Goal: Task Accomplishment & Management: Manage account settings

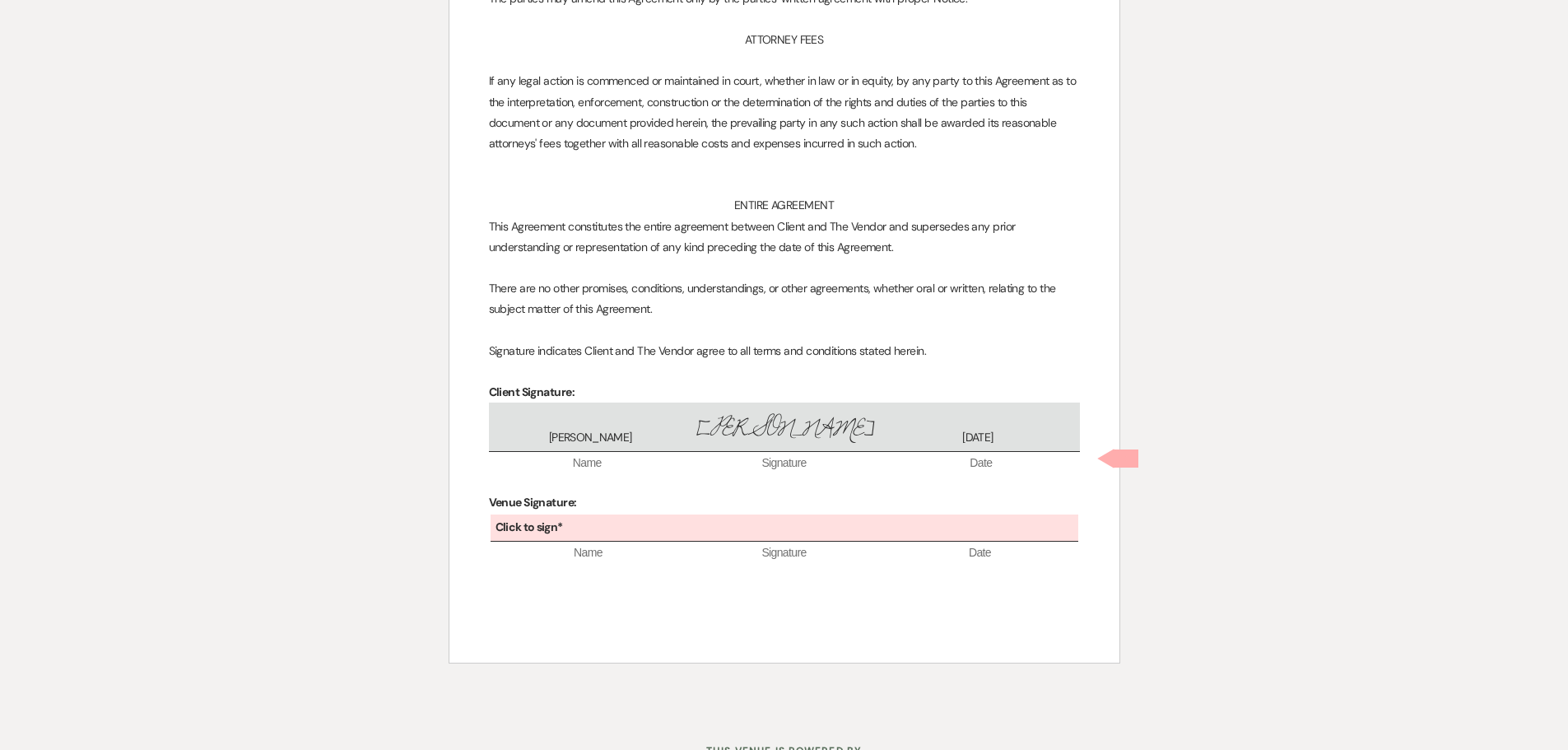
scroll to position [9412, 0]
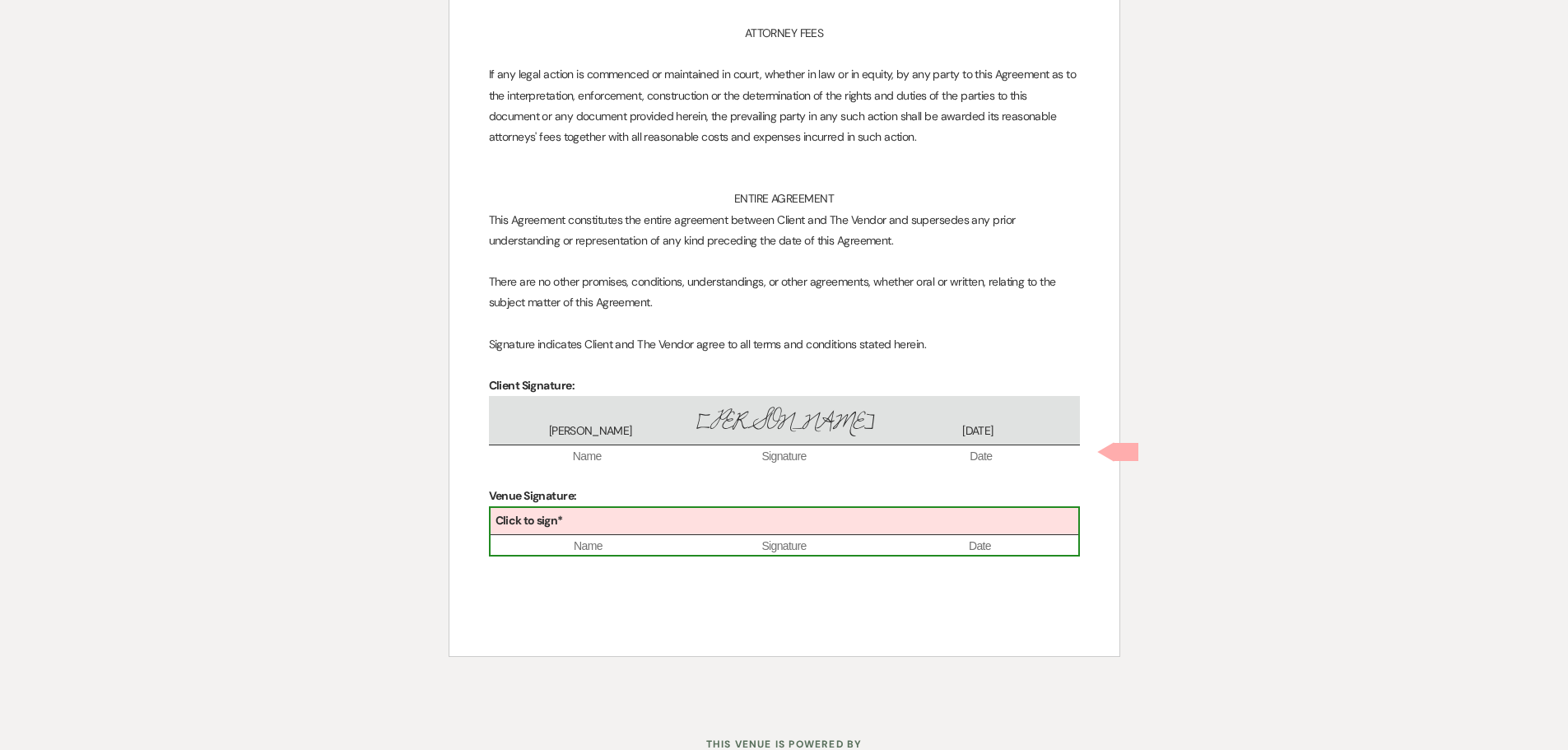
click at [612, 508] on div "Click to sign*" at bounding box center [784, 521] width 587 height 27
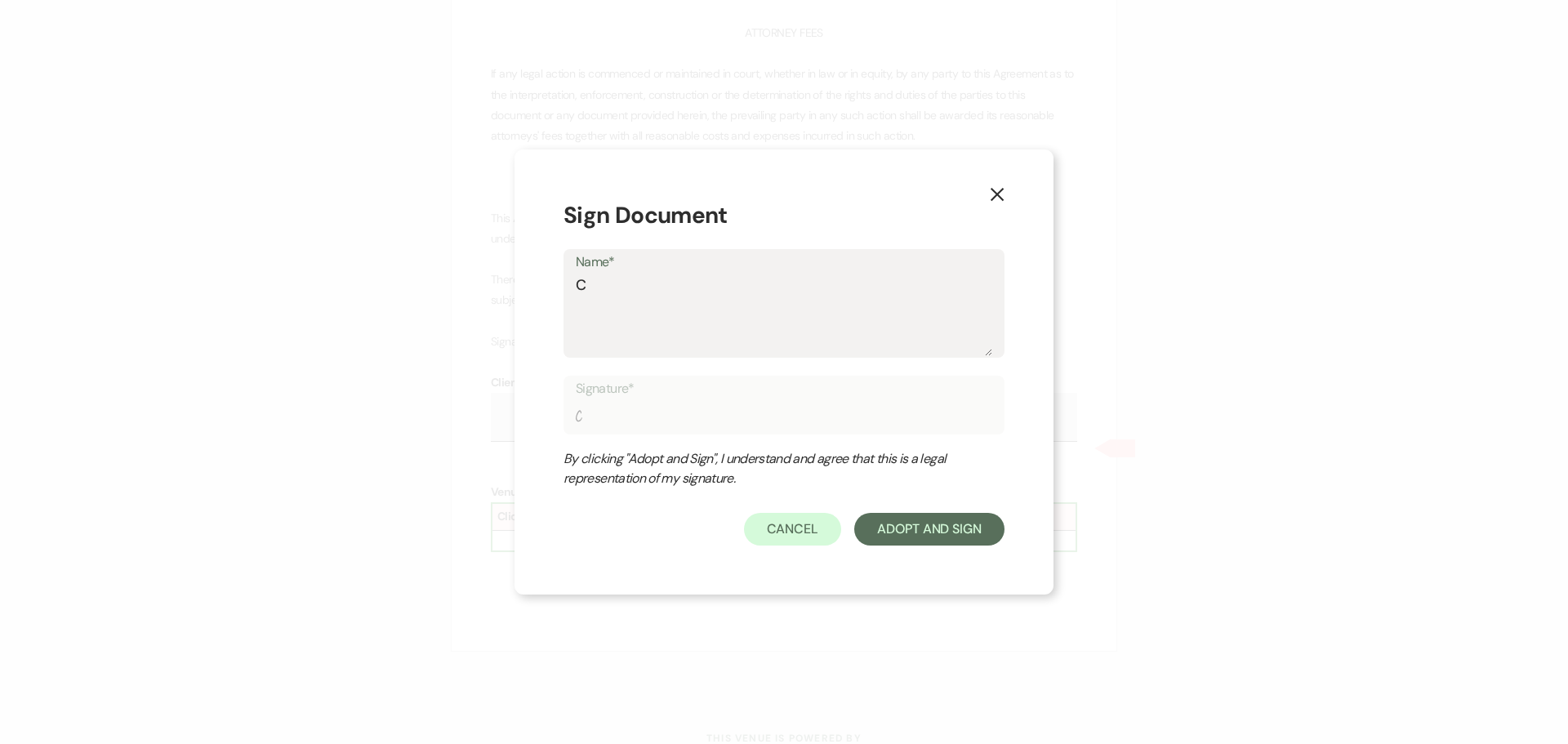
type textarea "C"
type input "C"
type textarea "Ch"
type input "Ch"
type textarea "Che"
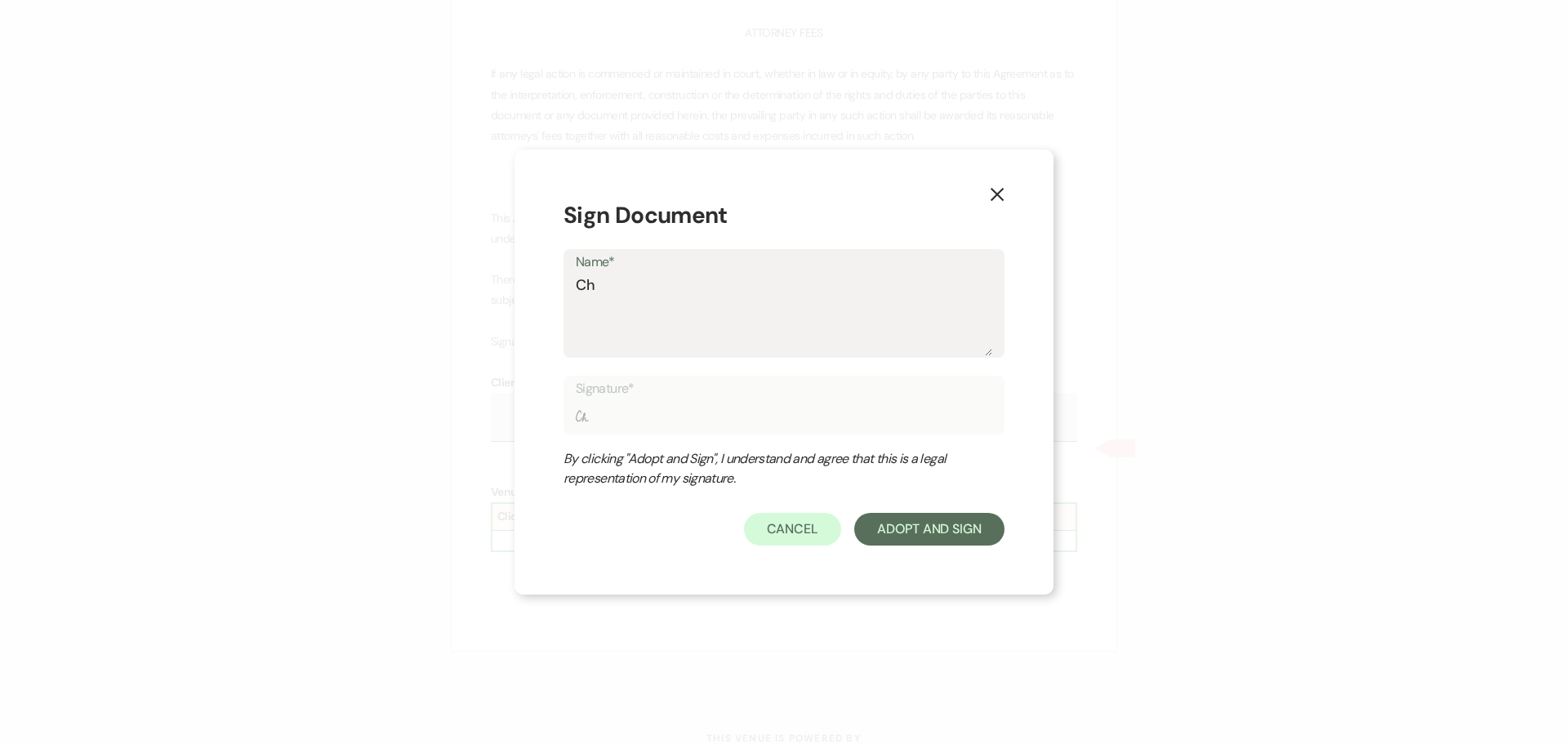
type input "Che"
type textarea "Chel"
type input "Chel"
type textarea "Chels"
type input "Chels"
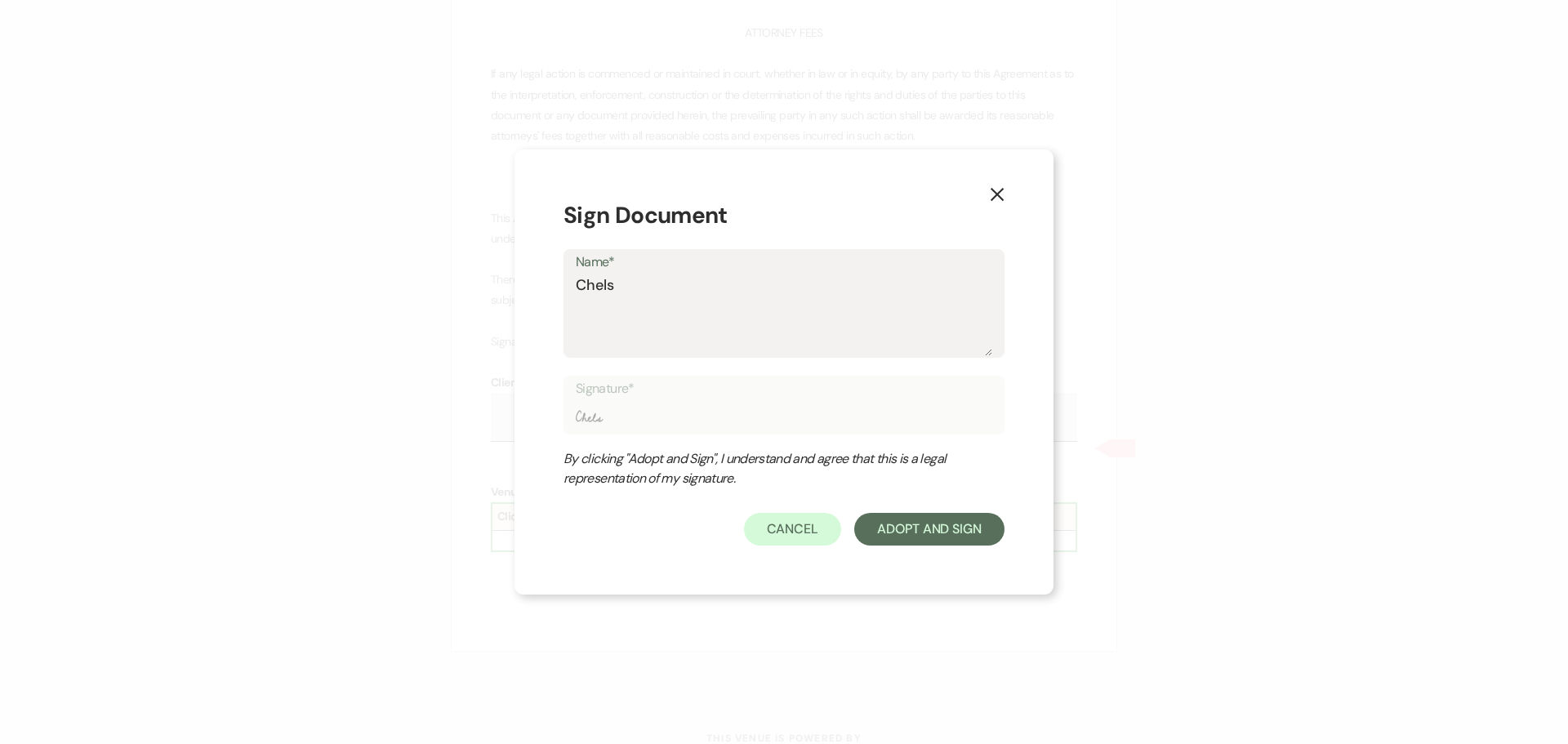
type textarea "Chelse"
type input "Chelse"
type textarea "Chelsea"
type input "Chelsea"
type textarea "Chelsea"
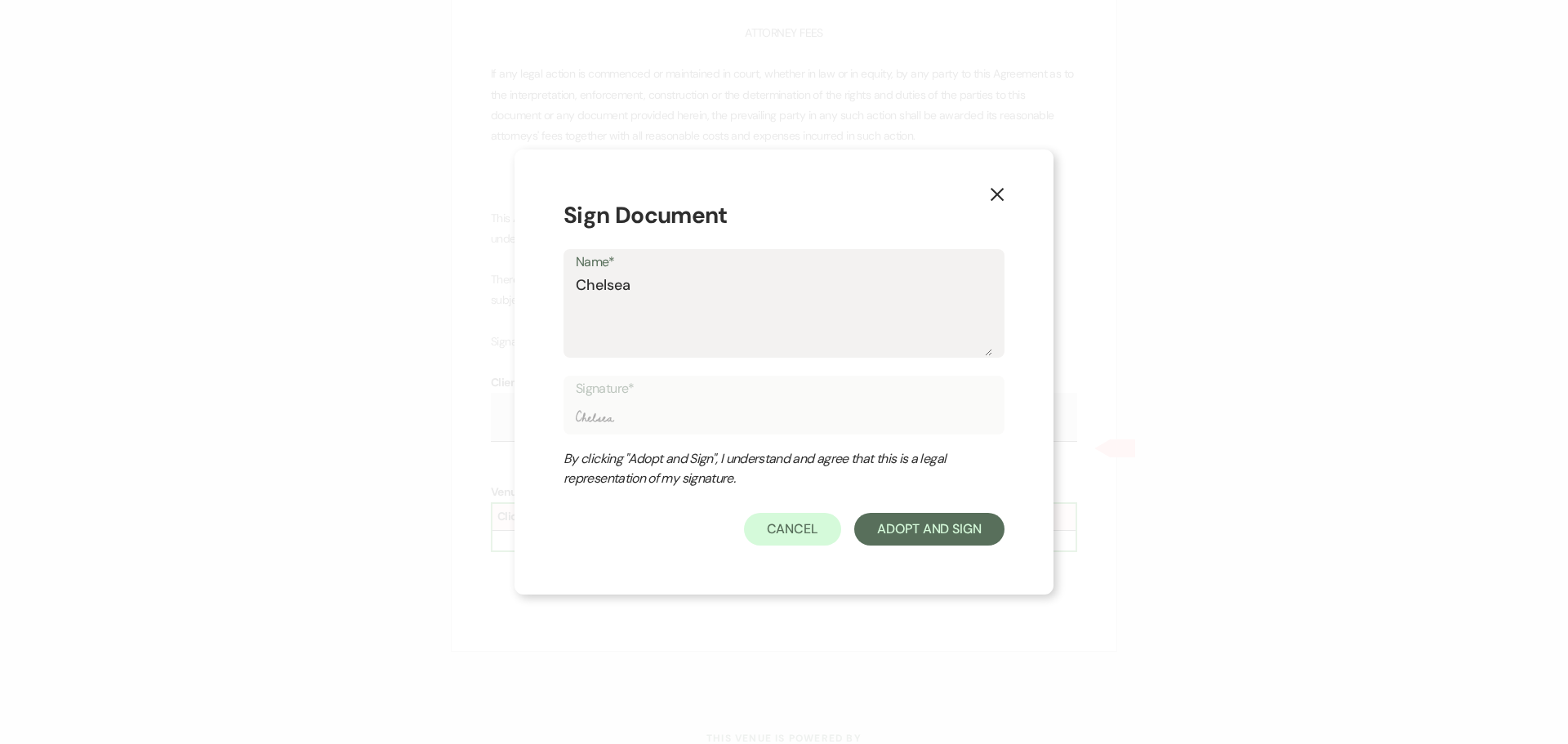
type input "Chelsea"
type textarea "Chelsea N"
type input "Chelsea N"
type textarea "Chelsea Ne"
type input "Chelsea Ne"
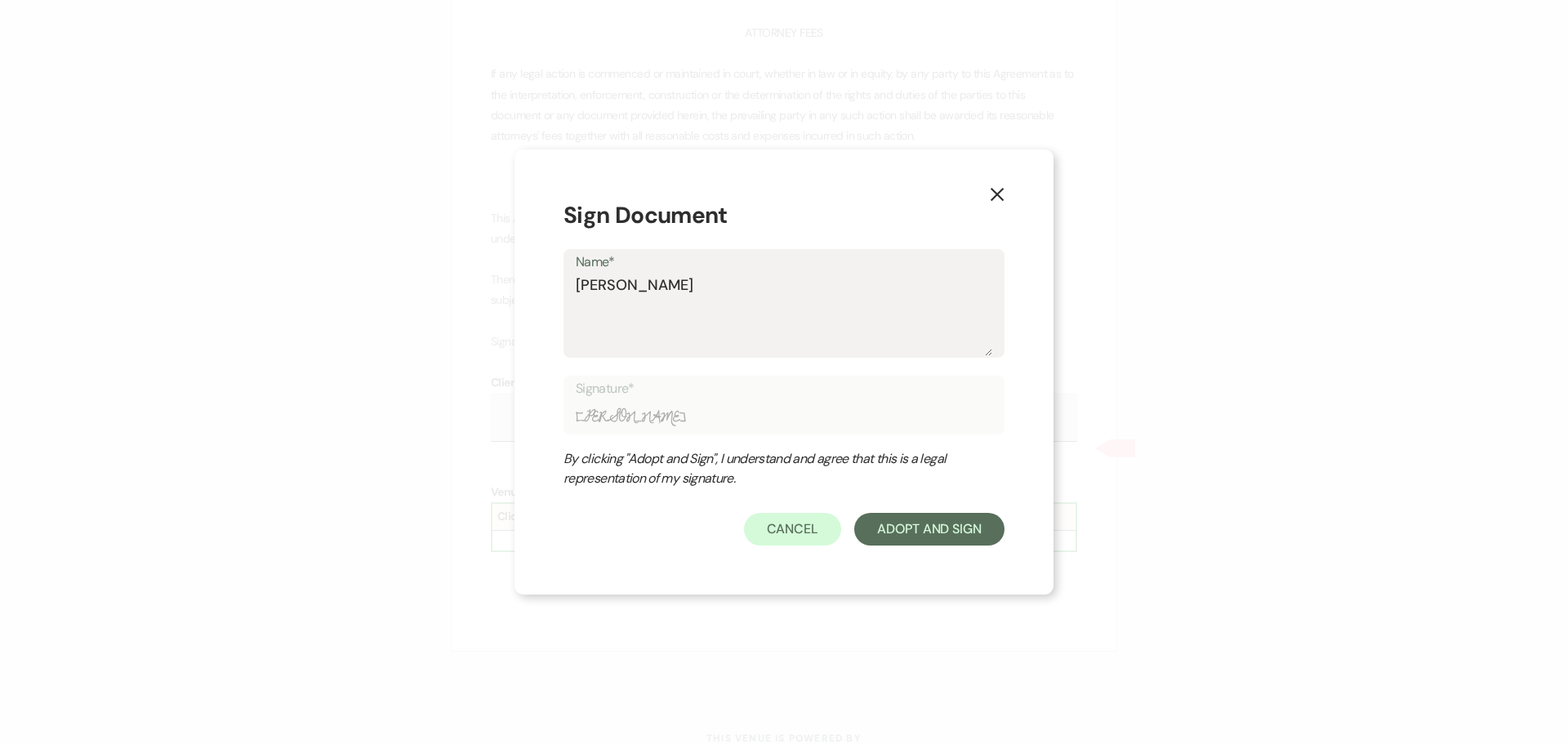
type textarea "Chelsea Nee"
type input "Chelsea Nee"
type textarea "Chelsea Need"
type input "Chelsea Need"
type textarea "Chelsea Needh"
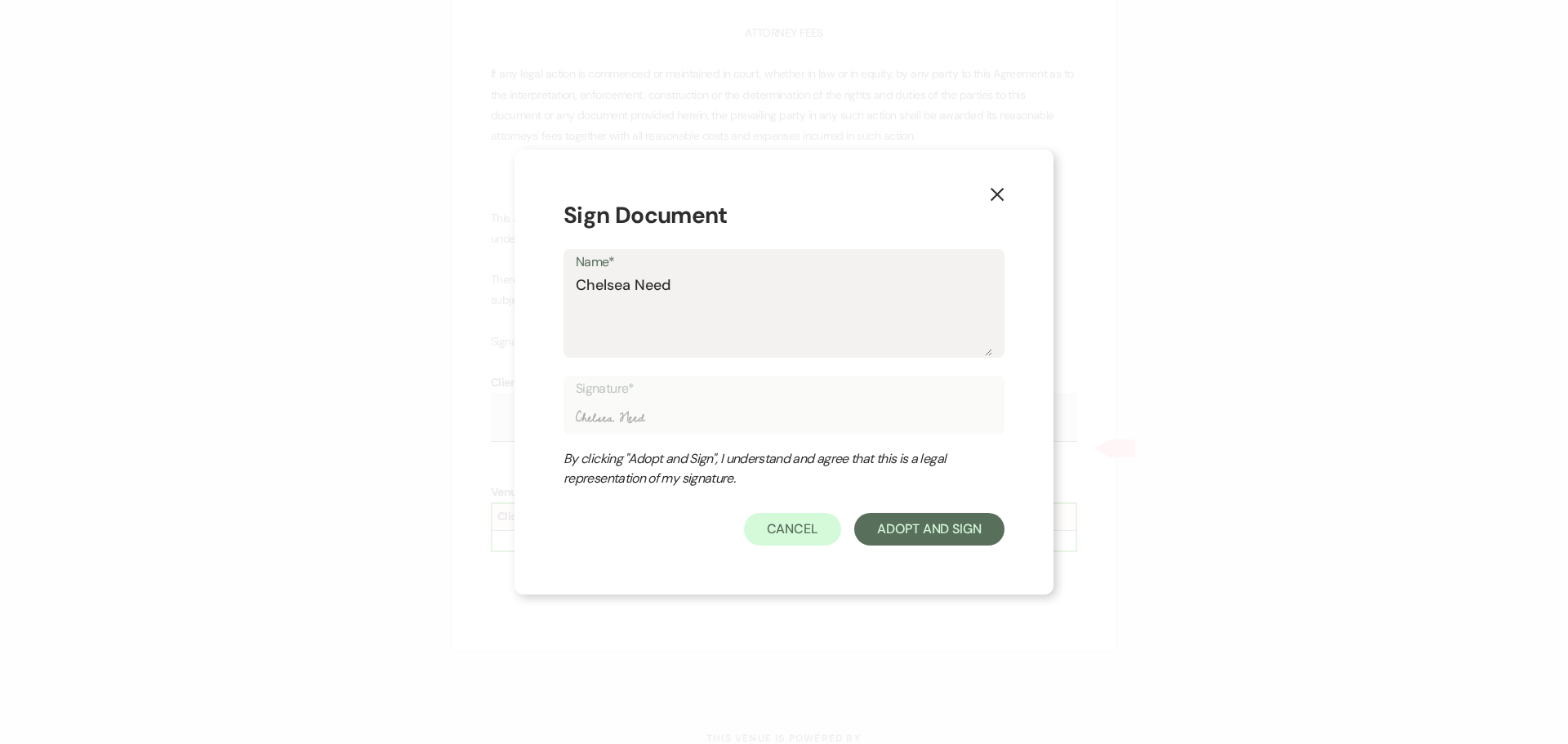
type input "Chelsea Needh"
type textarea "Chelsea Needha"
type input "Chelsea Needha"
type textarea "[PERSON_NAME]"
type input "[PERSON_NAME]"
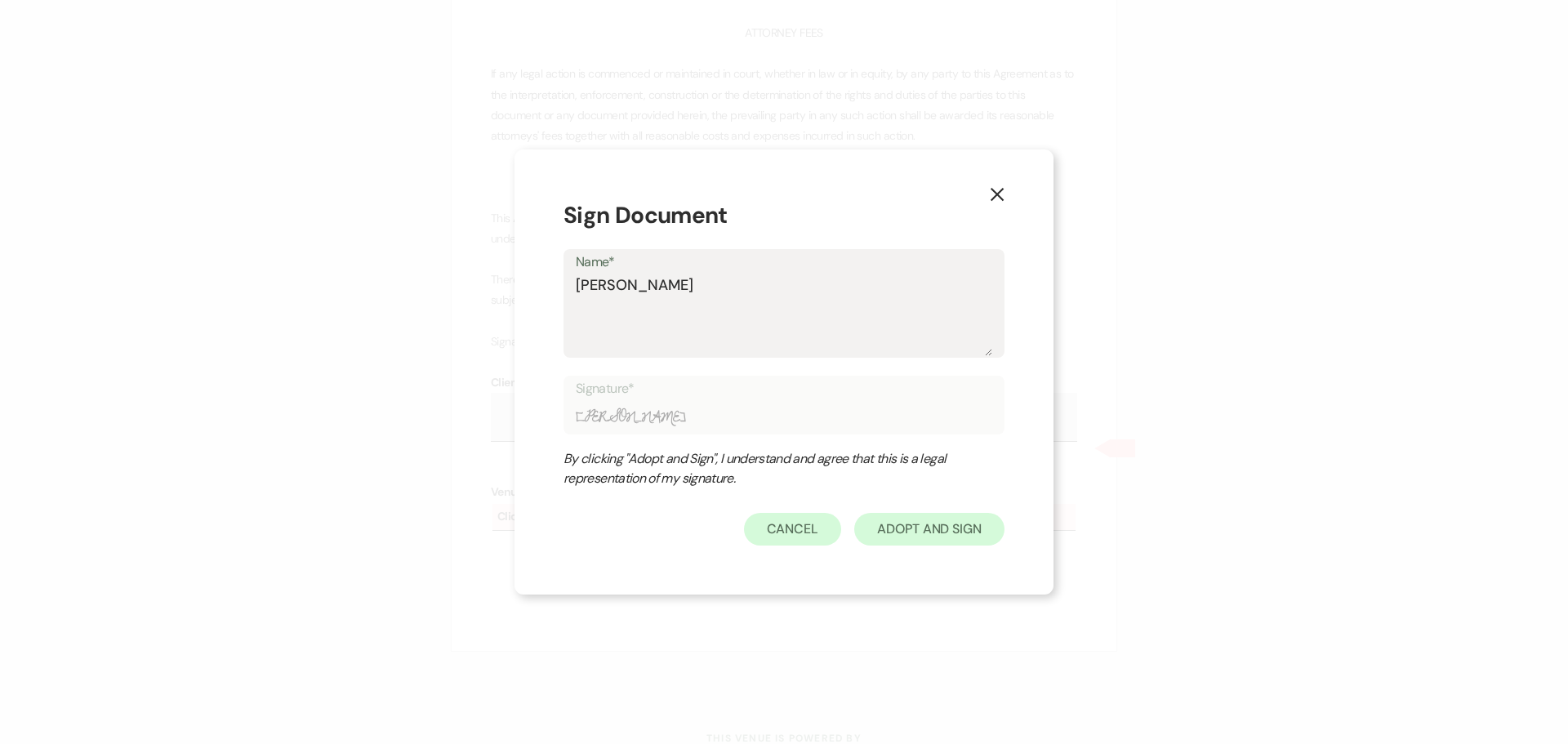
type textarea "[PERSON_NAME]"
click at [978, 544] on button "Adopt And Sign" at bounding box center [929, 529] width 151 height 33
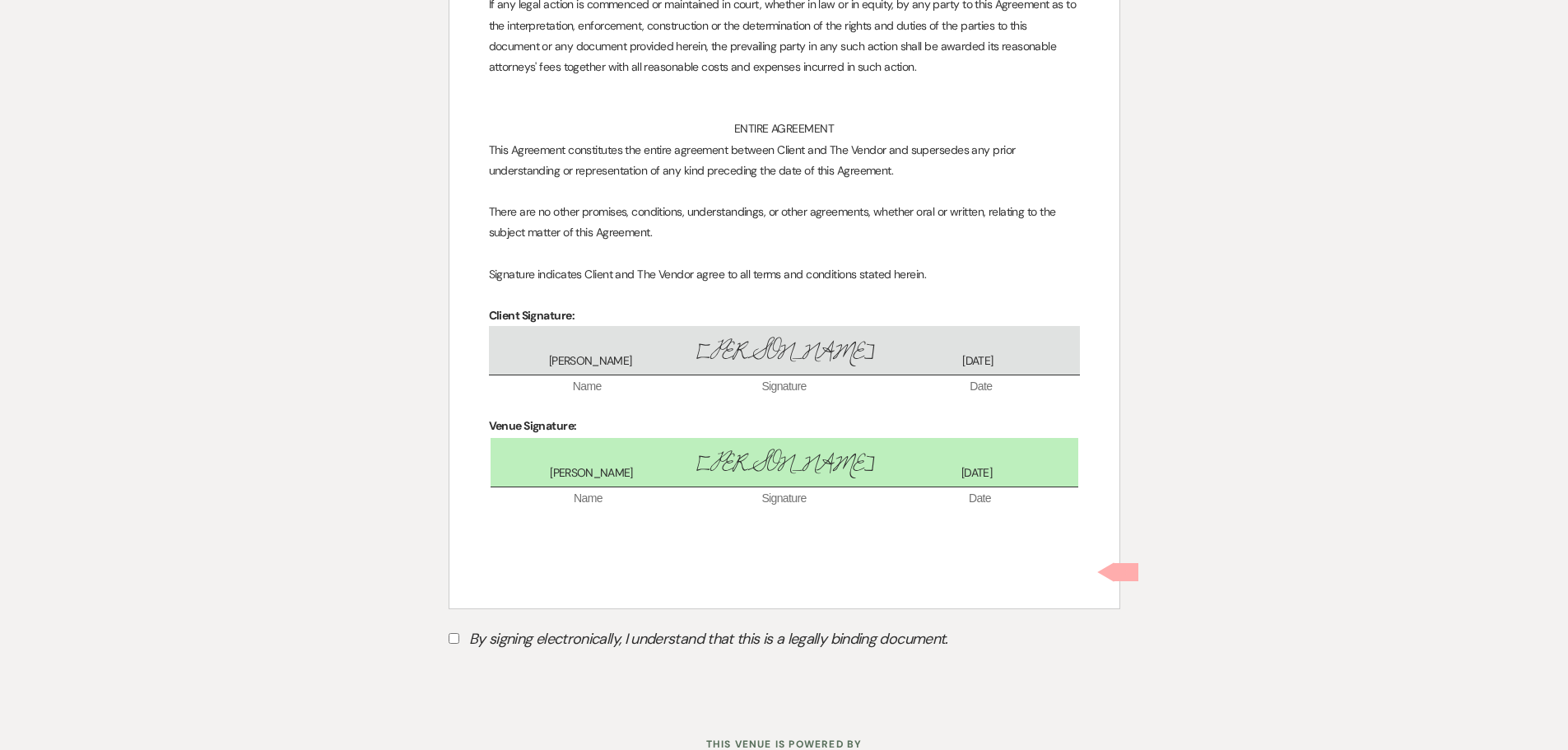
click at [503, 626] on label "By signing electronically, I understand that this is a legally binding document." at bounding box center [785, 641] width 672 height 32
click at [460, 633] on input "By signing electronically, I understand that this is a legally binding document." at bounding box center [454, 638] width 11 height 11
checkbox input "true"
click at [533, 665] on button "Submit" at bounding box center [506, 680] width 115 height 30
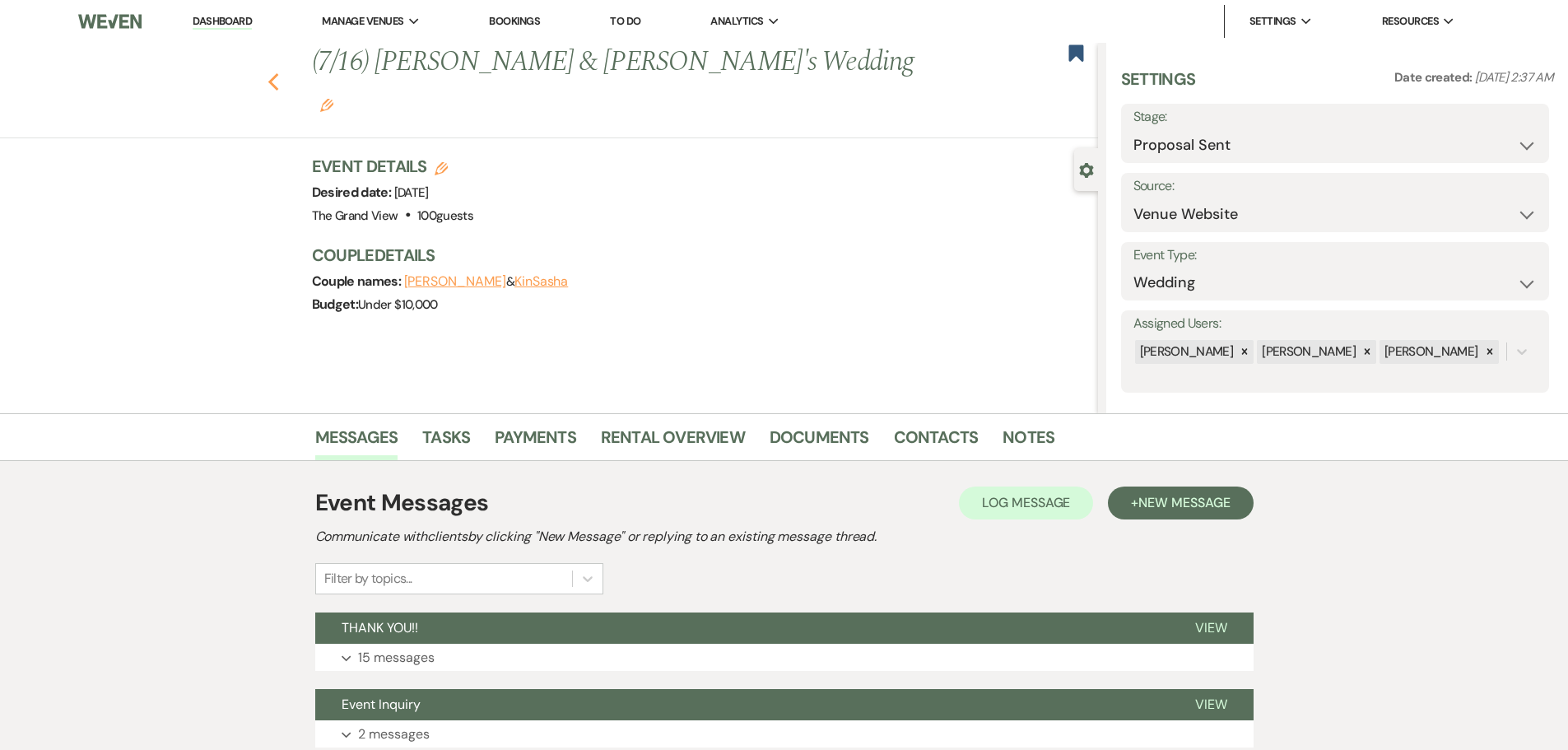
click at [278, 73] on use "button" at bounding box center [272, 82] width 11 height 18
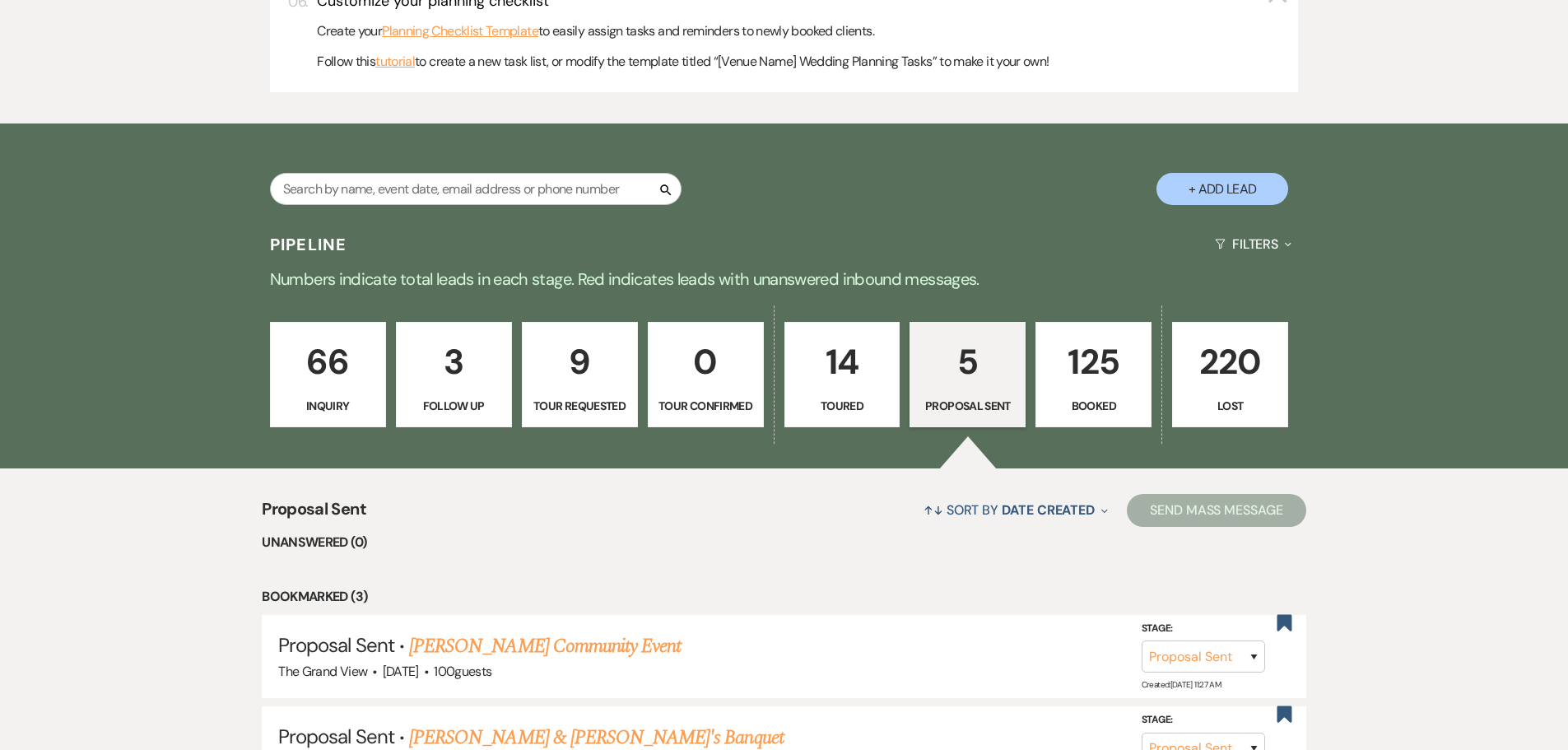
scroll to position [905, 0]
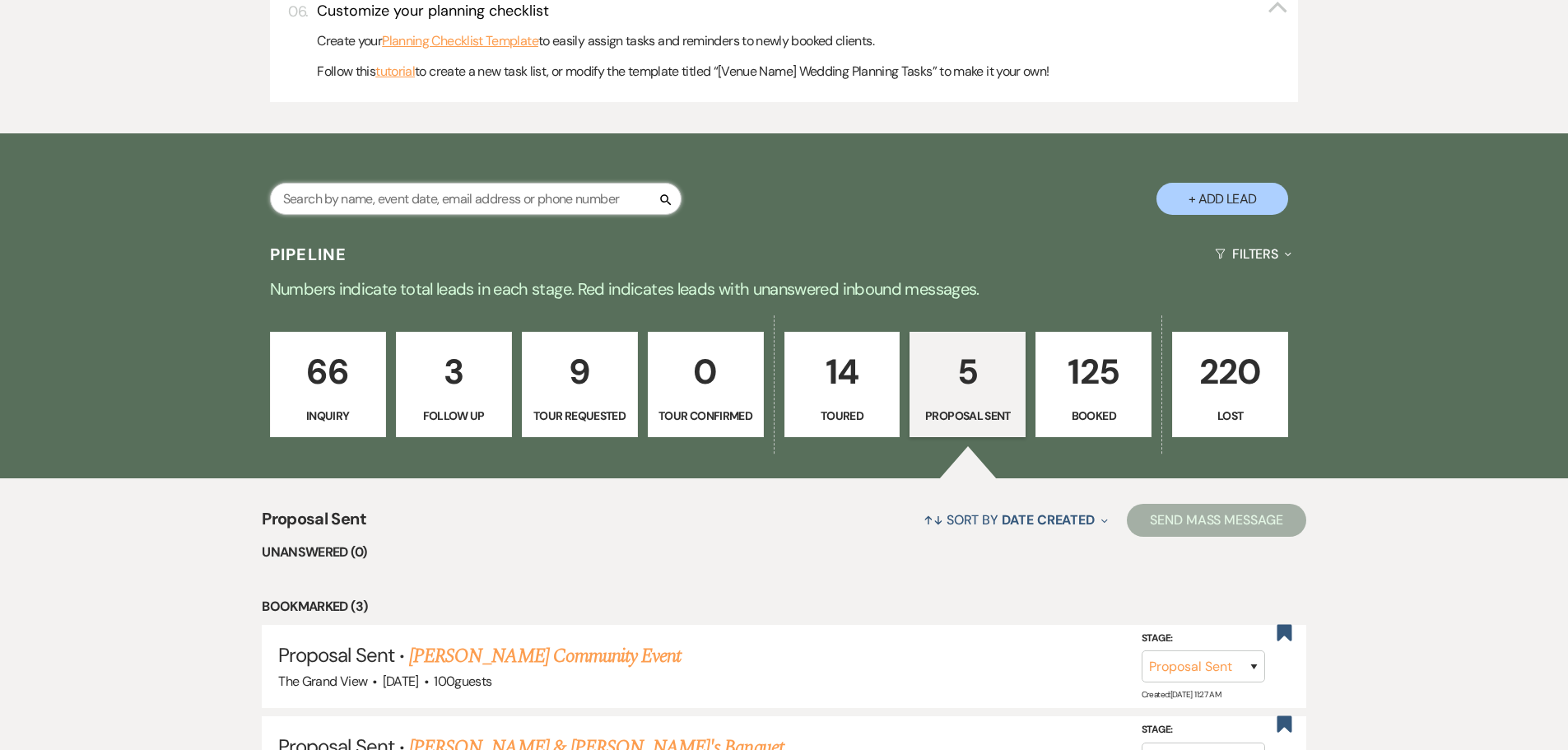
click at [410, 197] on input "text" at bounding box center [475, 198] width 411 height 32
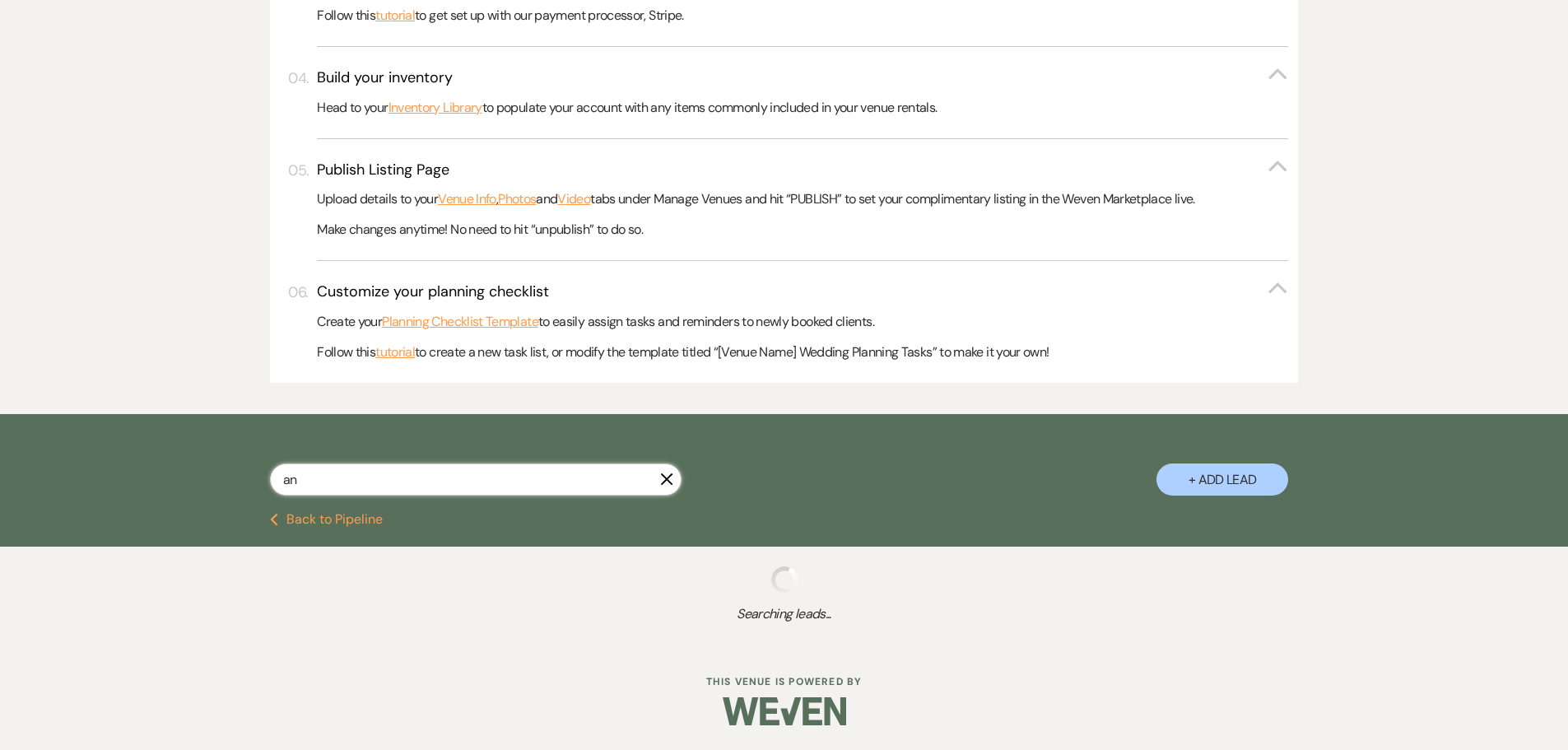
scroll to position [625, 0]
type input "angel"
select select "8"
select select "4"
select select "6"
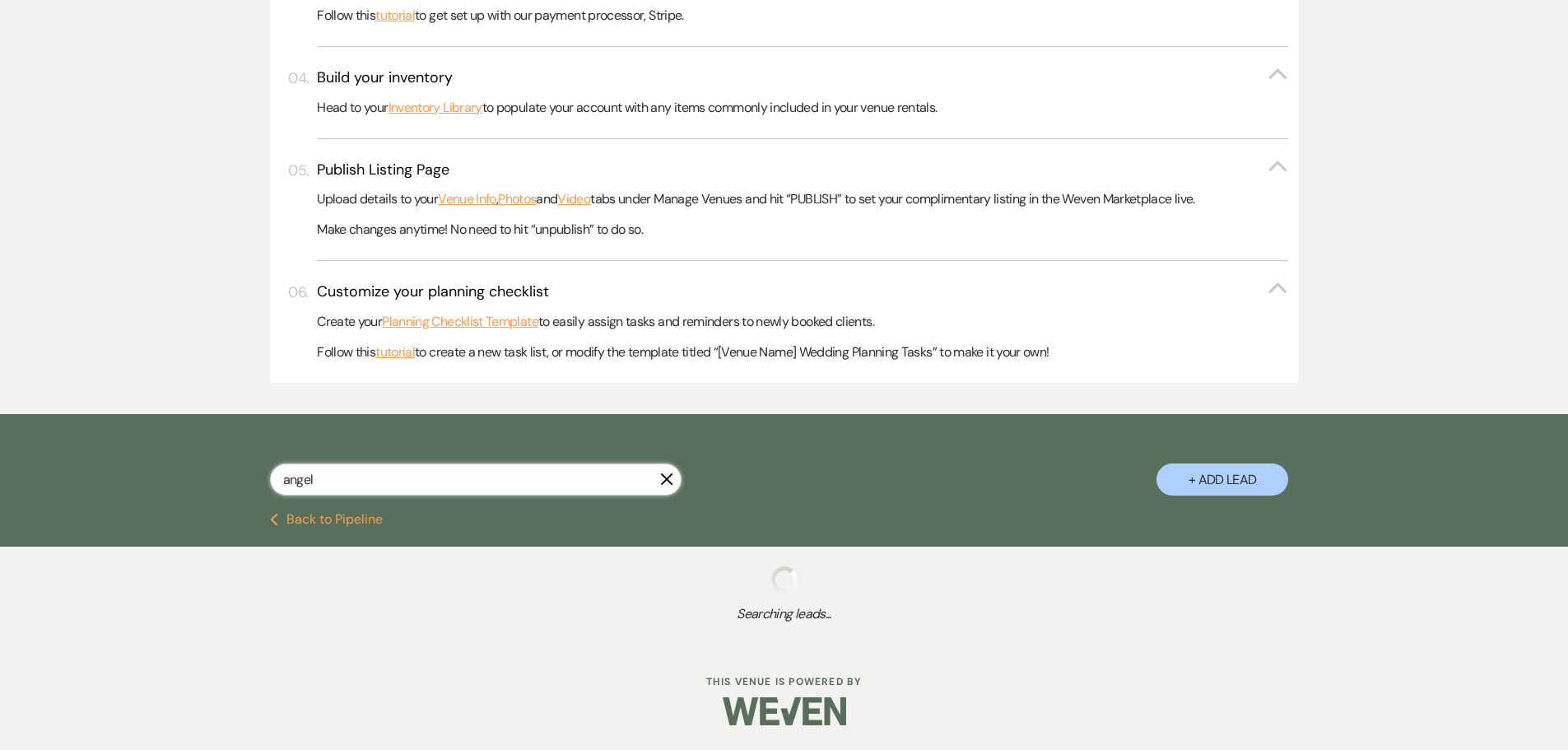
select select "6"
select select "5"
select select "6"
select select "5"
select select "8"
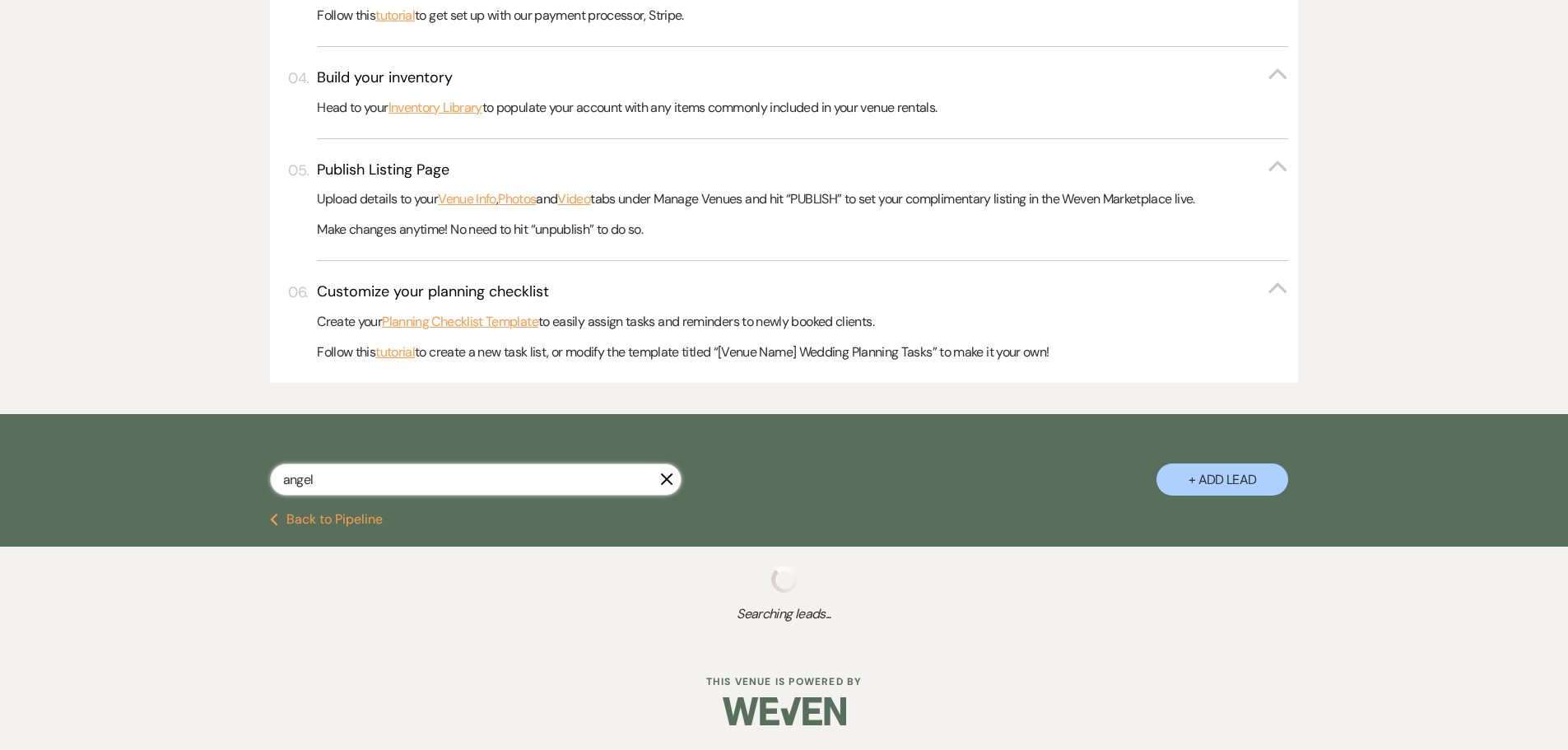
select select "6"
select select "5"
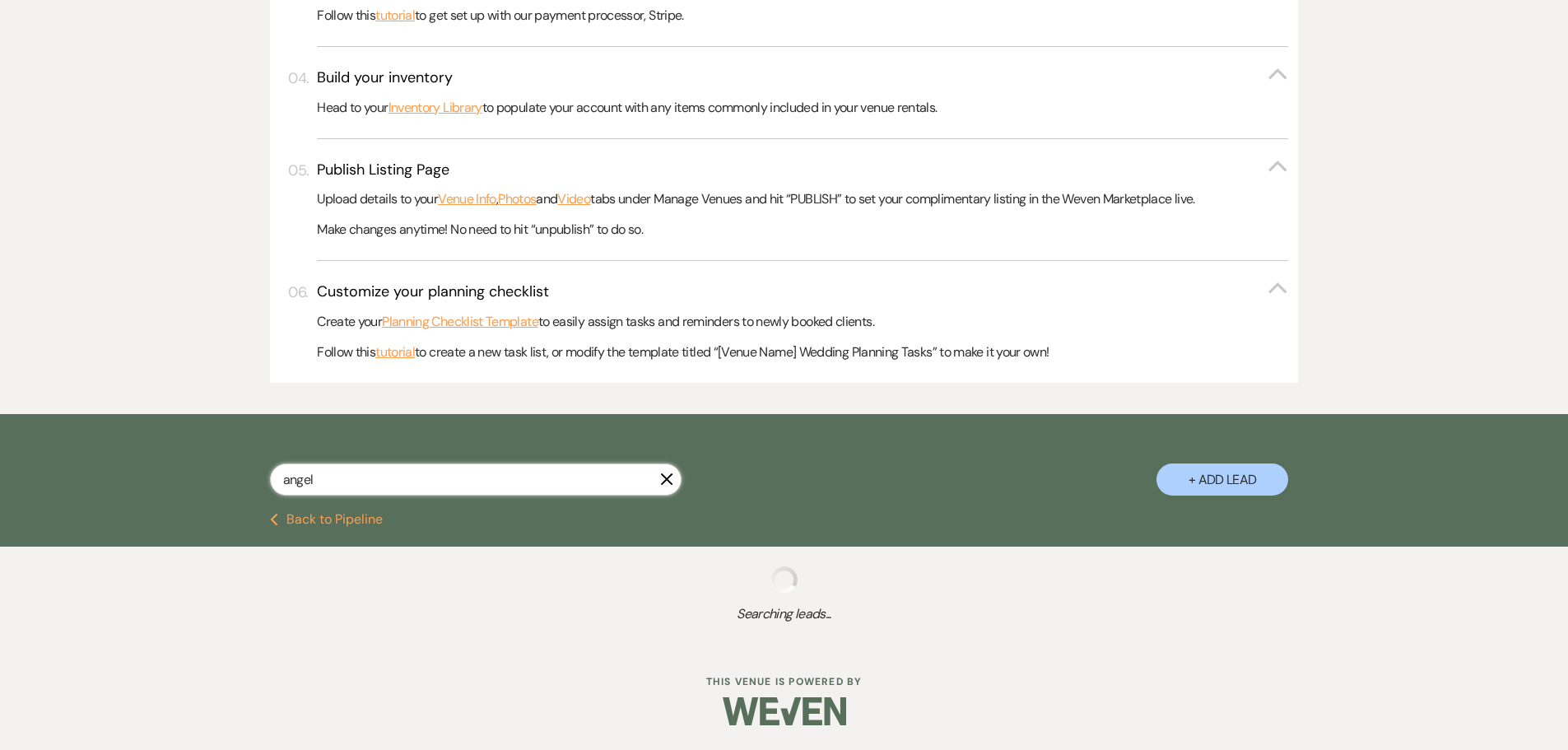
select select "2"
select select "5"
select select "8"
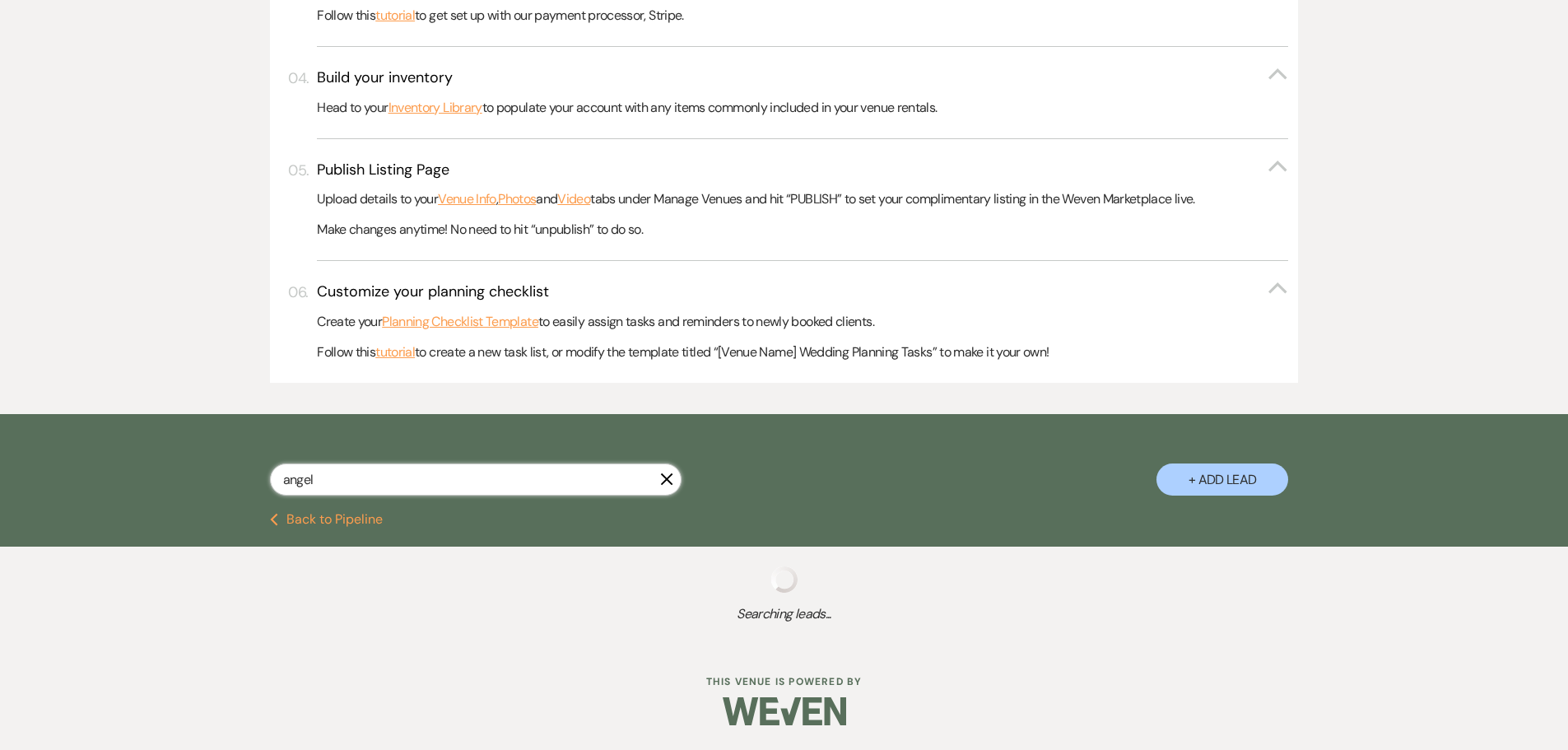
select select "8"
select select "5"
select select "8"
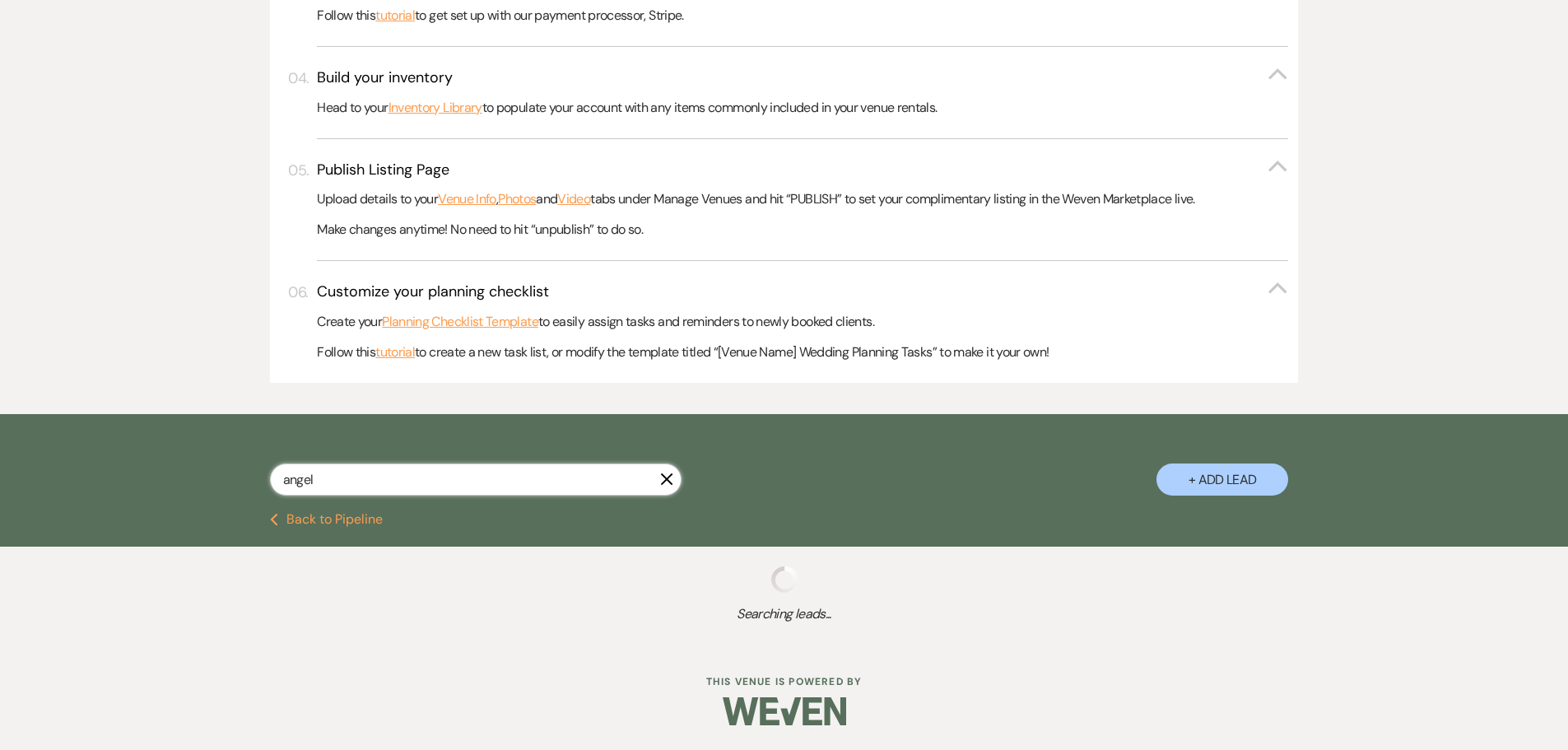
select select "5"
select select "8"
select select "6"
select select "5"
select select "8"
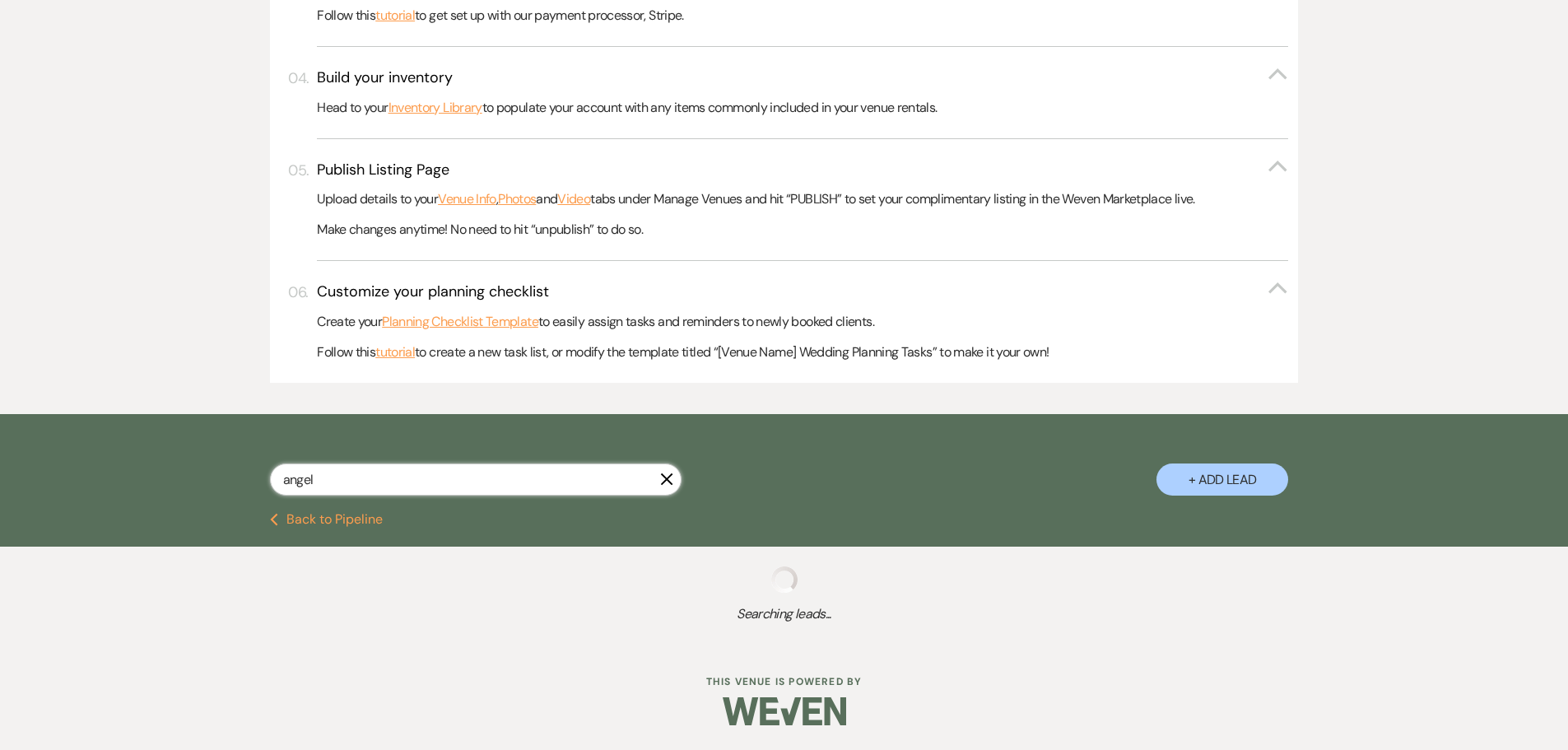
select select "8"
select select "6"
select select "8"
select select "5"
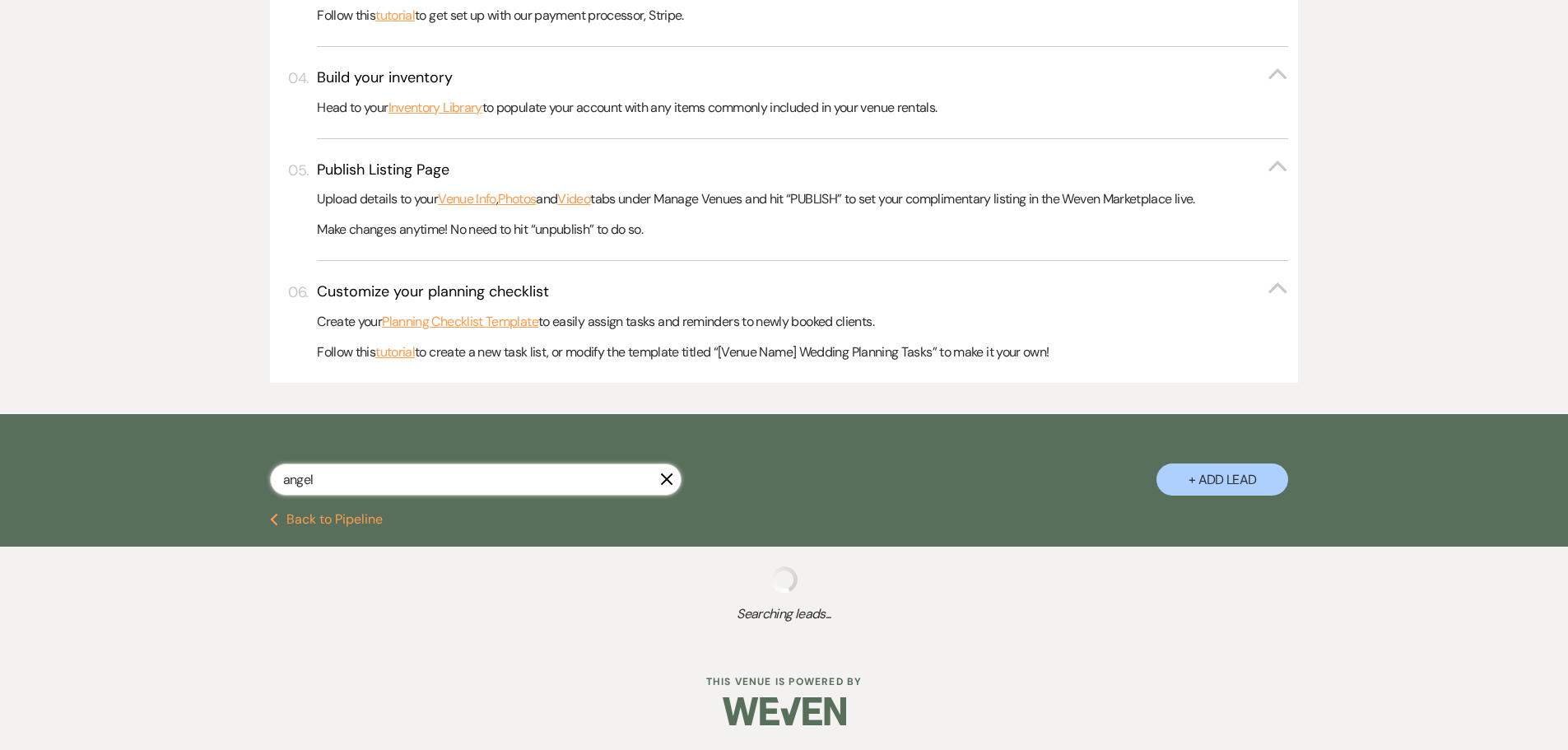
select select "8"
select select "5"
select select "8"
select select "6"
select select "8"
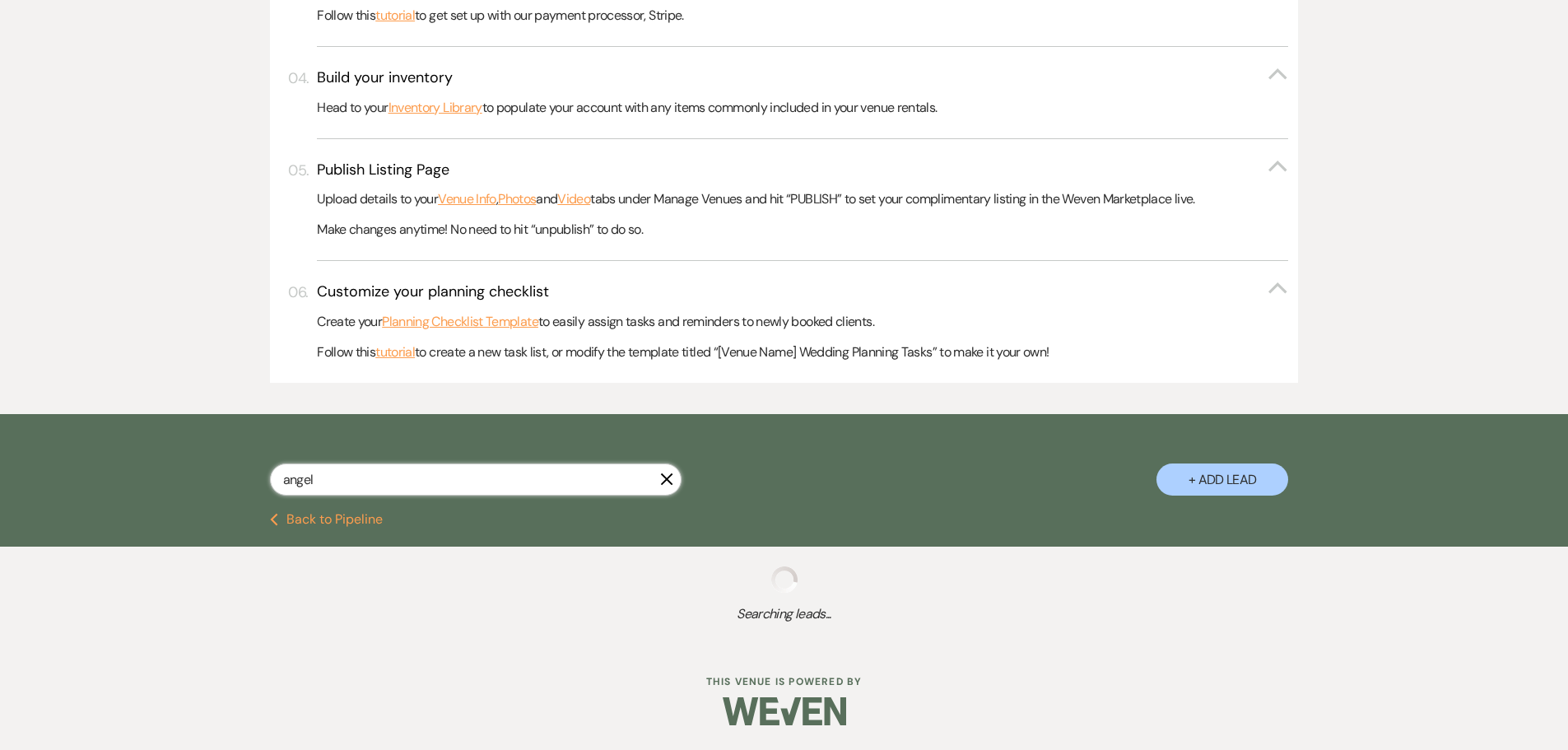
select select "8"
select select "2"
select select "8"
select select "6"
select select "8"
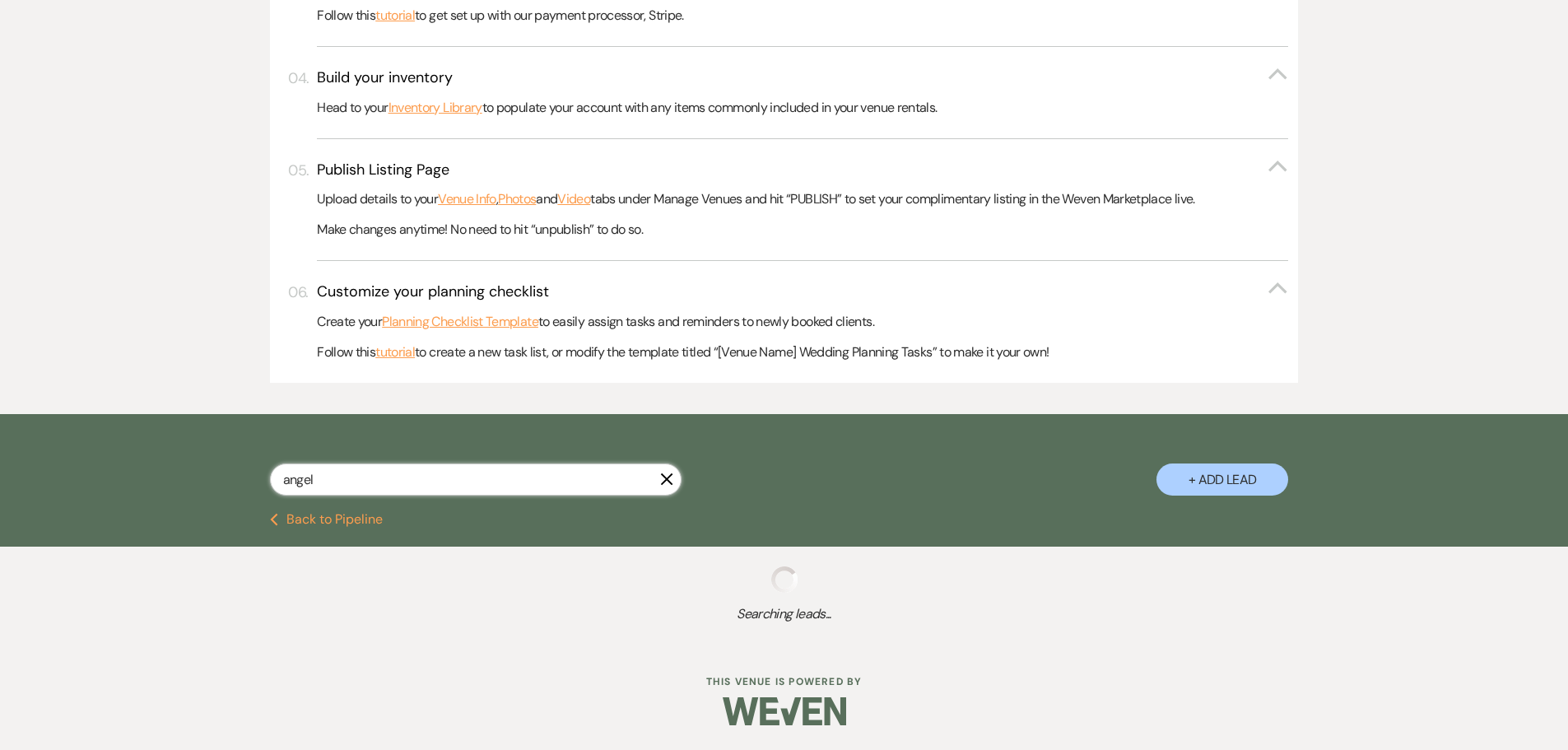
select select "5"
select select "8"
select select "5"
select select "8"
select select "6"
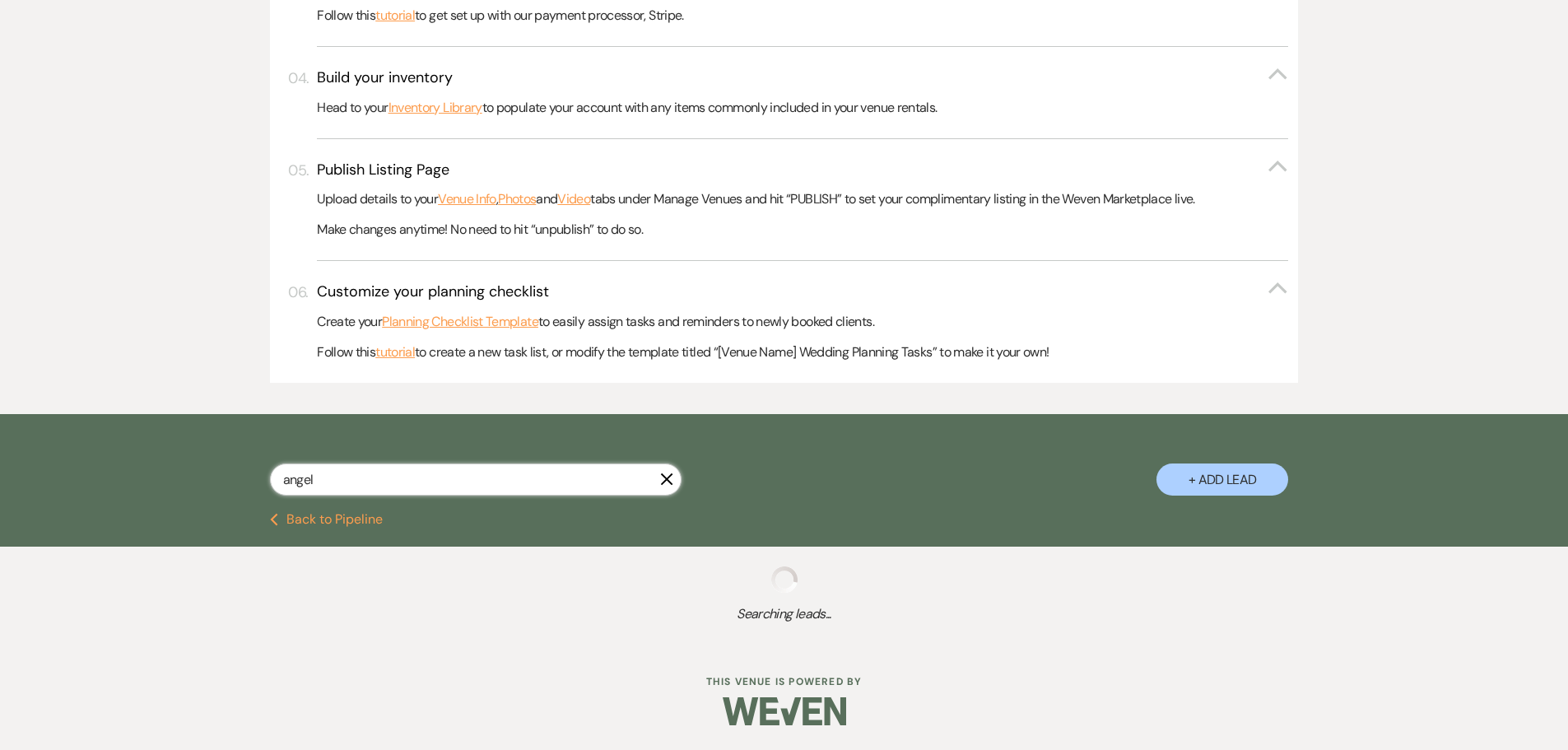
select select "8"
select select "5"
select select "8"
select select "1"
select select "8"
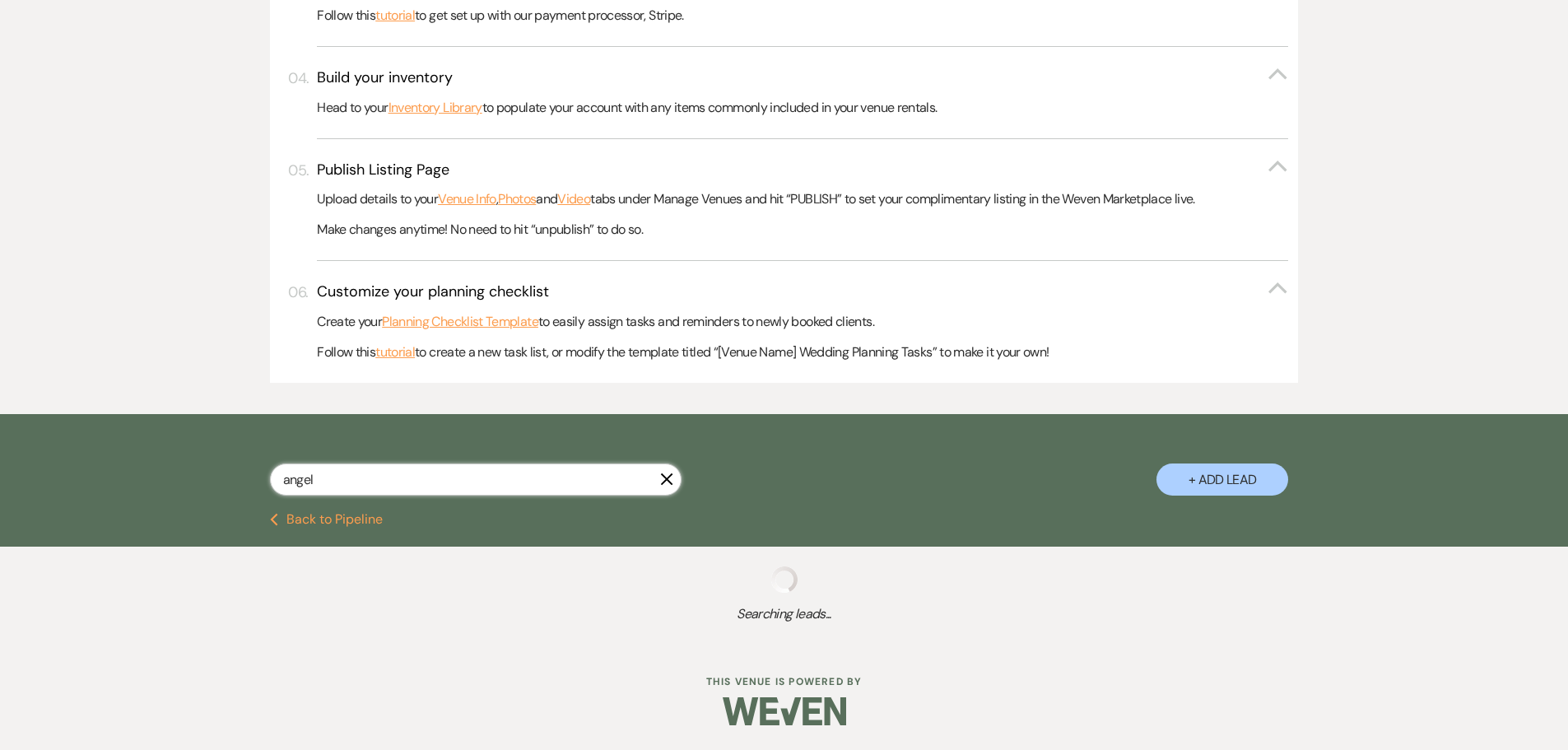
select select "5"
select select "8"
select select "5"
select select "8"
select select "5"
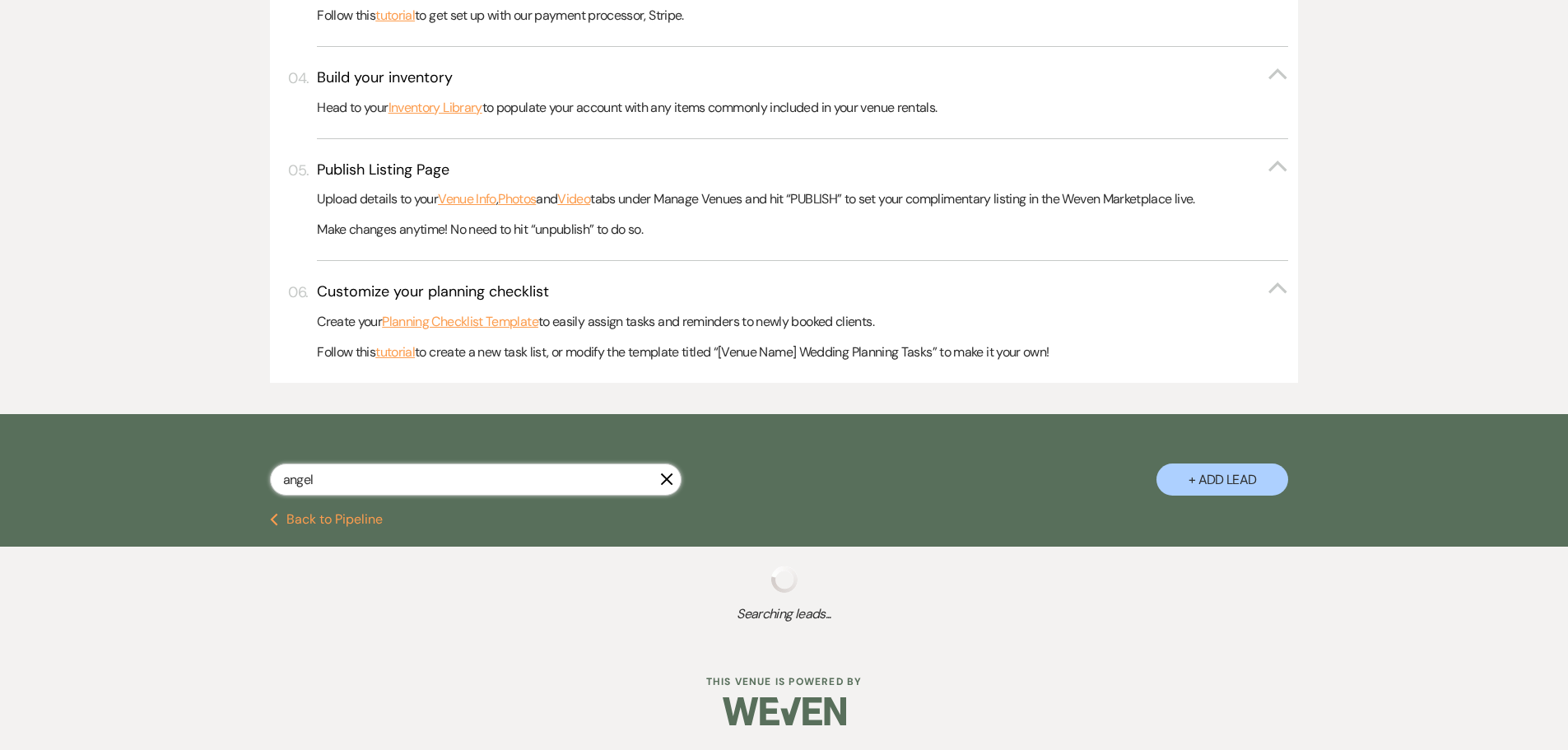
select select "8"
select select "6"
select select "8"
select select "5"
select select "8"
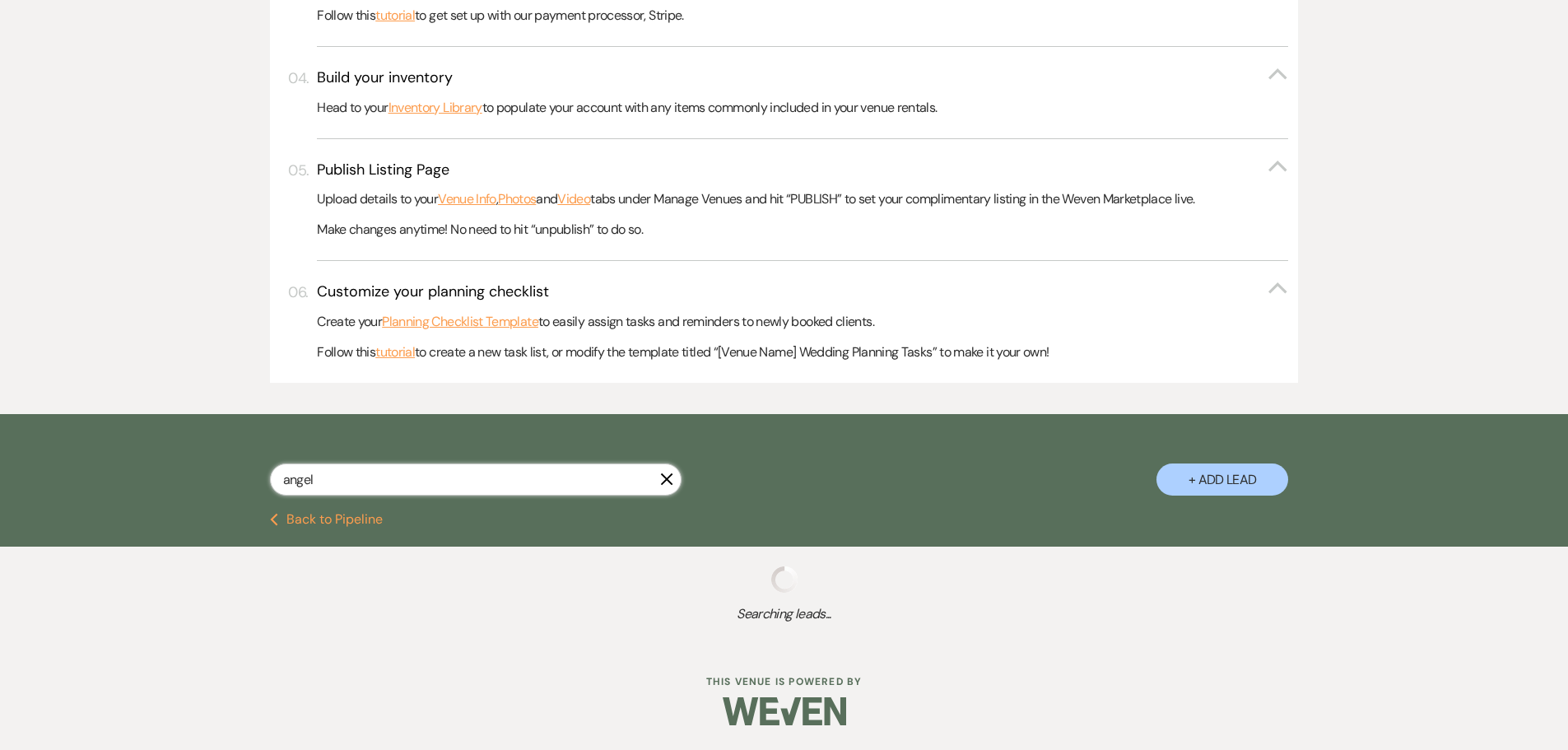
select select "8"
select select "5"
select select "8"
select select "5"
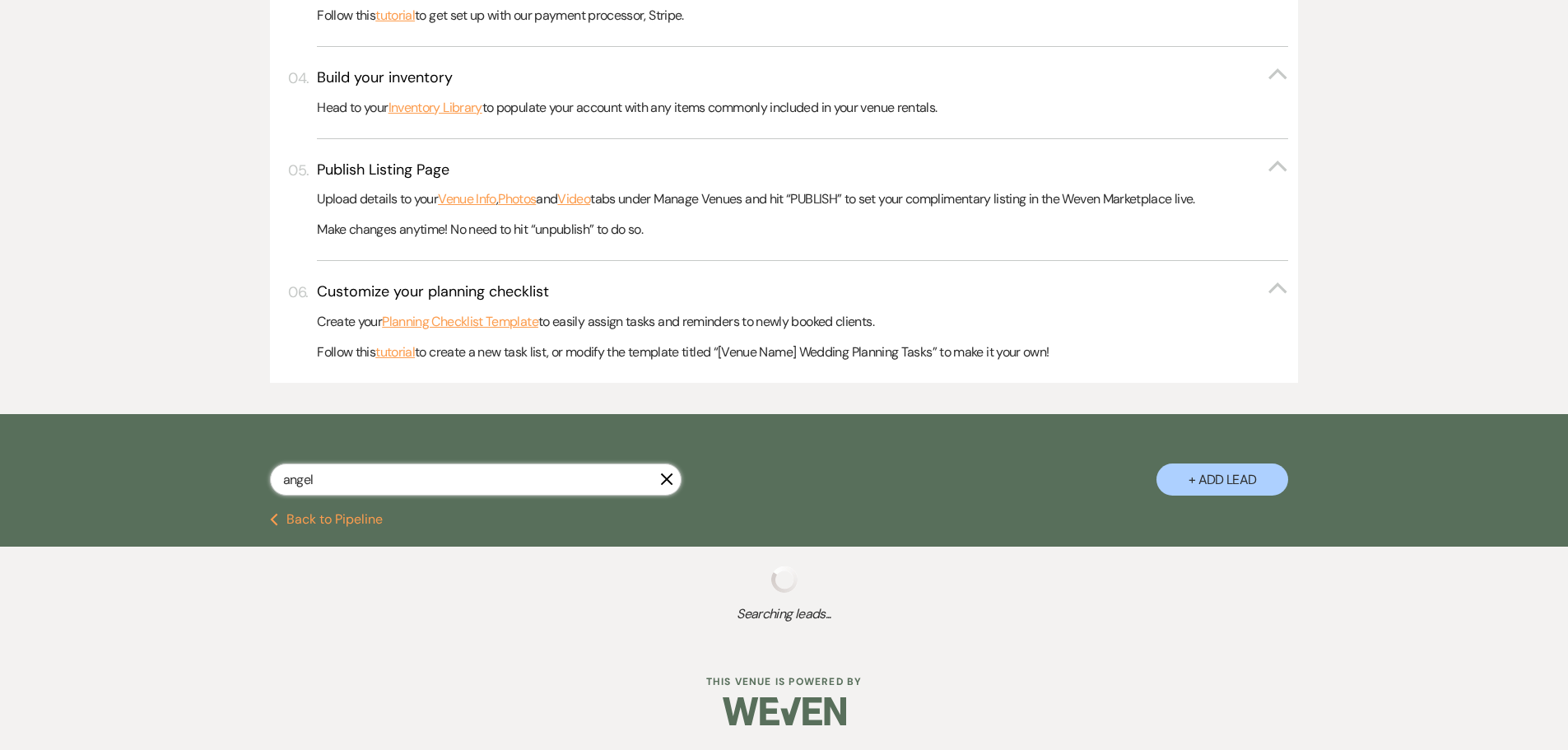
select select "8"
select select "7"
select select "8"
select select "5"
select select "8"
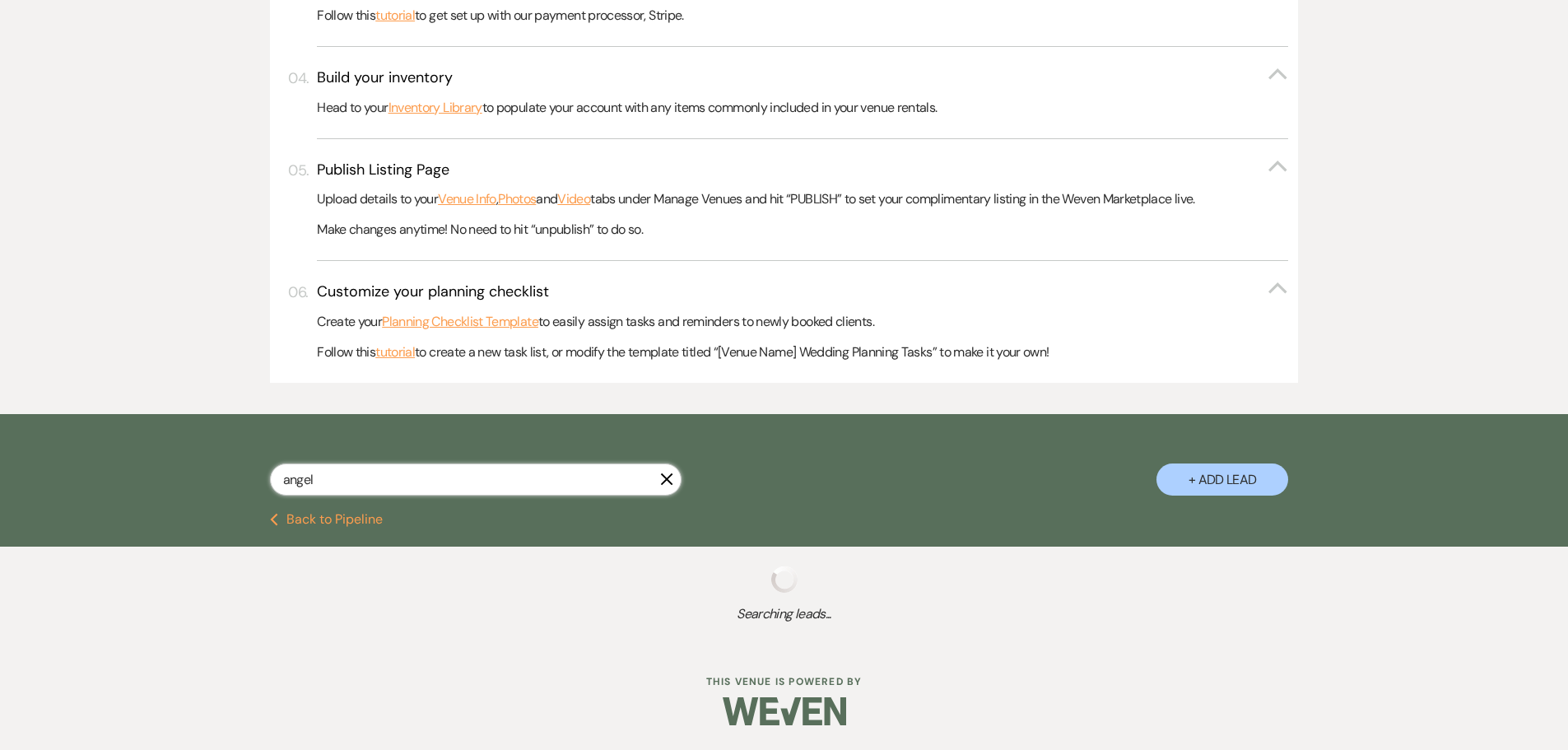
select select "5"
select select "8"
select select "5"
select select "8"
select select "6"
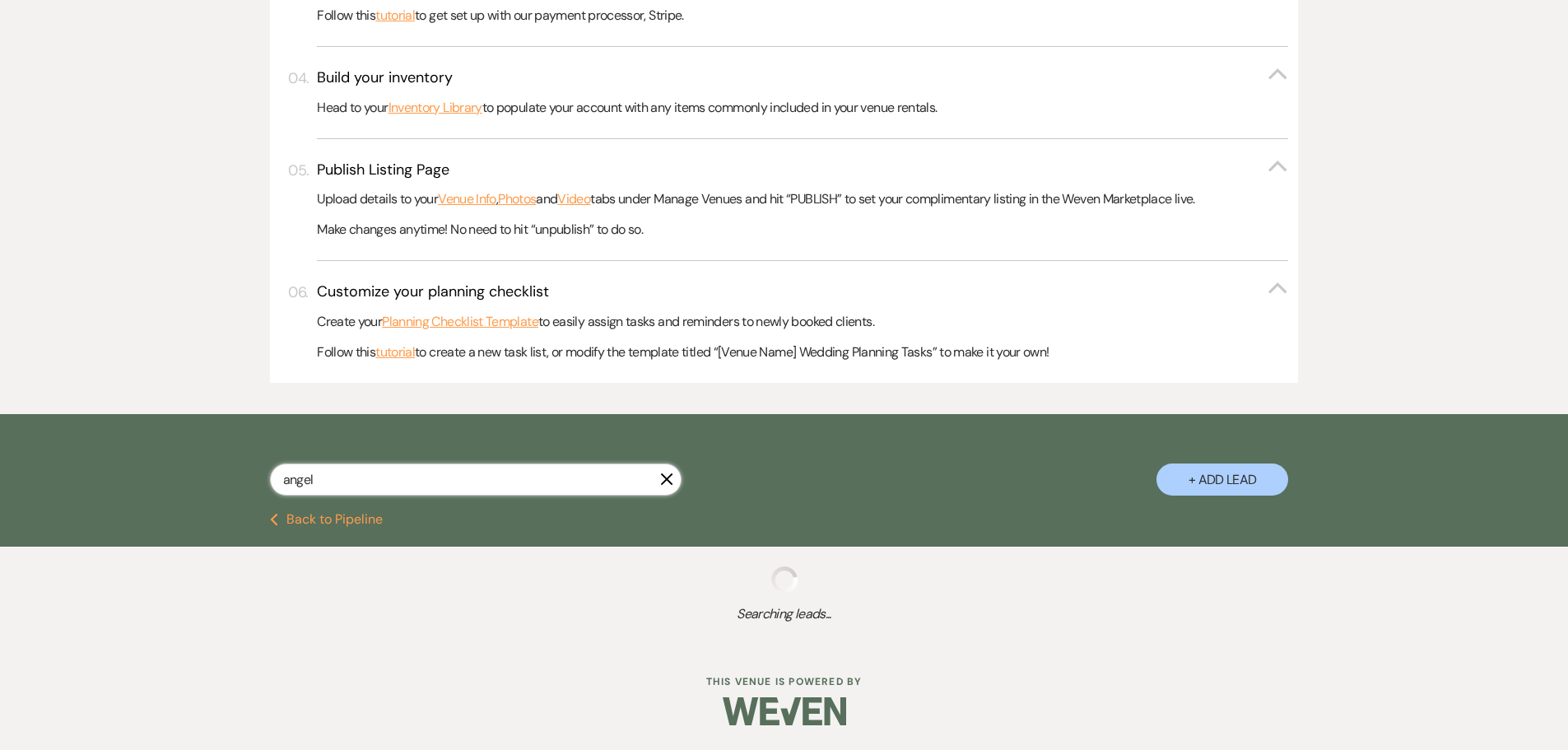
select select "8"
select select "6"
select select "8"
select select "5"
select select "8"
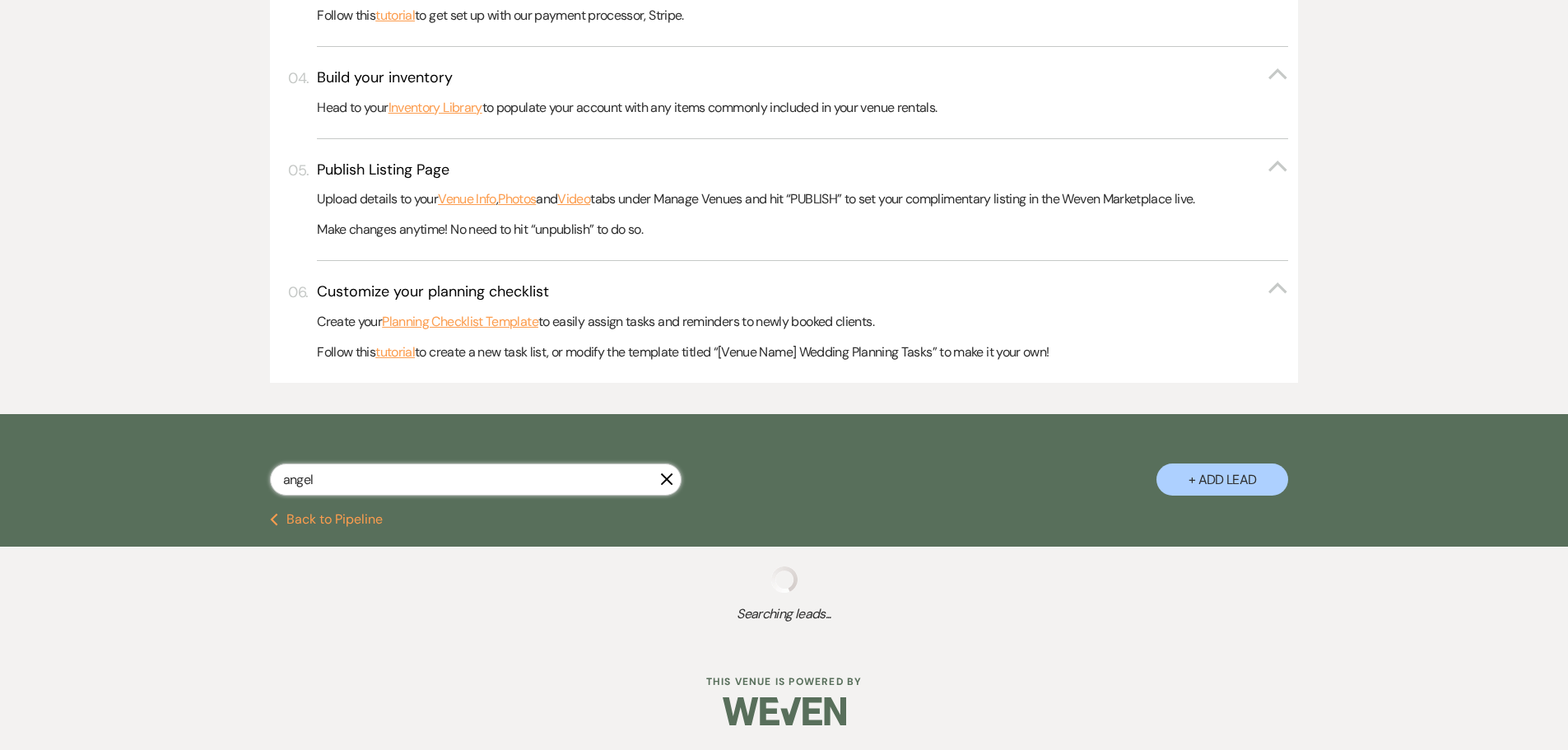
select select "5"
select select "8"
select select "5"
select select "8"
select select "5"
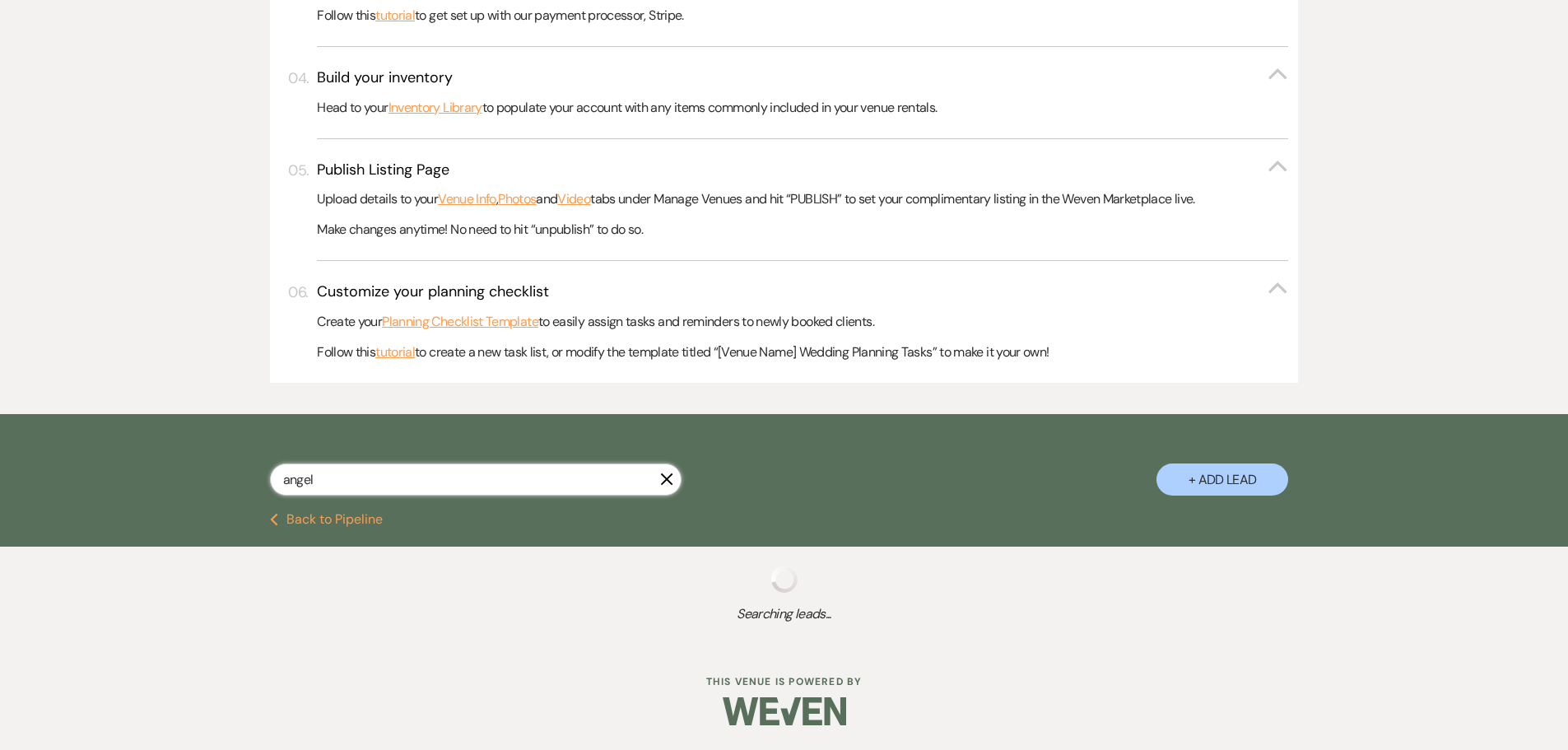
select select "8"
select select "5"
select select "8"
select select "5"
select select "8"
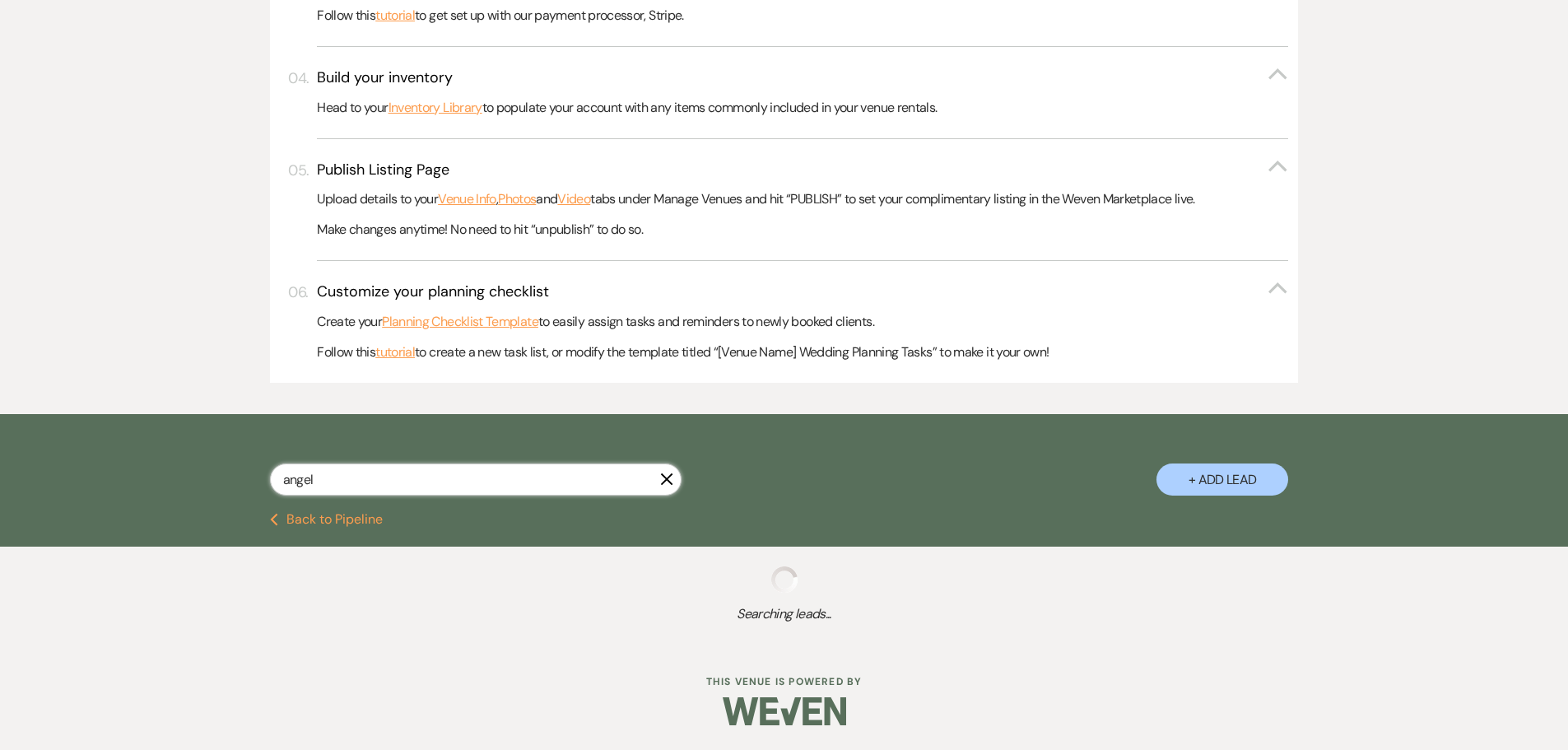
select select "6"
select select "8"
select select "5"
select select "8"
select select "5"
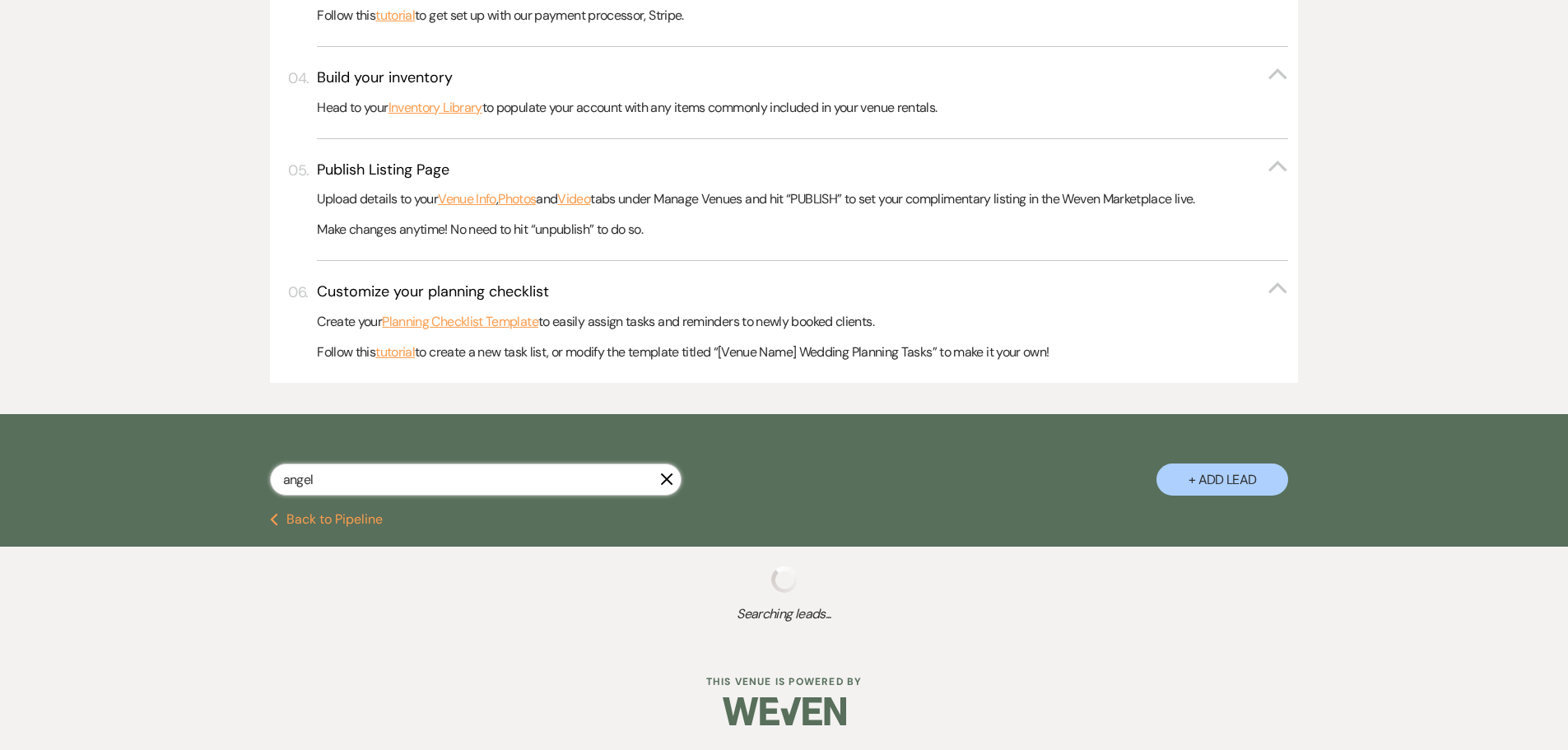
select select "8"
select select "5"
select select "8"
select select "5"
select select "8"
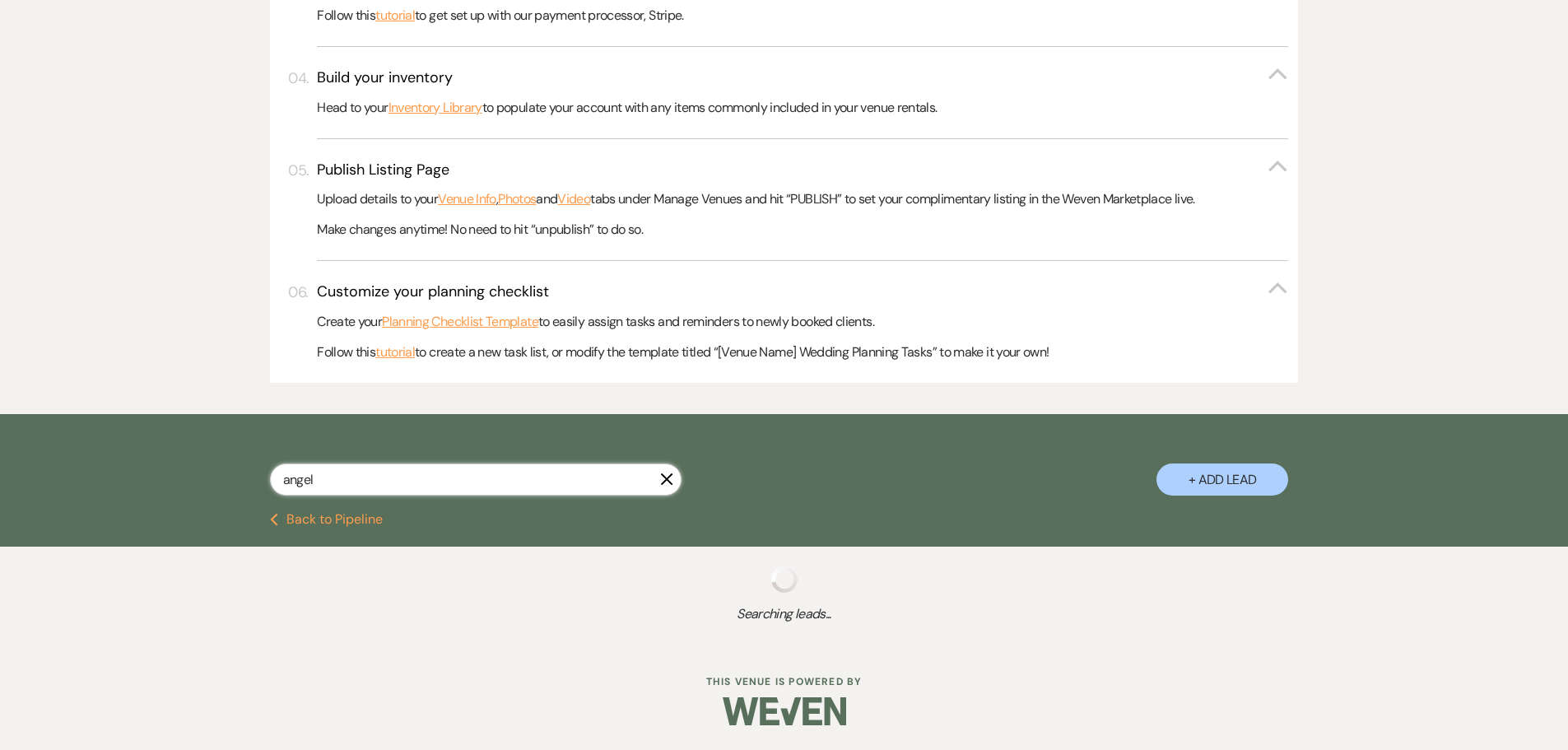
select select "5"
select select "8"
select select "5"
select select "8"
select select "6"
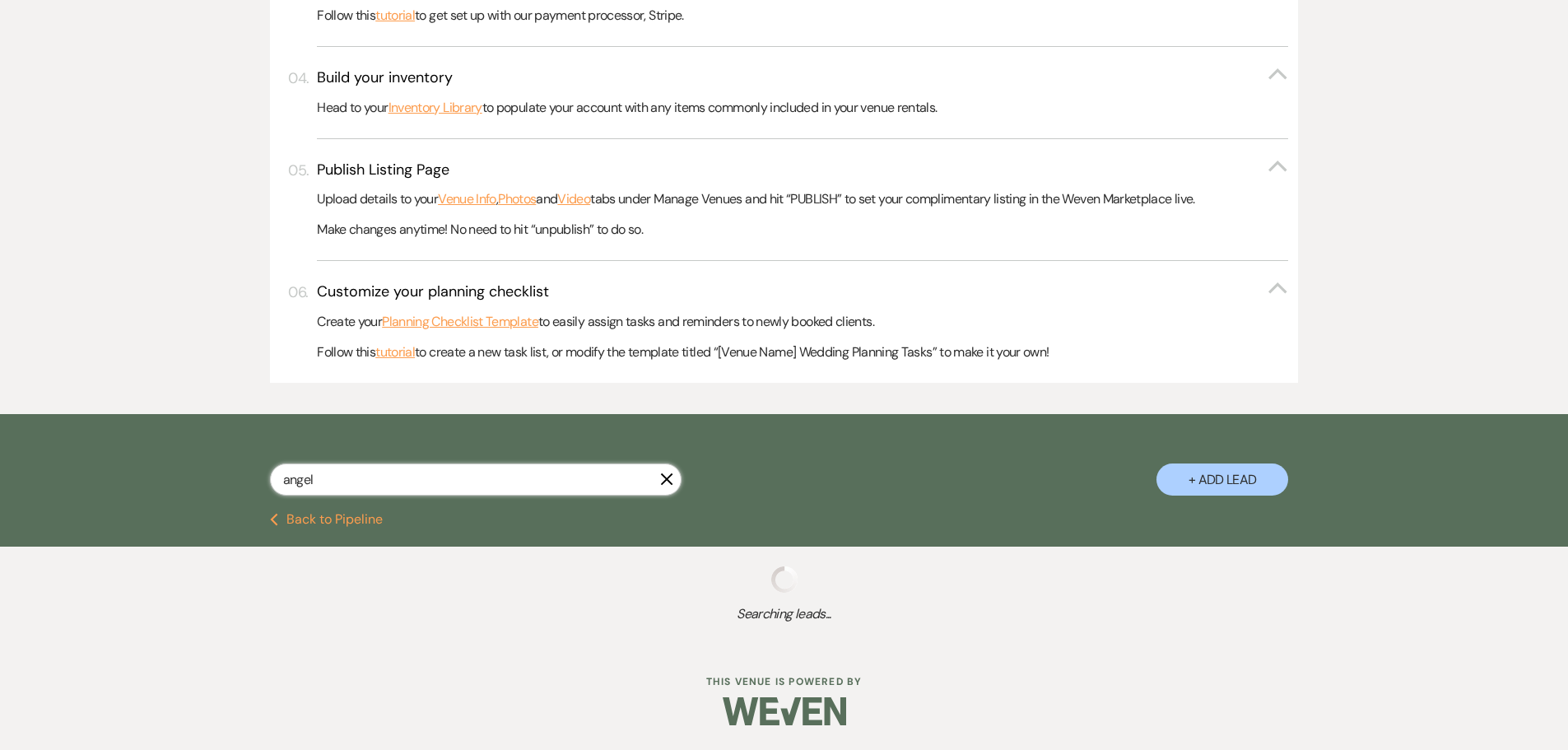
select select "8"
select select "5"
select select "8"
select select "5"
select select "2"
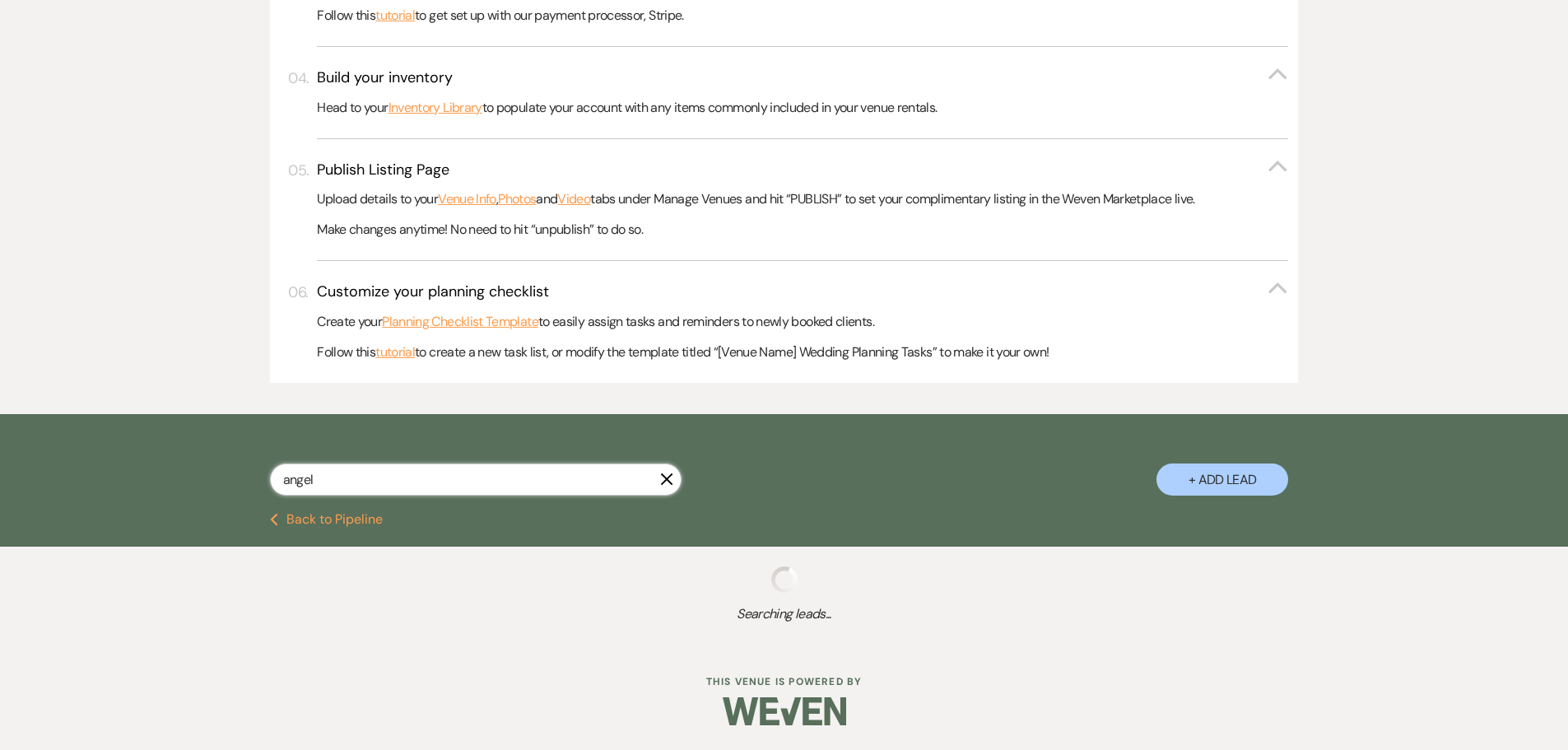
select select "8"
select select "5"
select select "8"
select select "10"
select select "8"
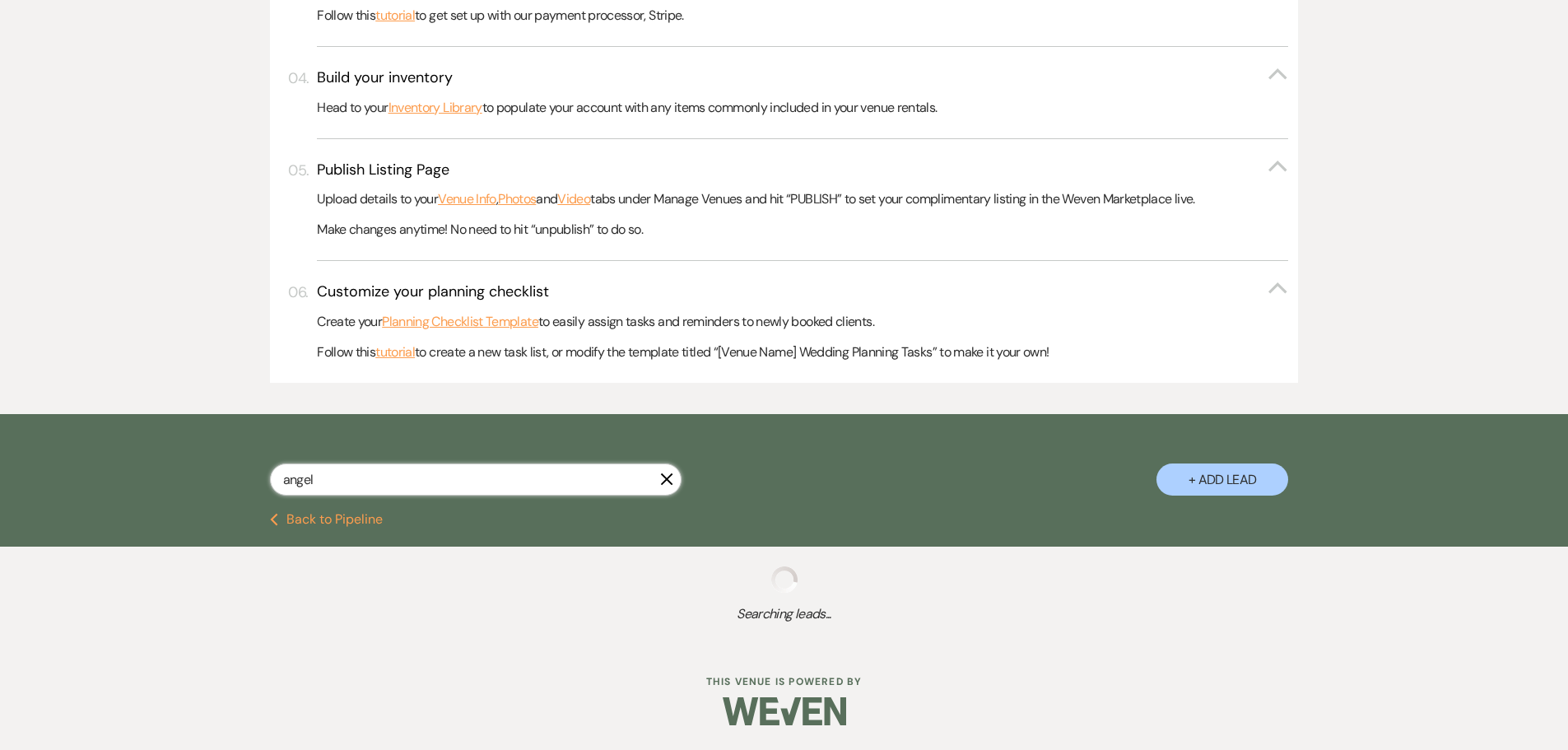
select select "5"
select select "8"
select select "5"
select select "8"
select select "5"
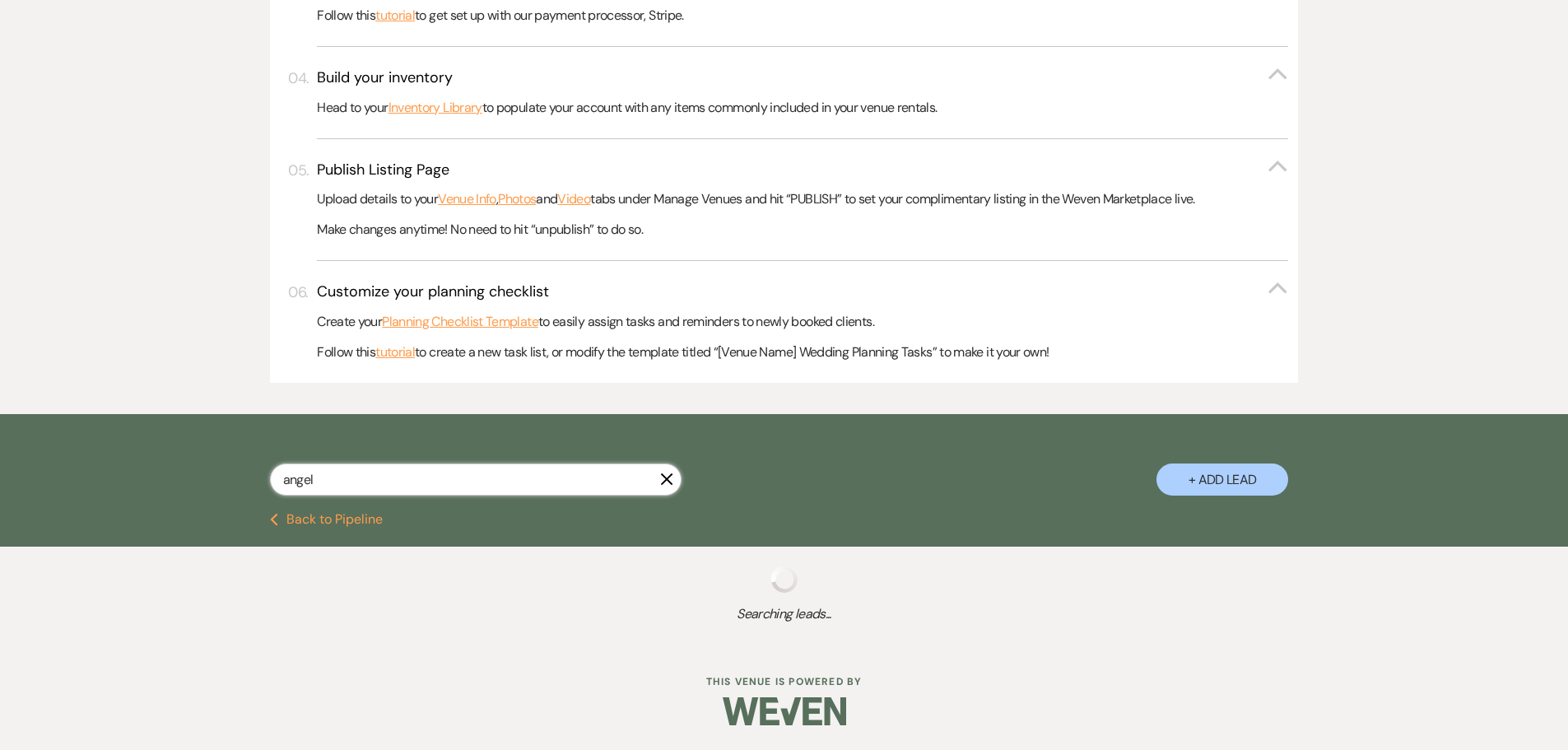
select select "8"
select select "5"
select select "8"
select select "5"
select select "8"
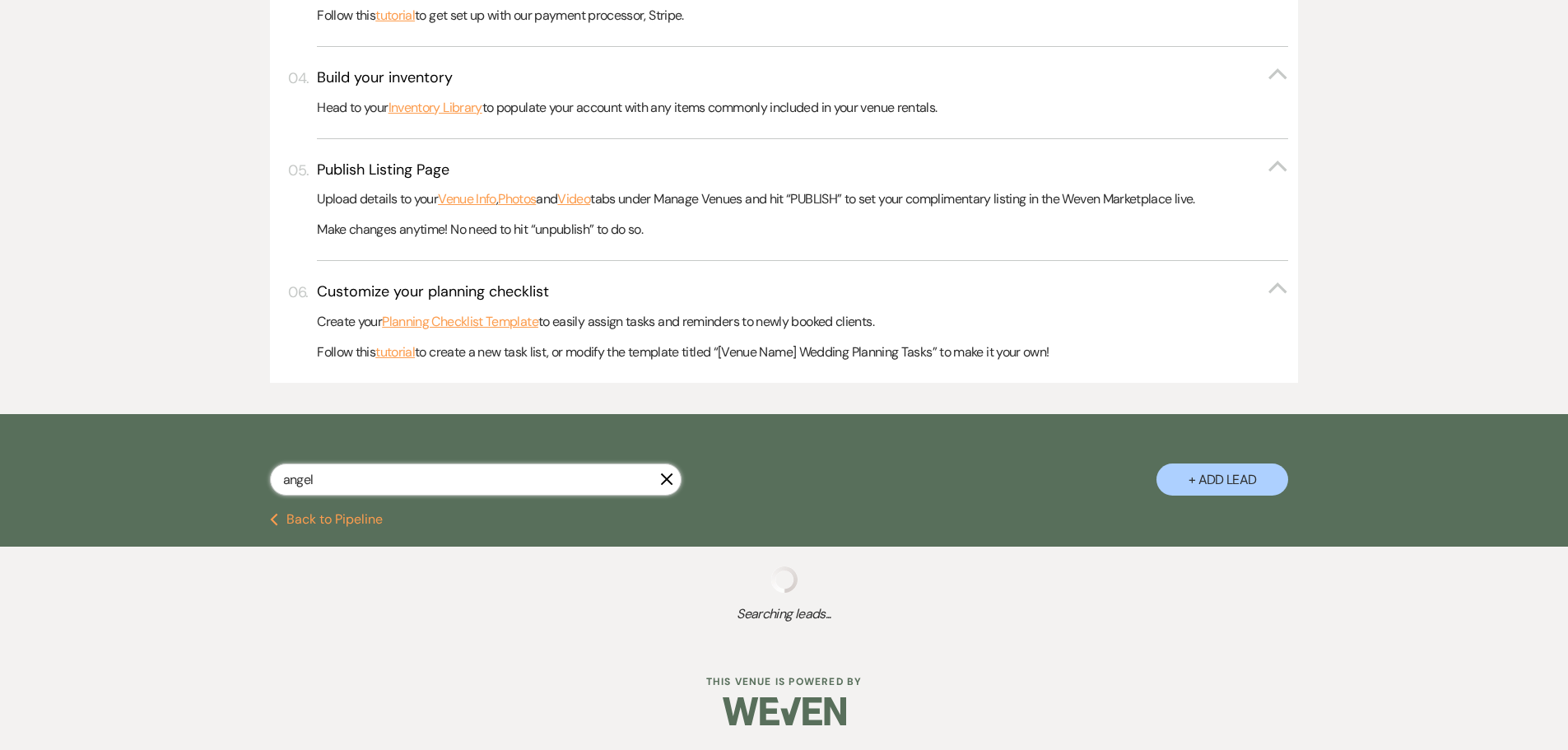
select select "5"
select select "8"
select select "5"
select select "8"
select select "5"
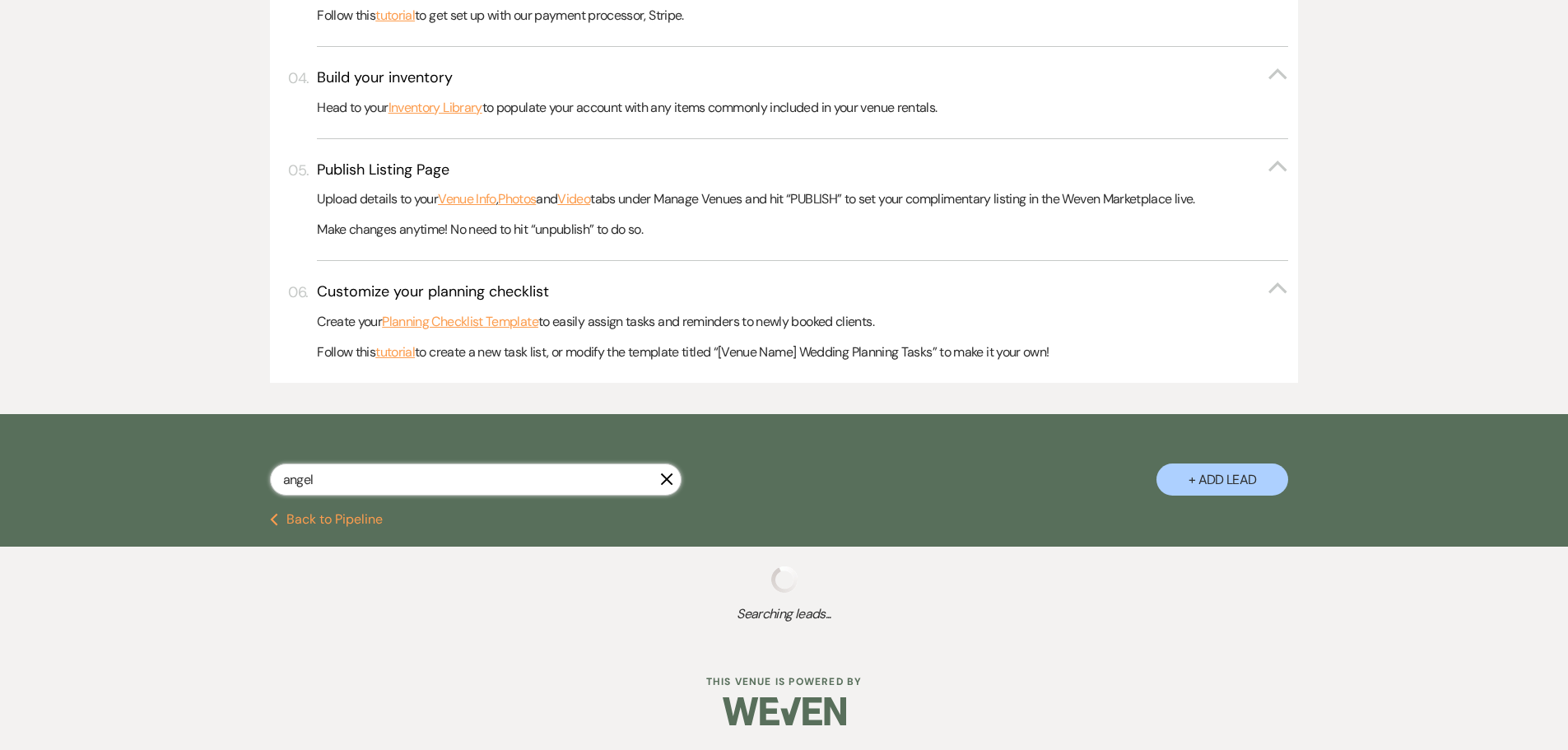
select select "8"
select select "2"
select select "8"
select select "5"
select select "8"
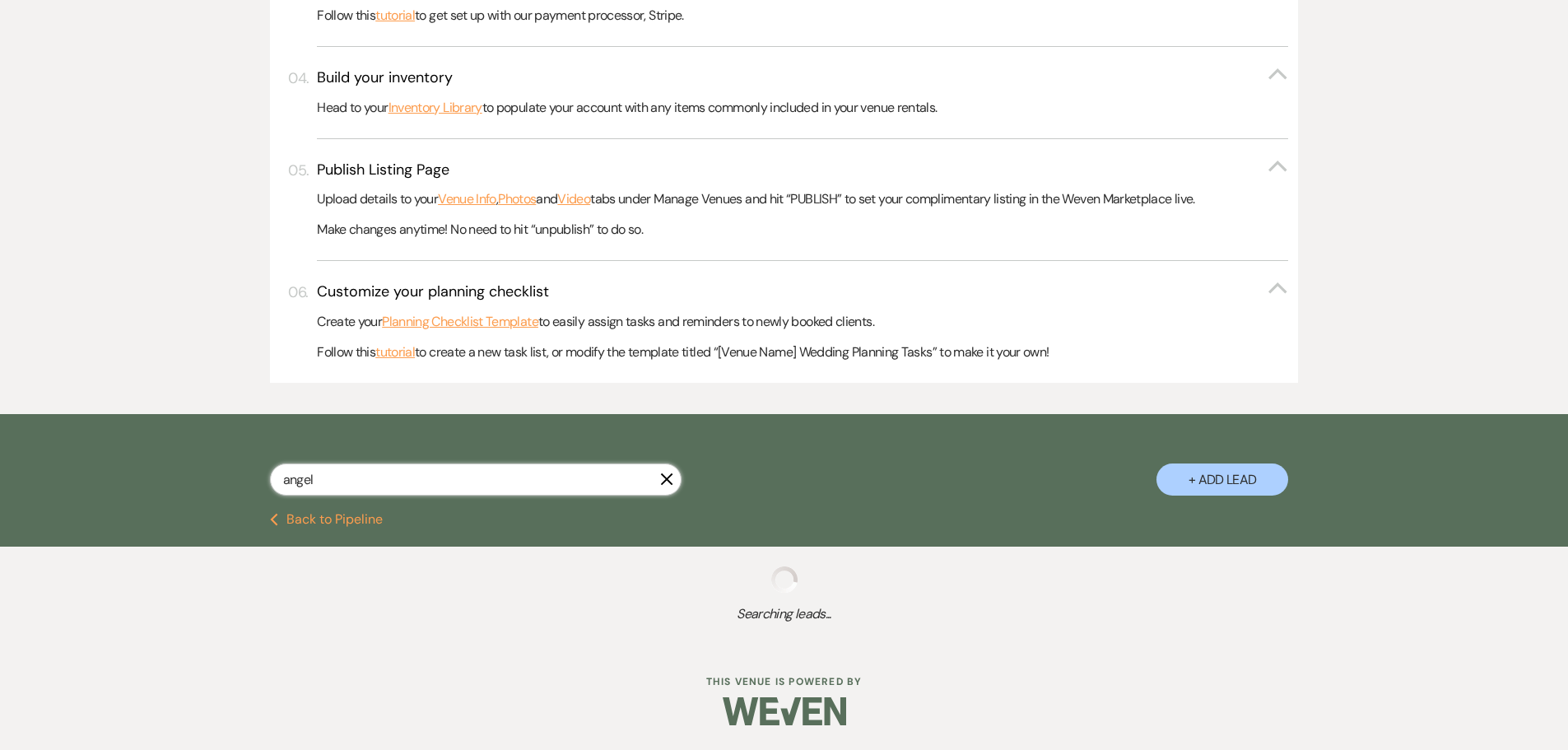
select select "5"
select select "8"
select select "4"
select select "8"
select select "5"
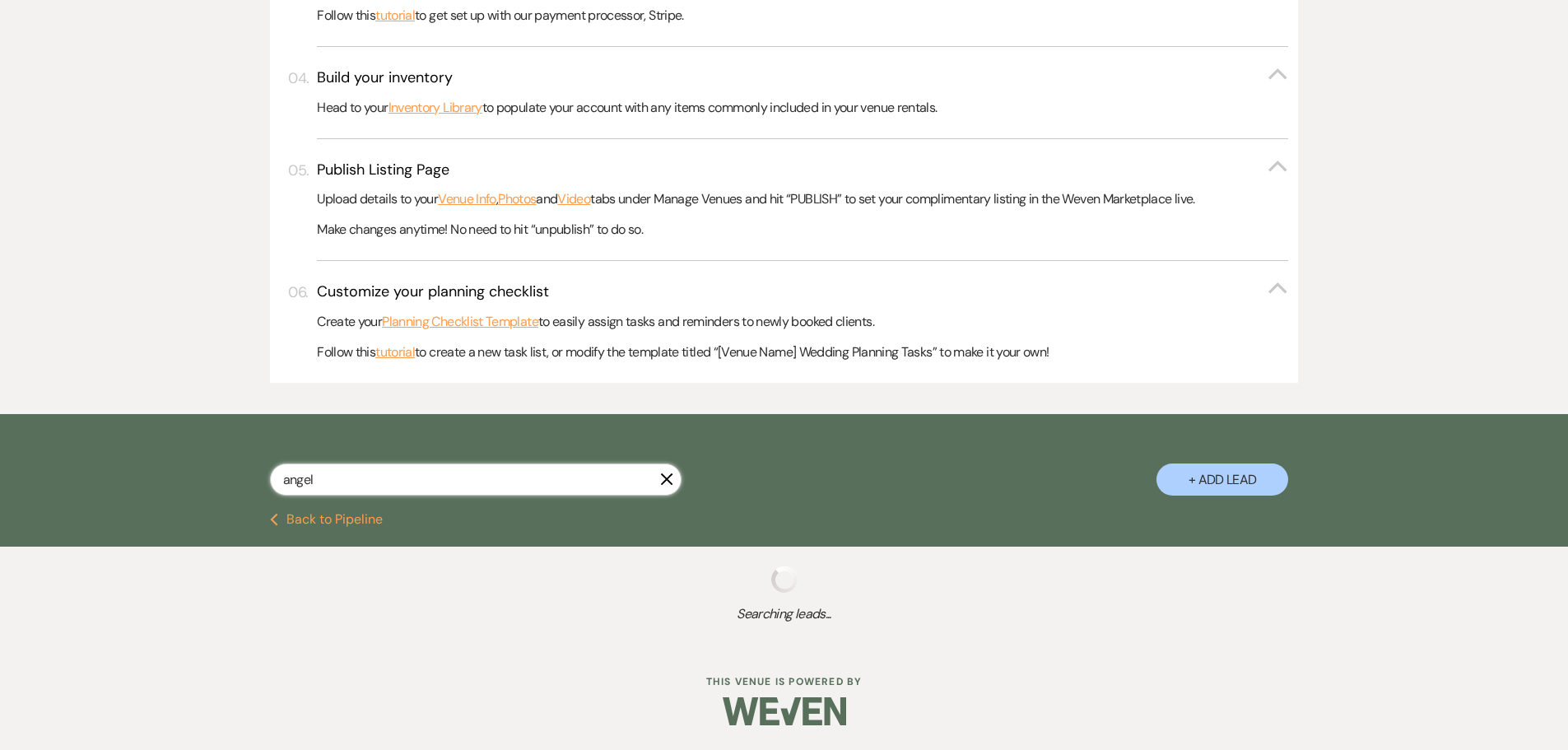
select select "8"
select select "5"
select select "8"
select select "5"
select select "8"
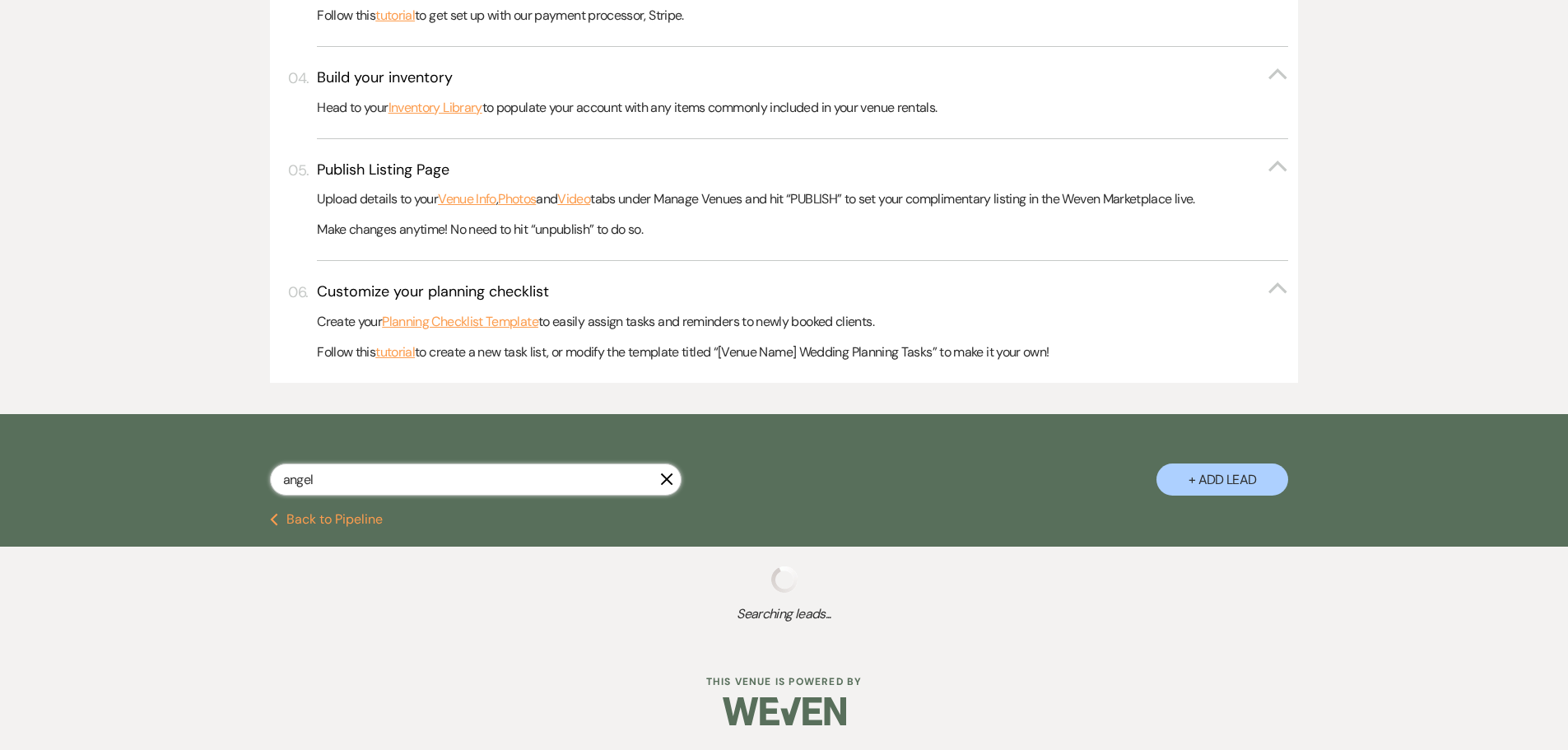
select select "11"
select select "8"
select select "11"
select select "8"
select select "5"
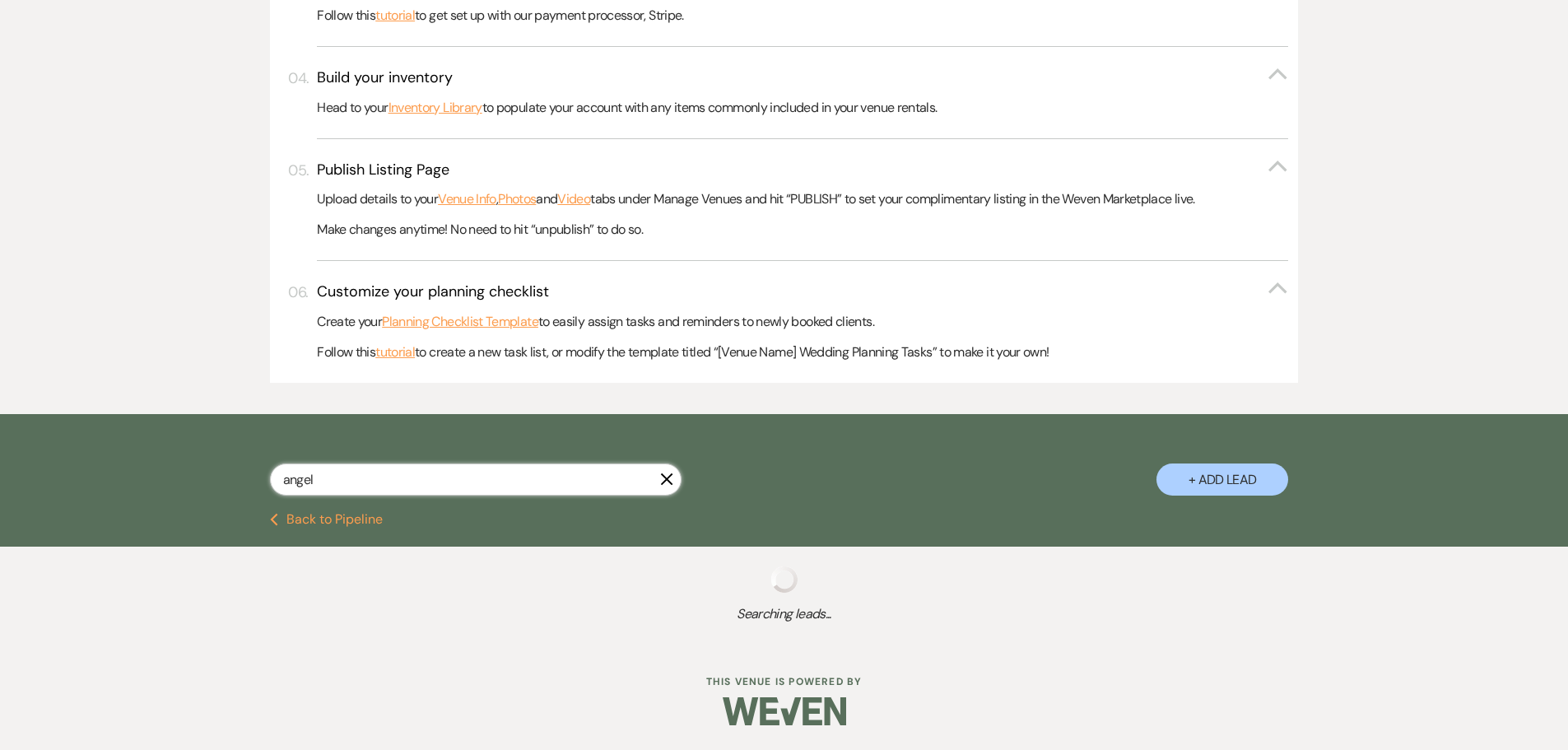
select select "8"
select select "5"
select select "8"
select select "6"
select select "8"
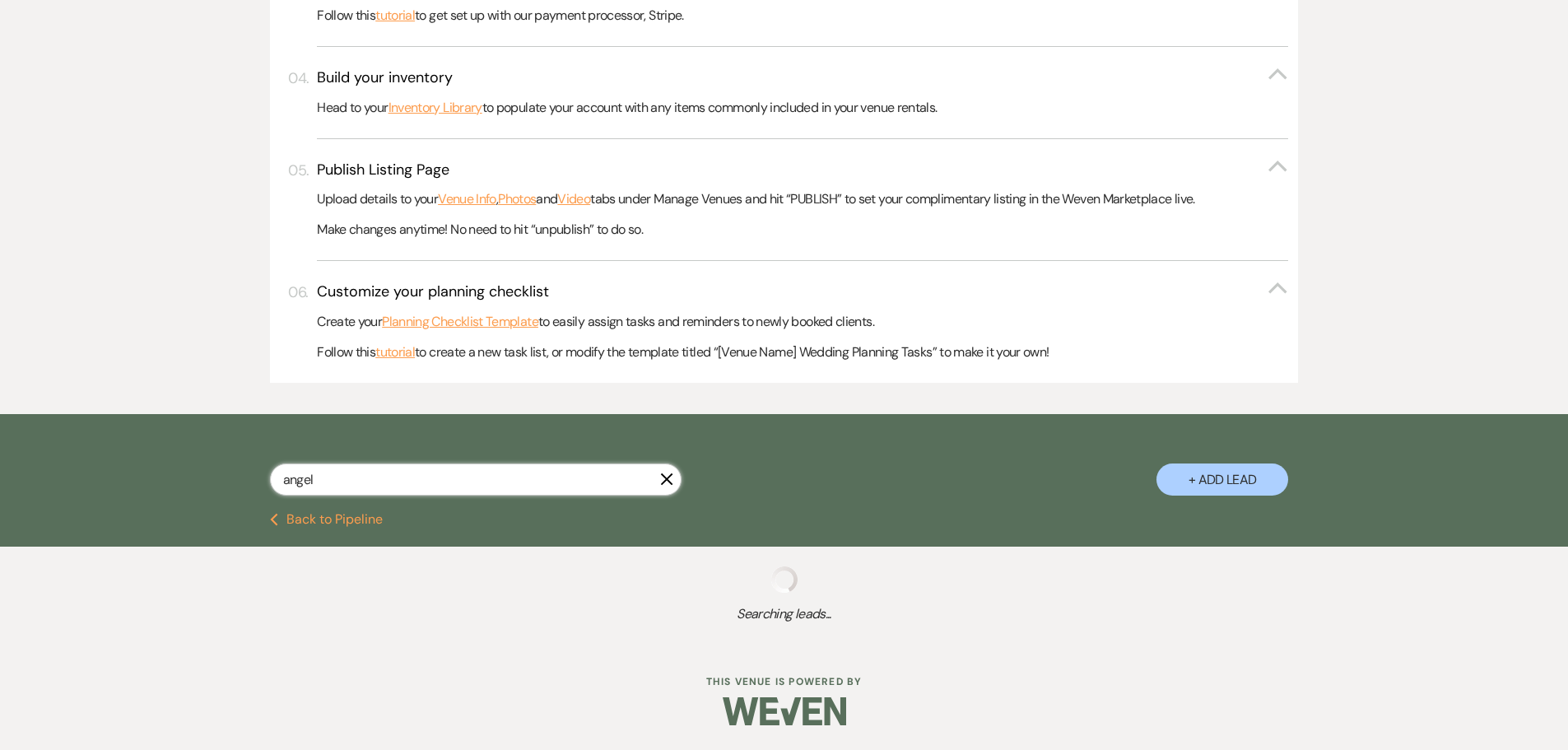
select select "6"
select select "8"
select select "5"
select select "8"
select select "5"
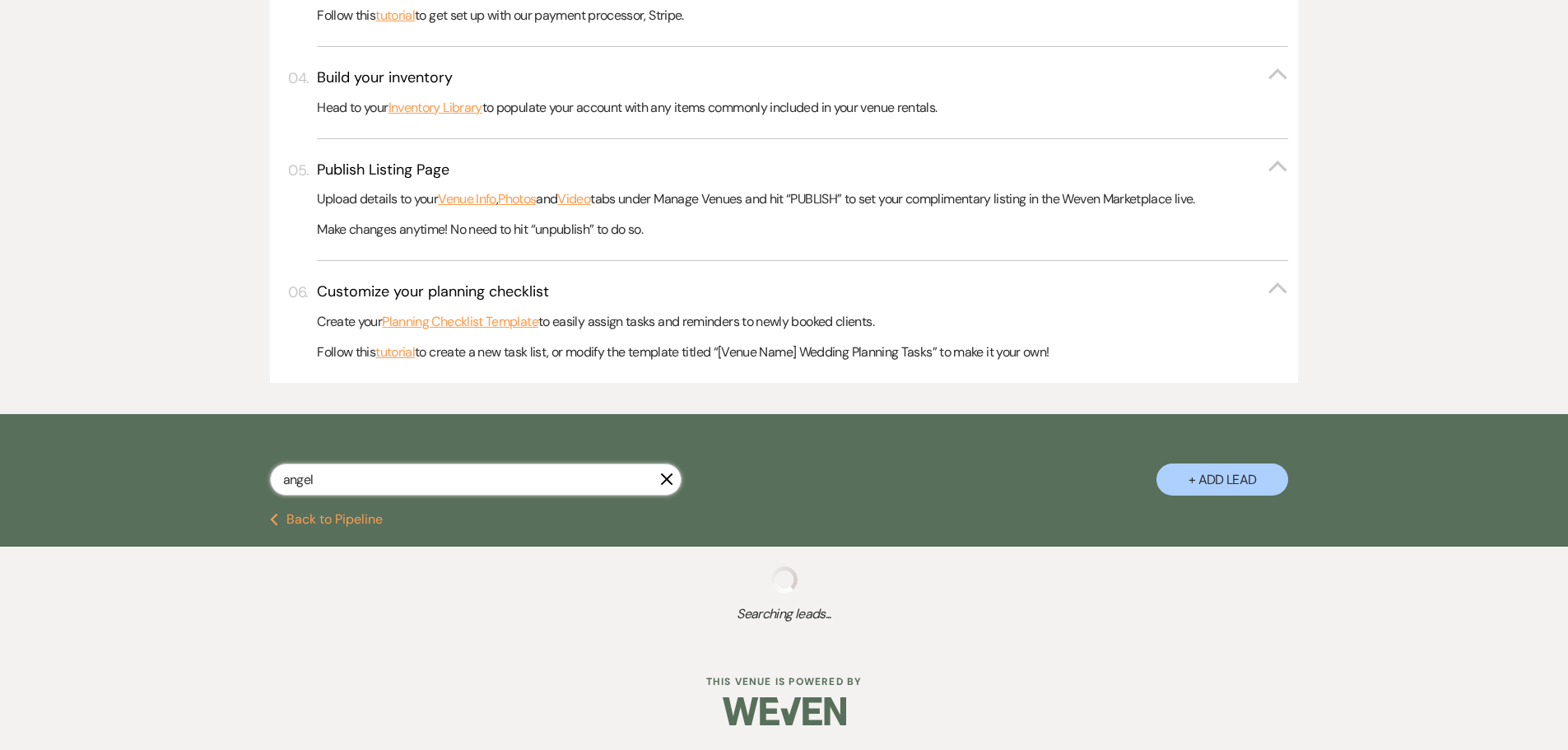
select select "8"
select select "5"
select select "8"
select select "5"
select select "8"
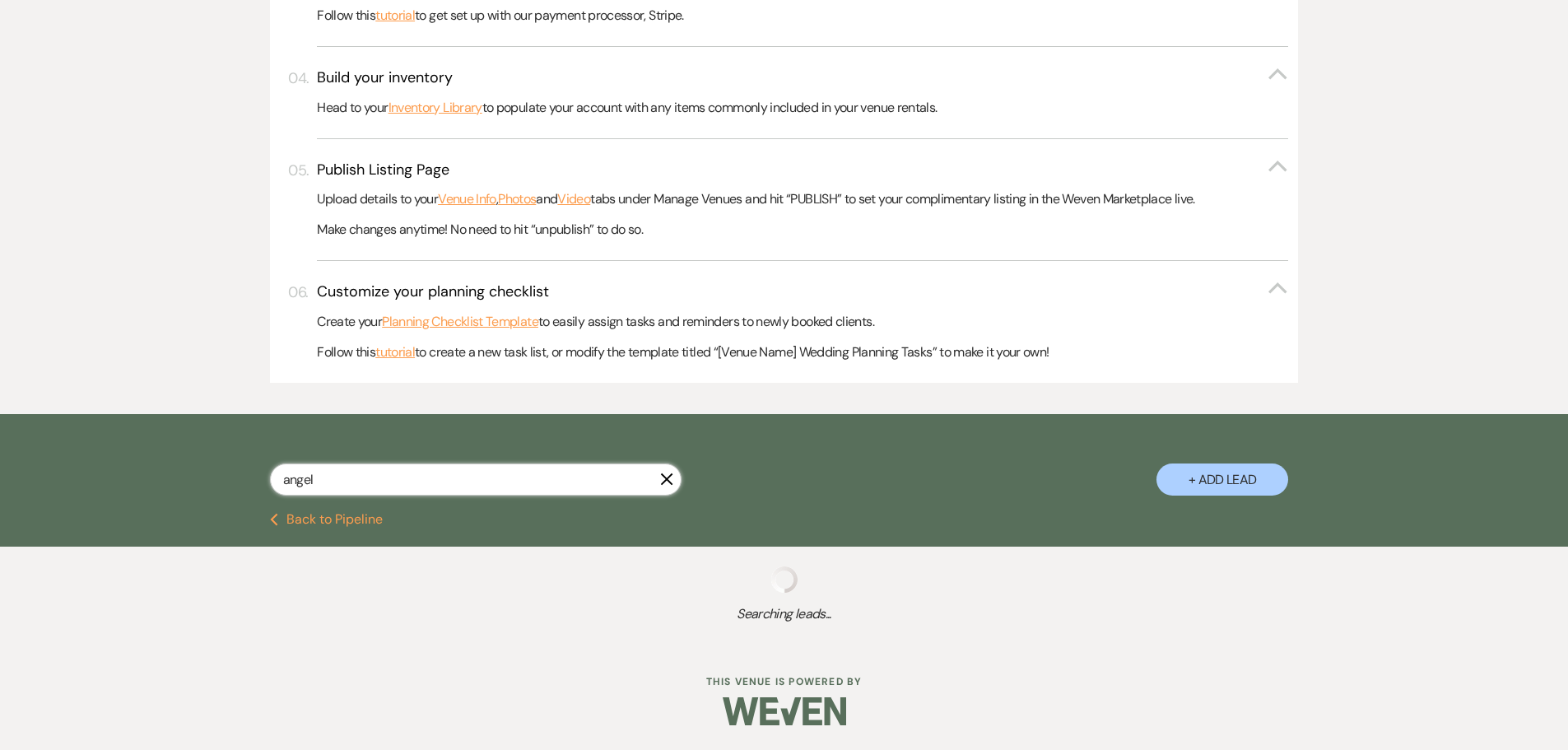
select select "2"
select select "8"
select select "6"
select select "8"
select select "6"
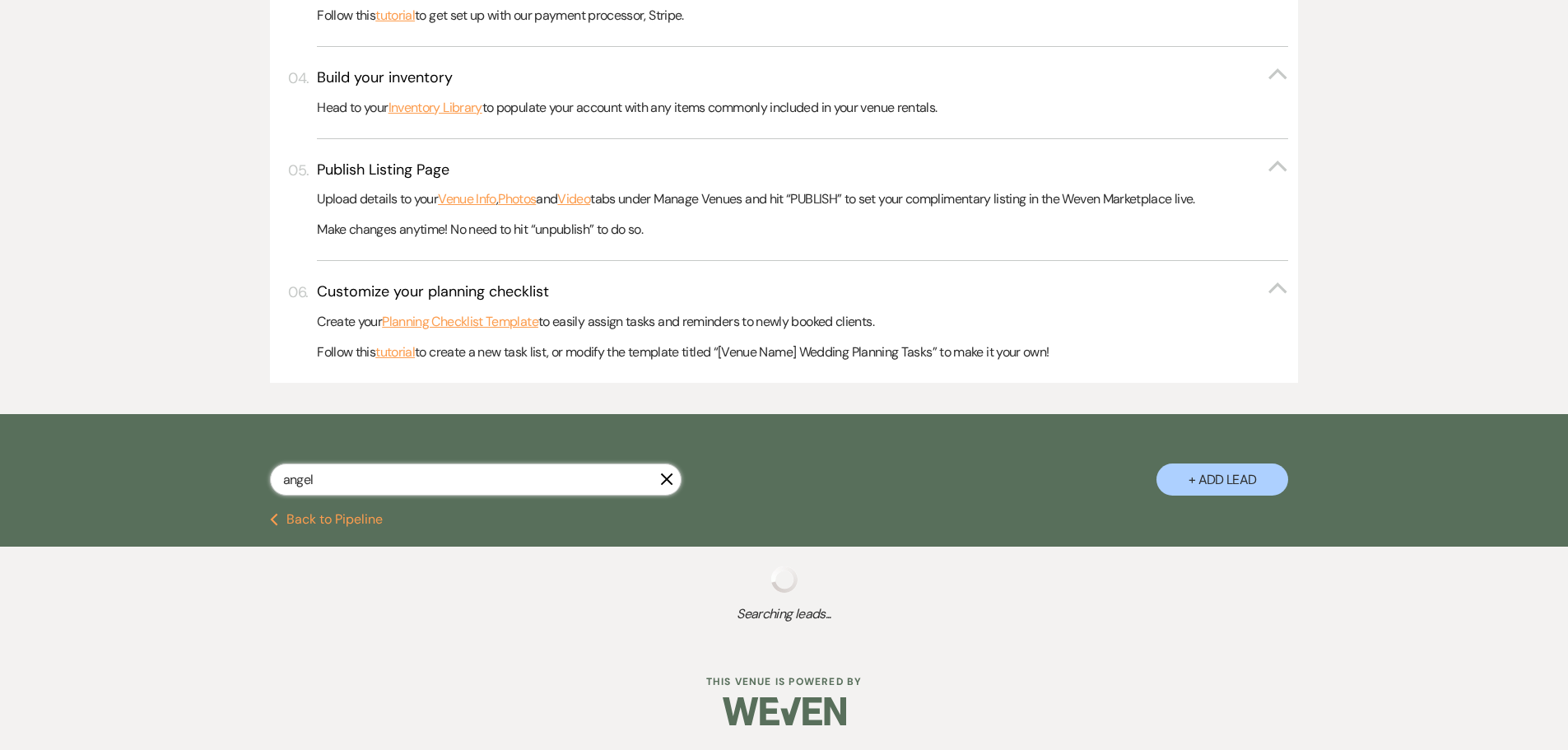
select select "8"
select select "6"
select select "8"
select select "5"
select select "8"
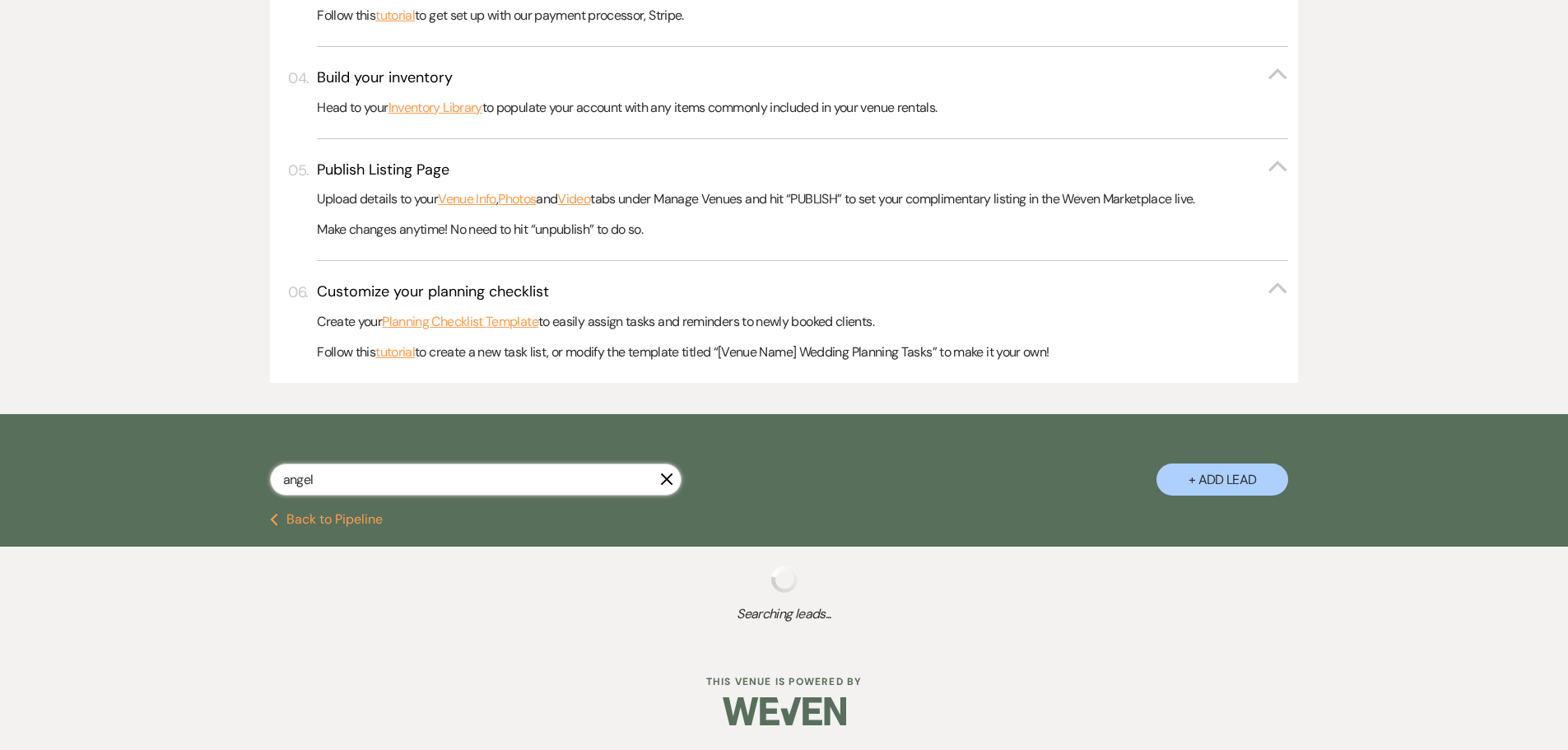
select select "5"
select select "8"
select select "5"
select select "8"
select select "5"
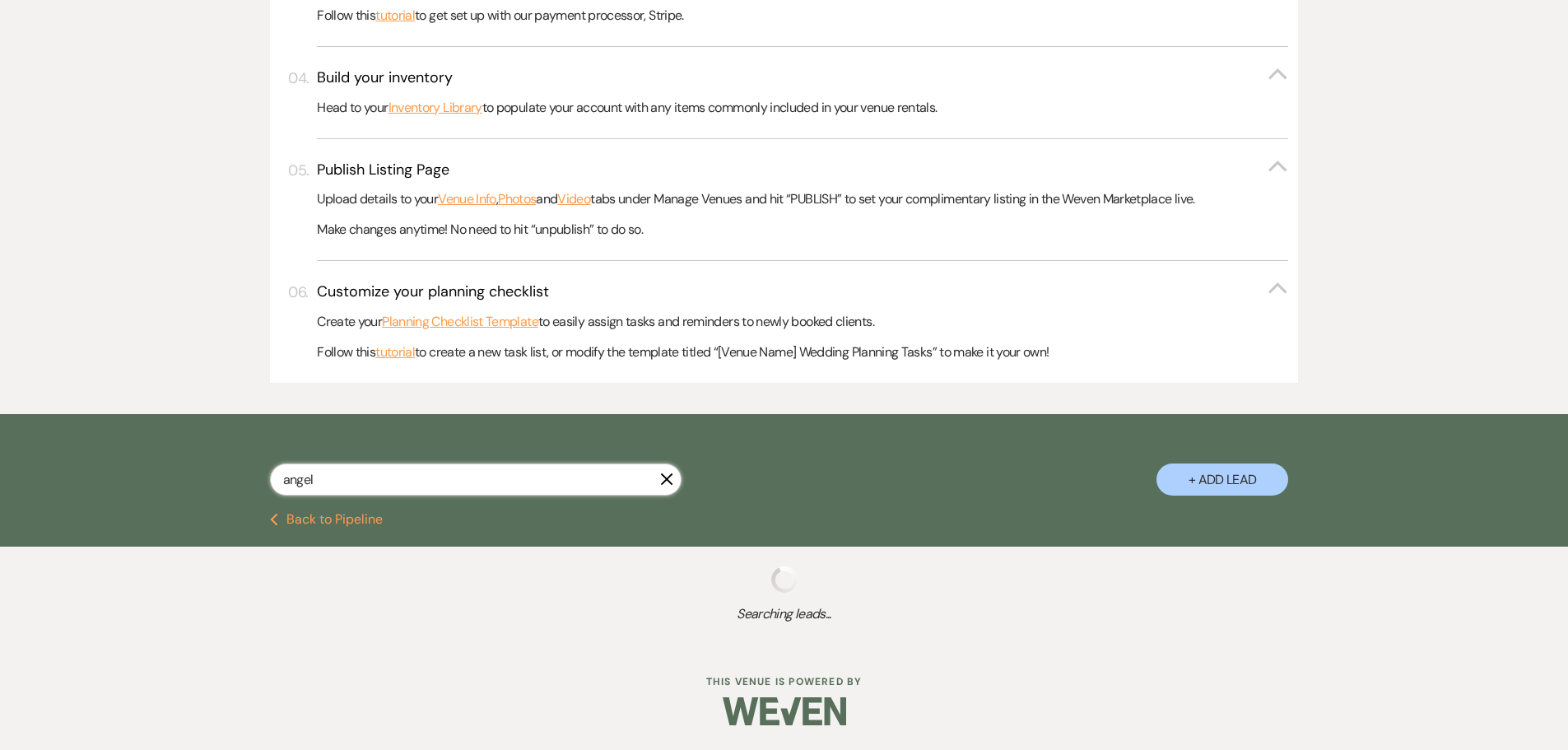
select select "8"
select select "6"
select select "8"
select select "5"
select select "8"
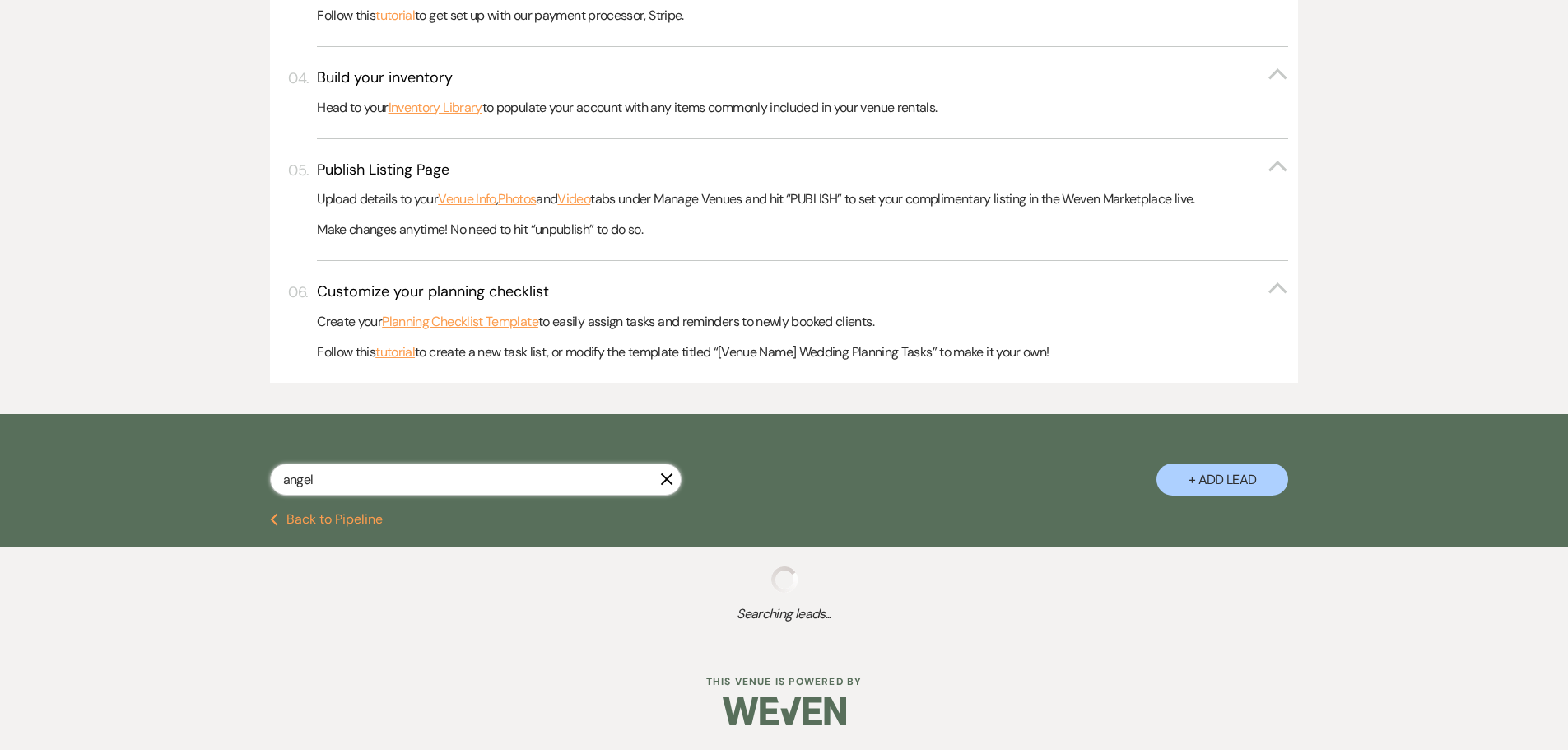
select select "5"
select select "8"
select select "6"
select select "8"
select select "6"
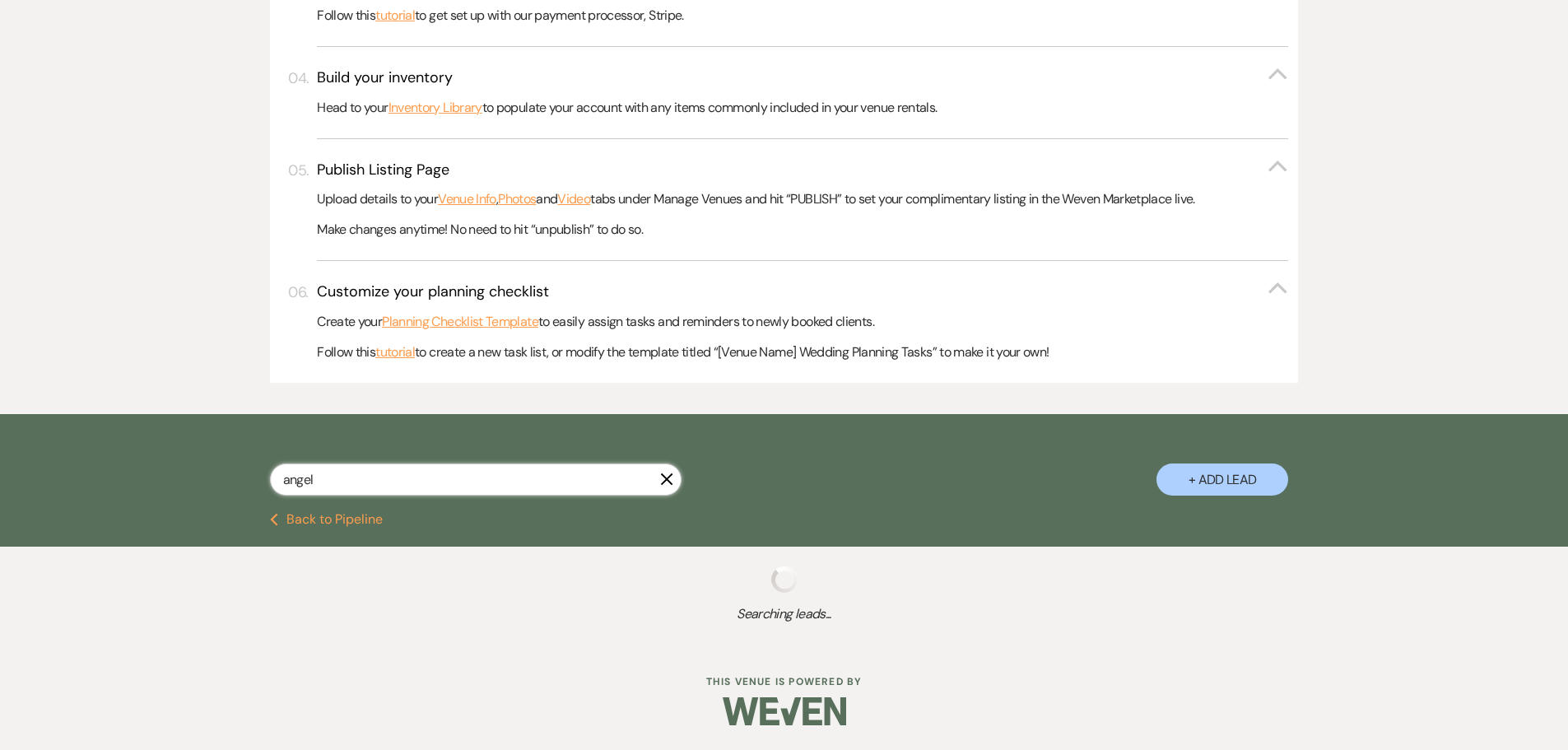
select select "8"
select select "5"
select select "8"
select select "5"
select select "8"
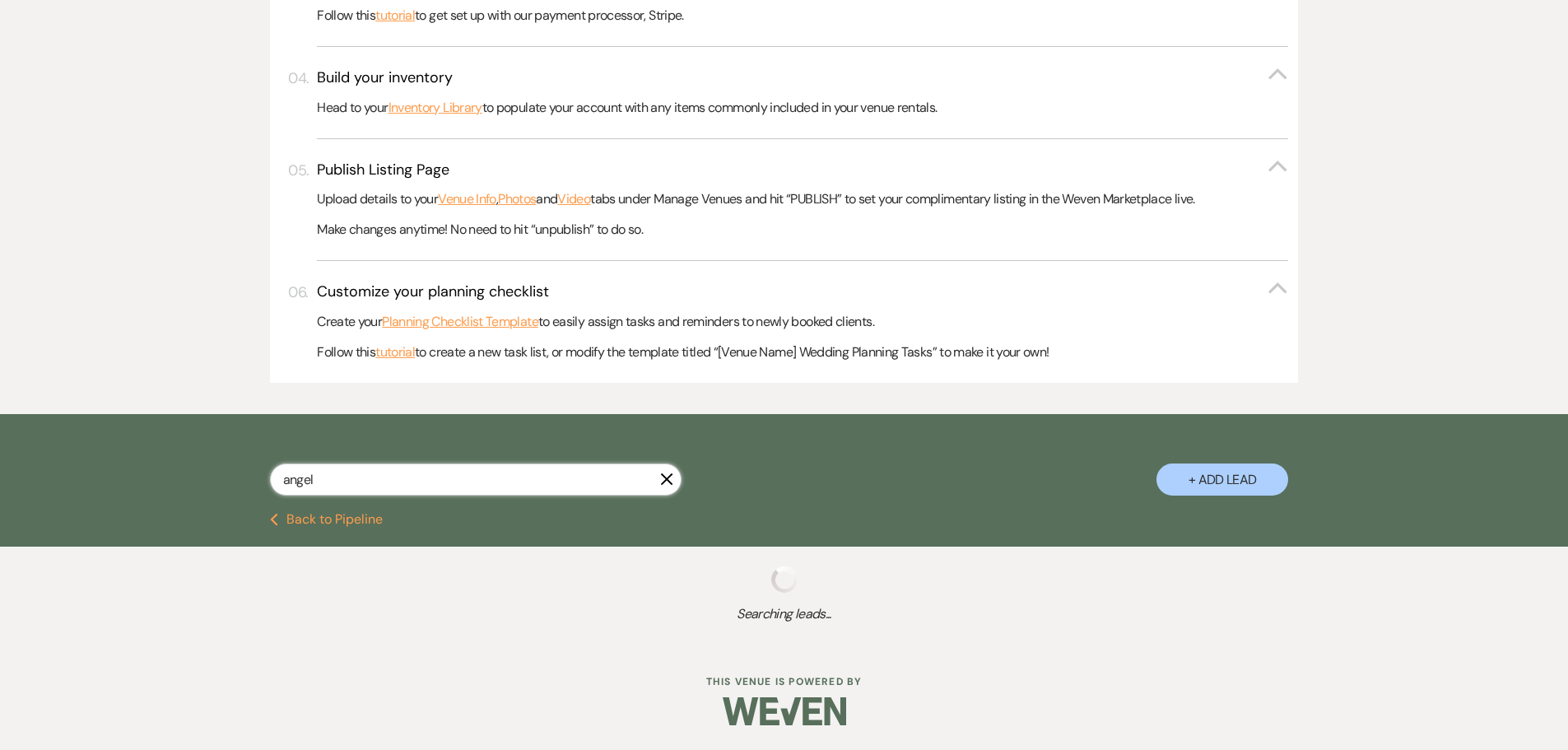
select select "6"
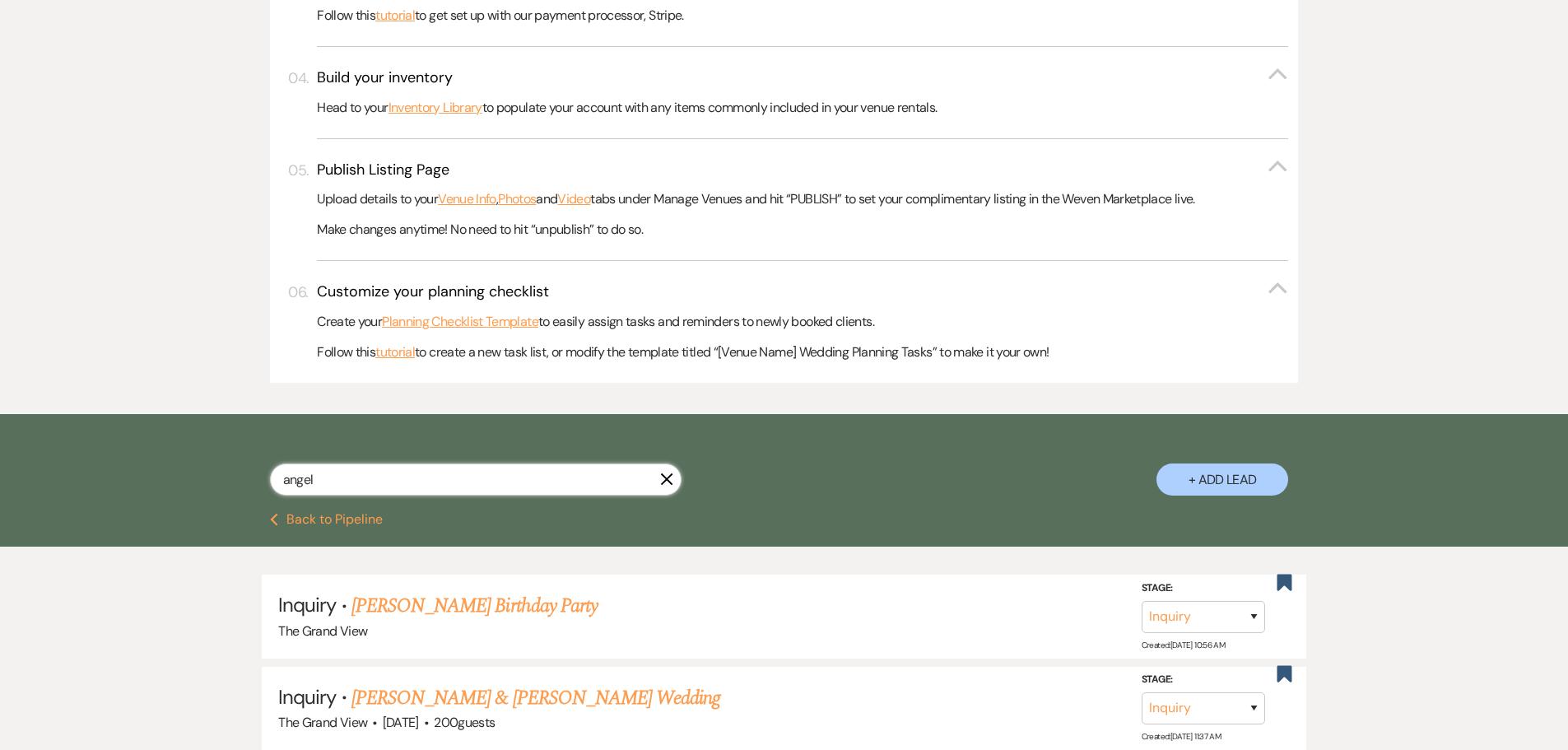
scroll to position [905, 0]
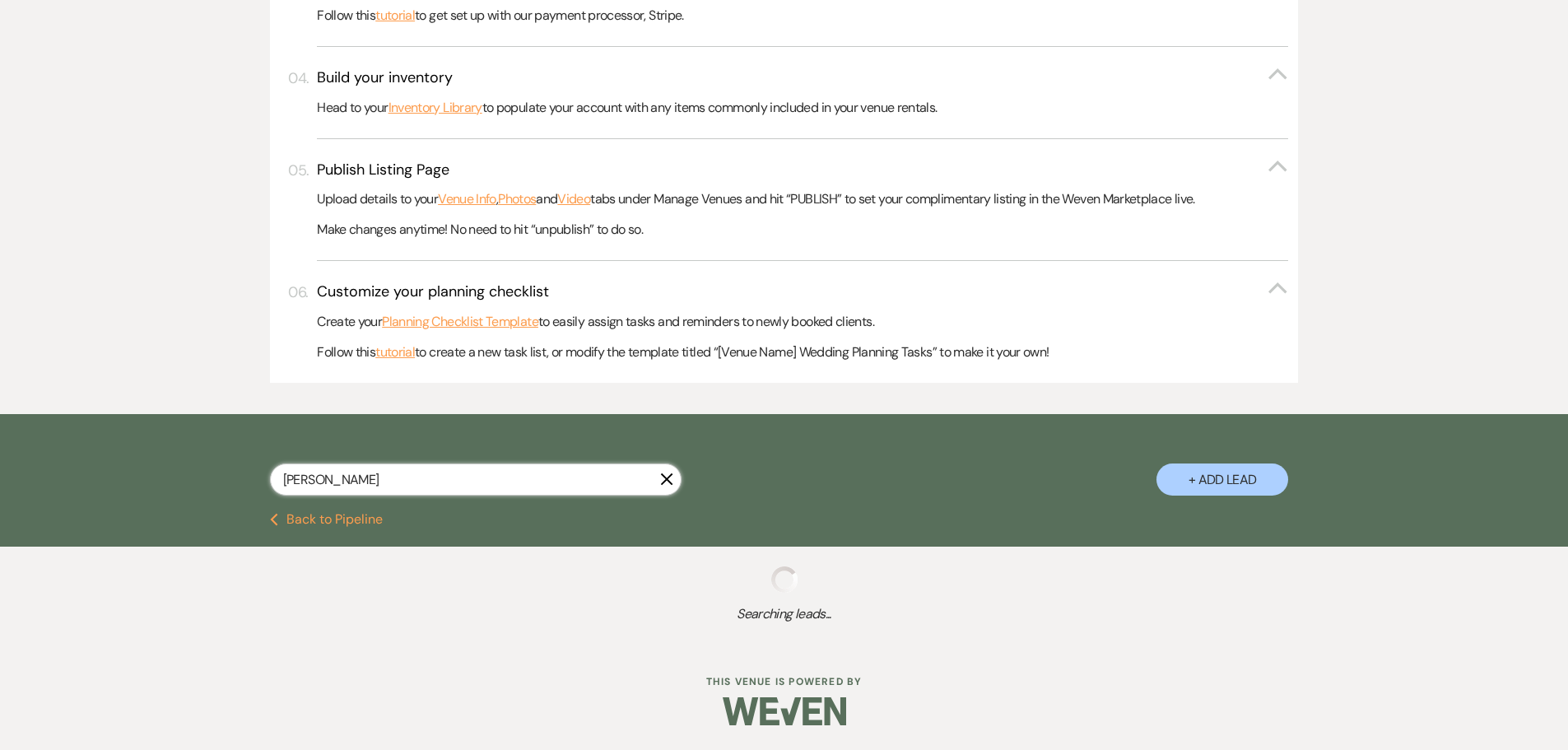
scroll to position [667, 0]
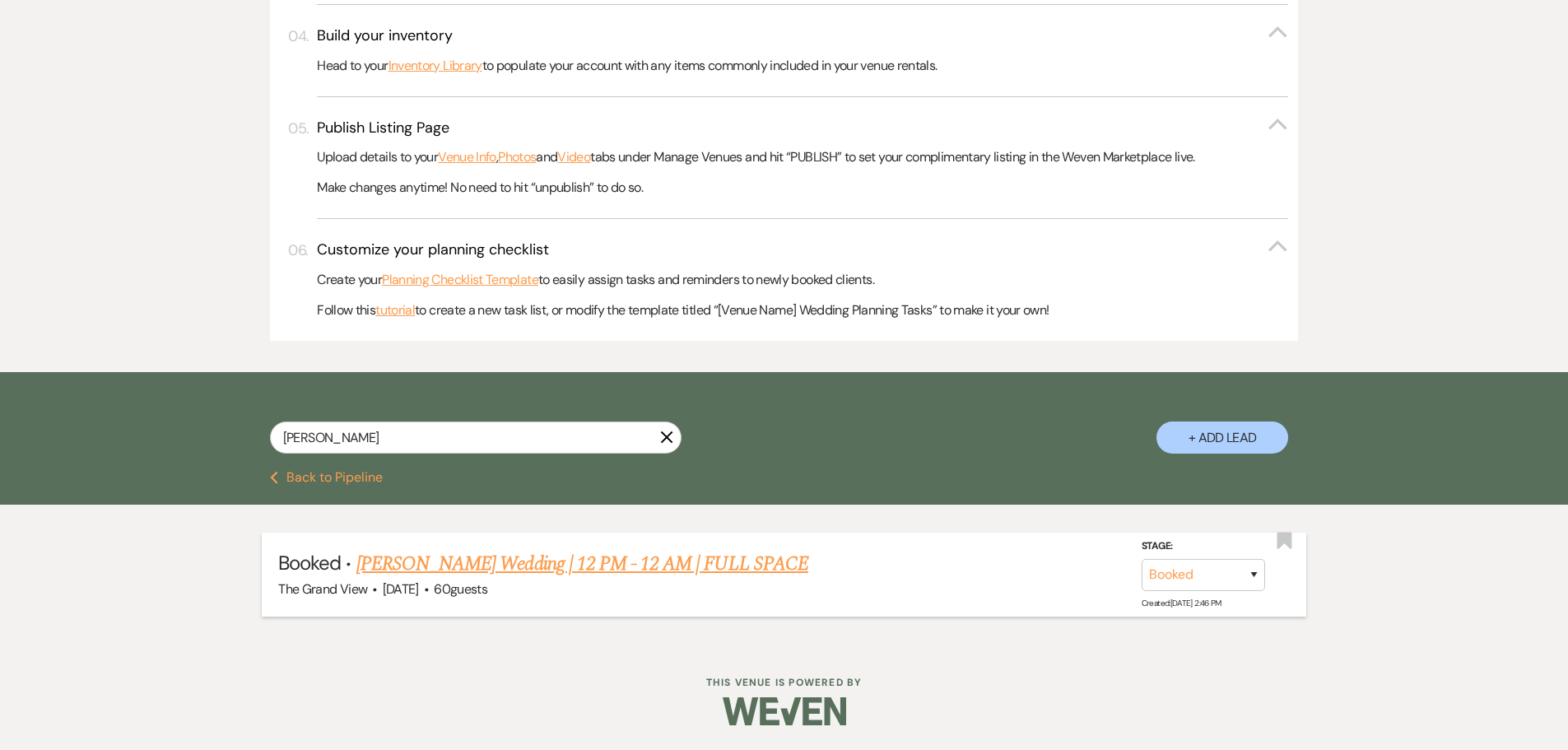
click at [599, 562] on link "[PERSON_NAME] Wedding | 12 PM - 12 AM | FULL SPACE" at bounding box center [582, 564] width 452 height 30
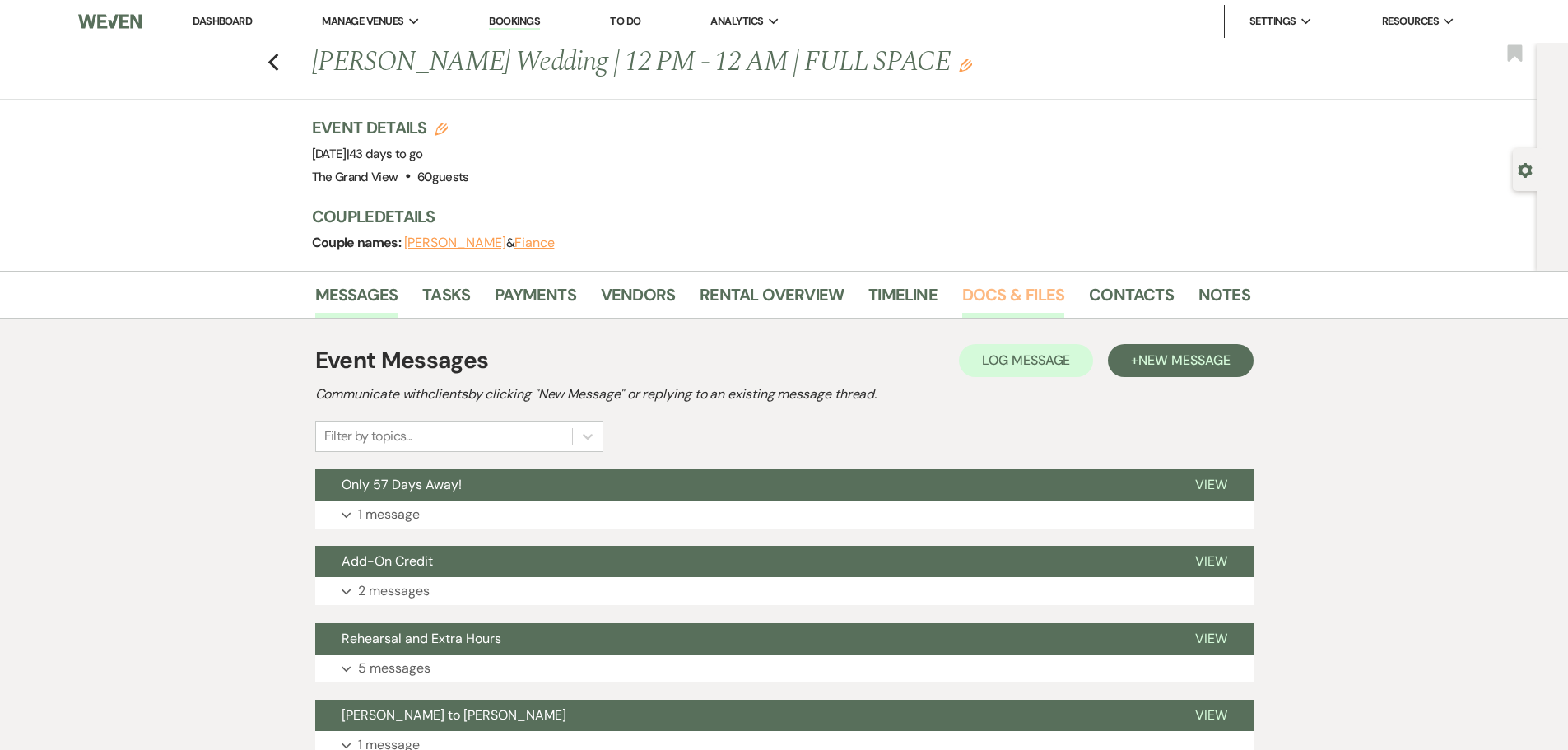
click at [1021, 289] on link "Docs & Files" at bounding box center [1013, 300] width 102 height 37
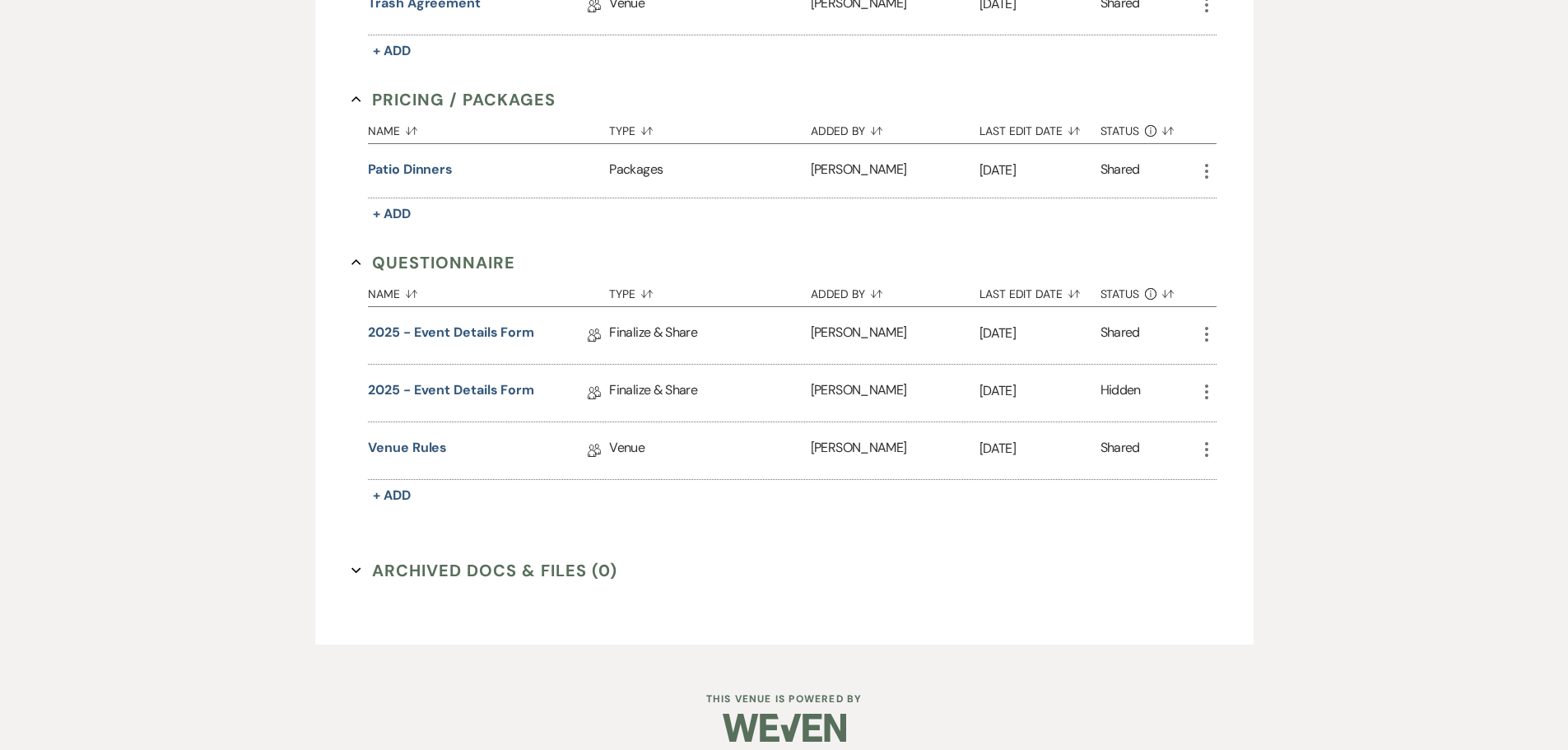
scroll to position [1400, 0]
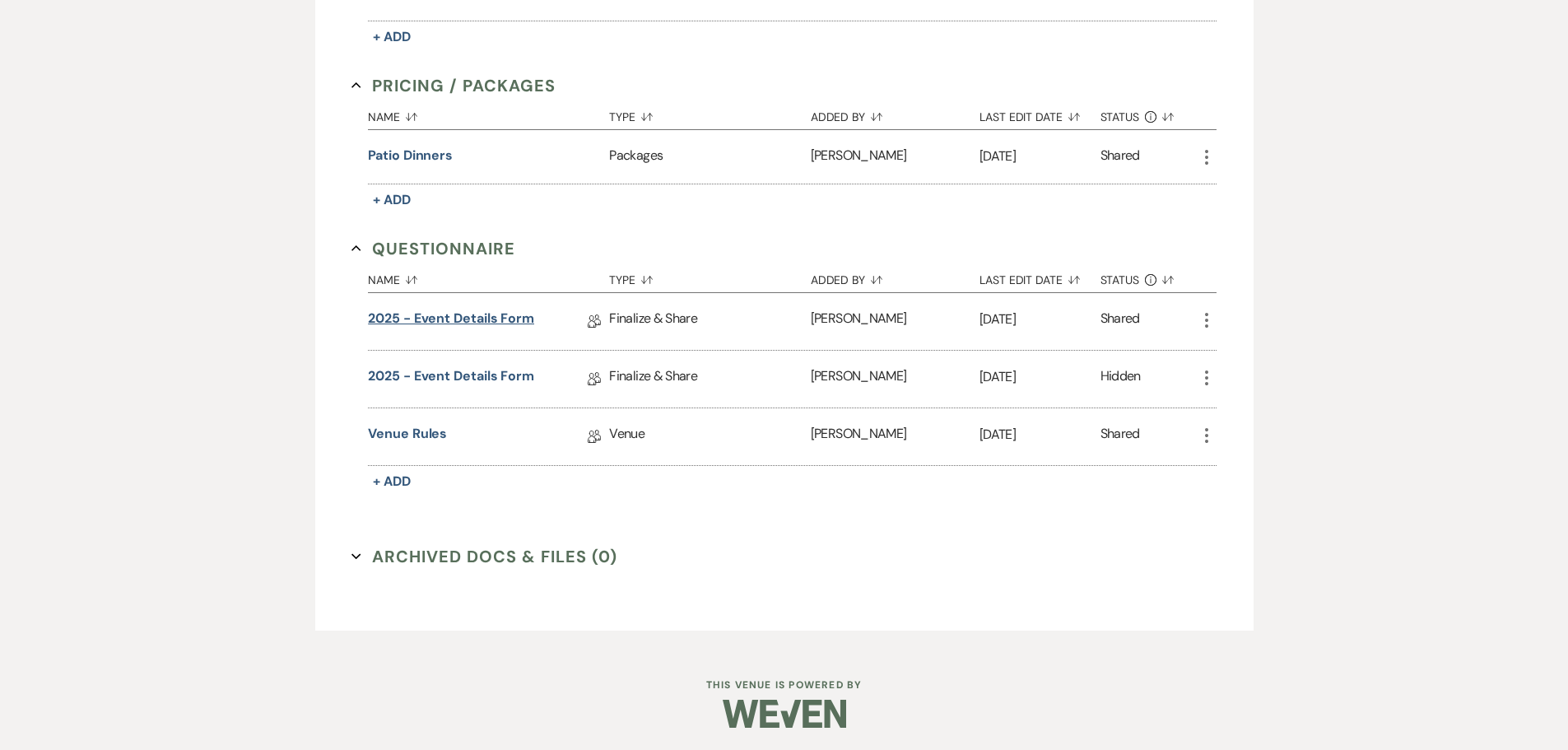
click at [455, 323] on link "2025 - Event Details Form" at bounding box center [451, 321] width 166 height 26
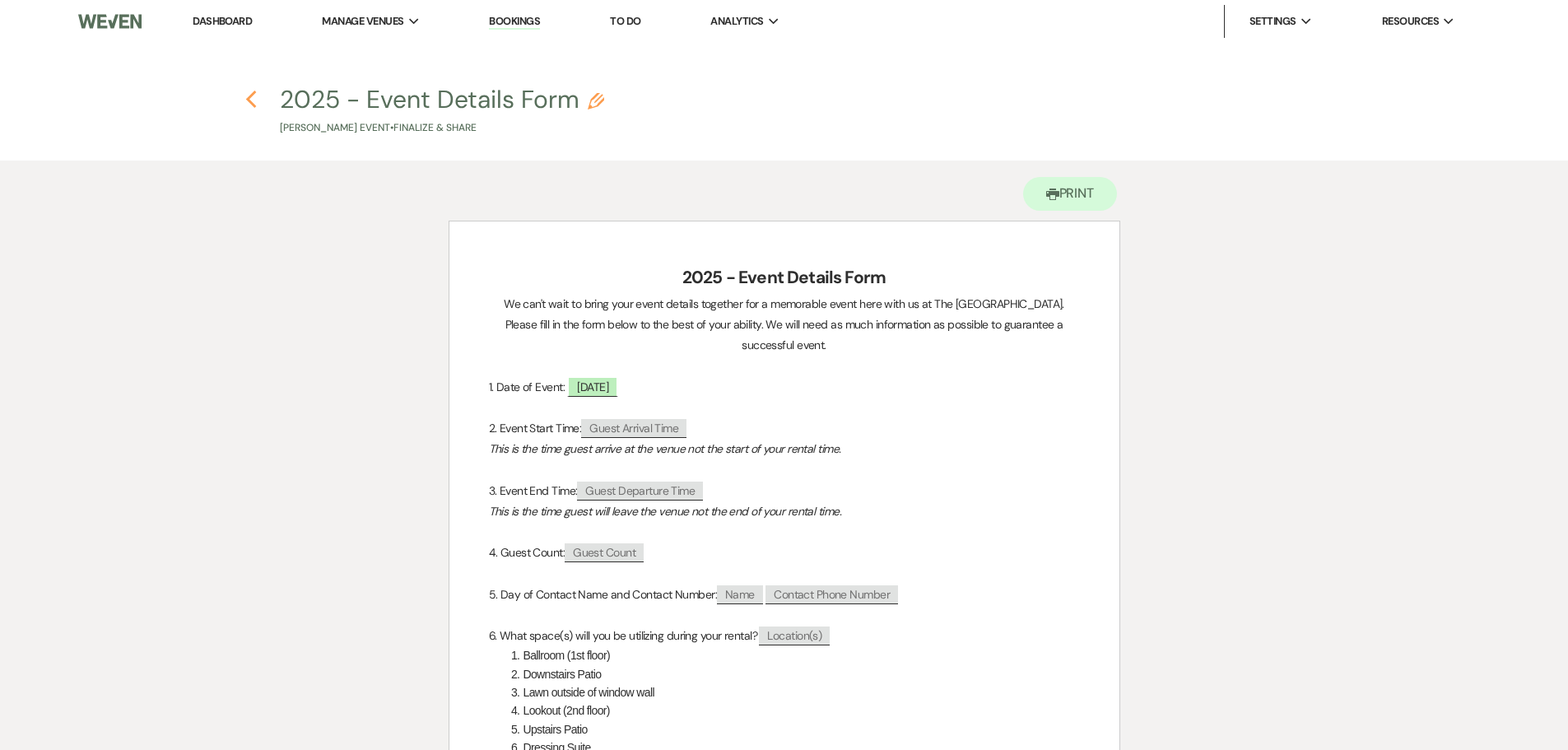
click at [247, 101] on icon "Previous" at bounding box center [251, 100] width 12 height 20
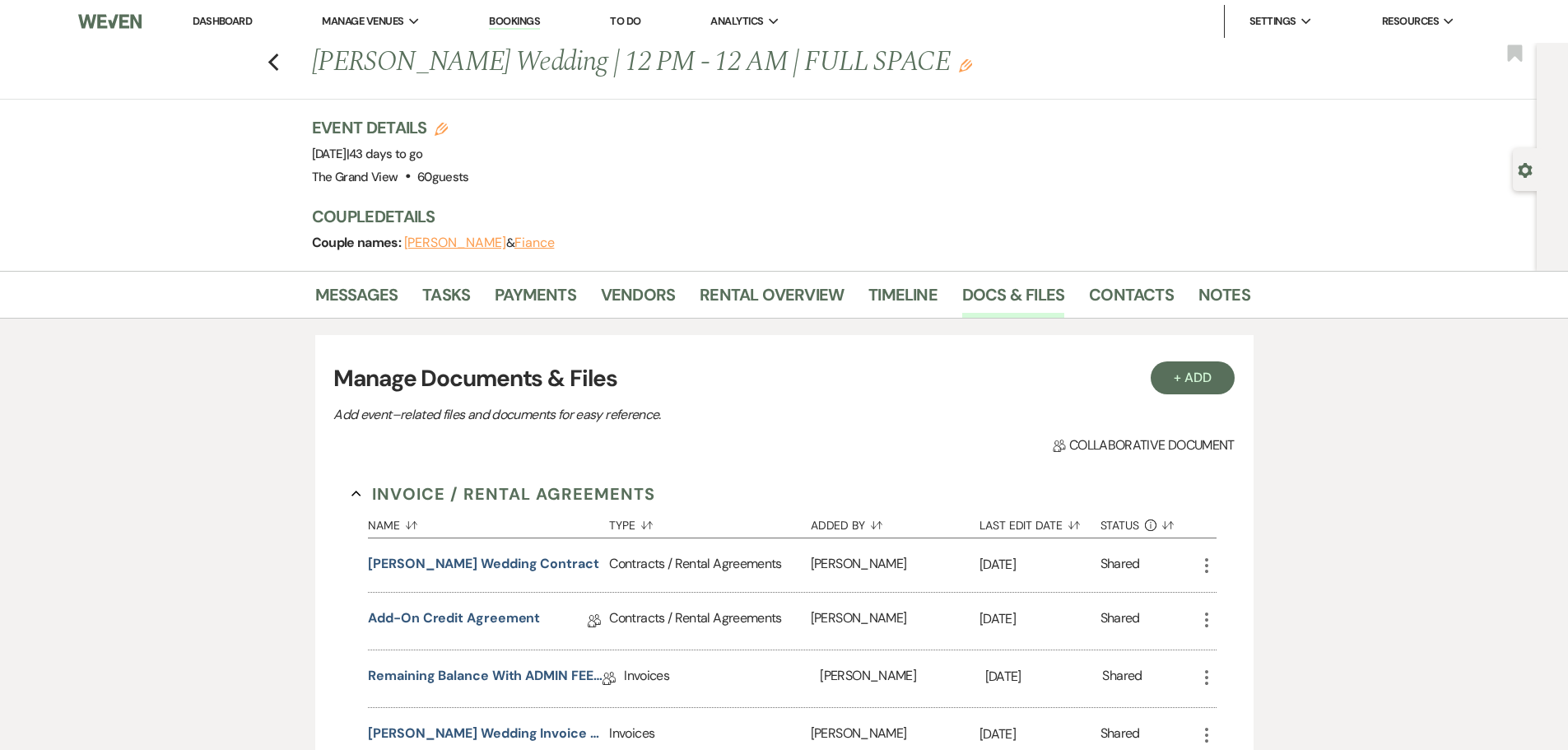
click at [1522, 174] on use "button" at bounding box center [1526, 170] width 14 height 15
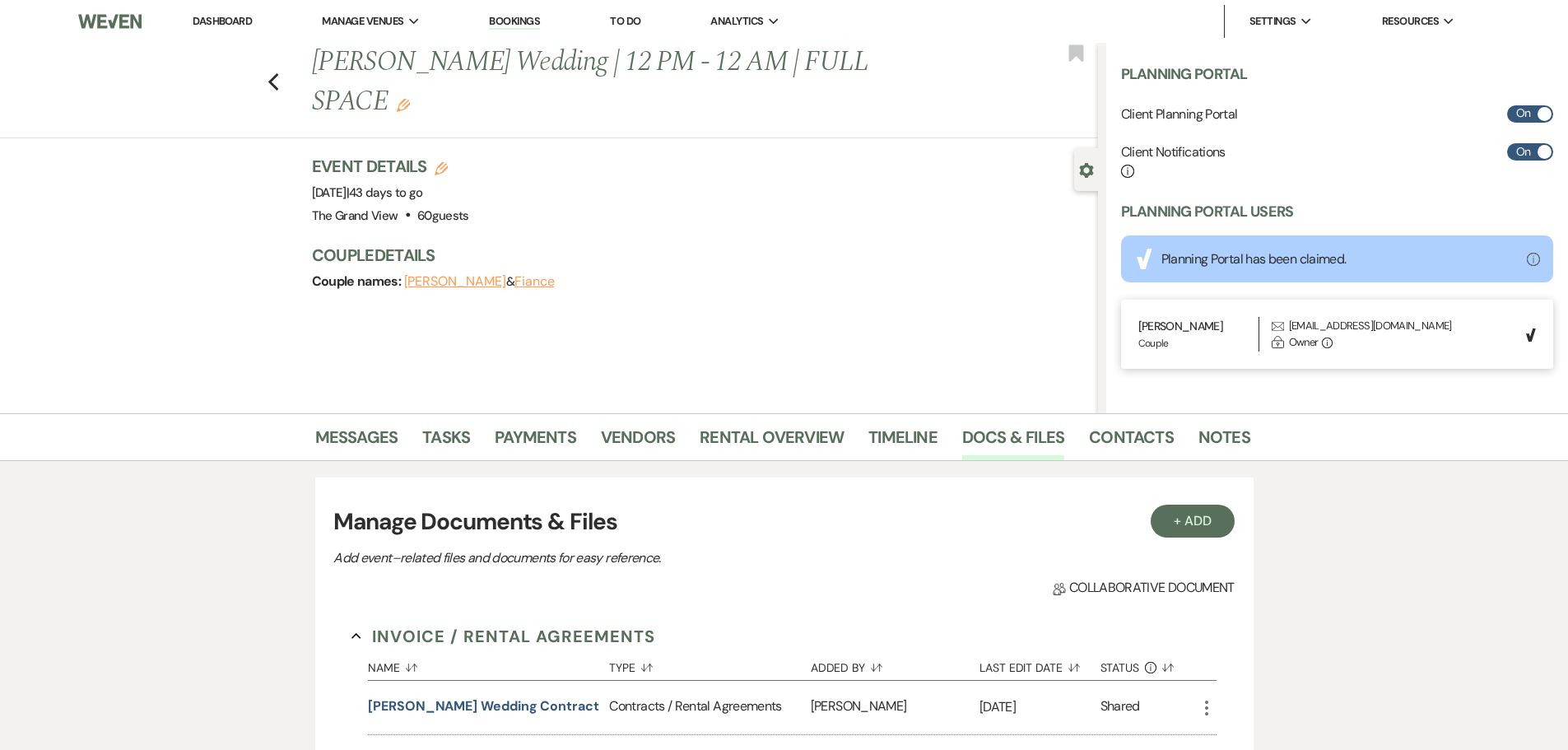
scroll to position [473, 0]
click at [378, 439] on link "Messages" at bounding box center [357, 442] width 83 height 37
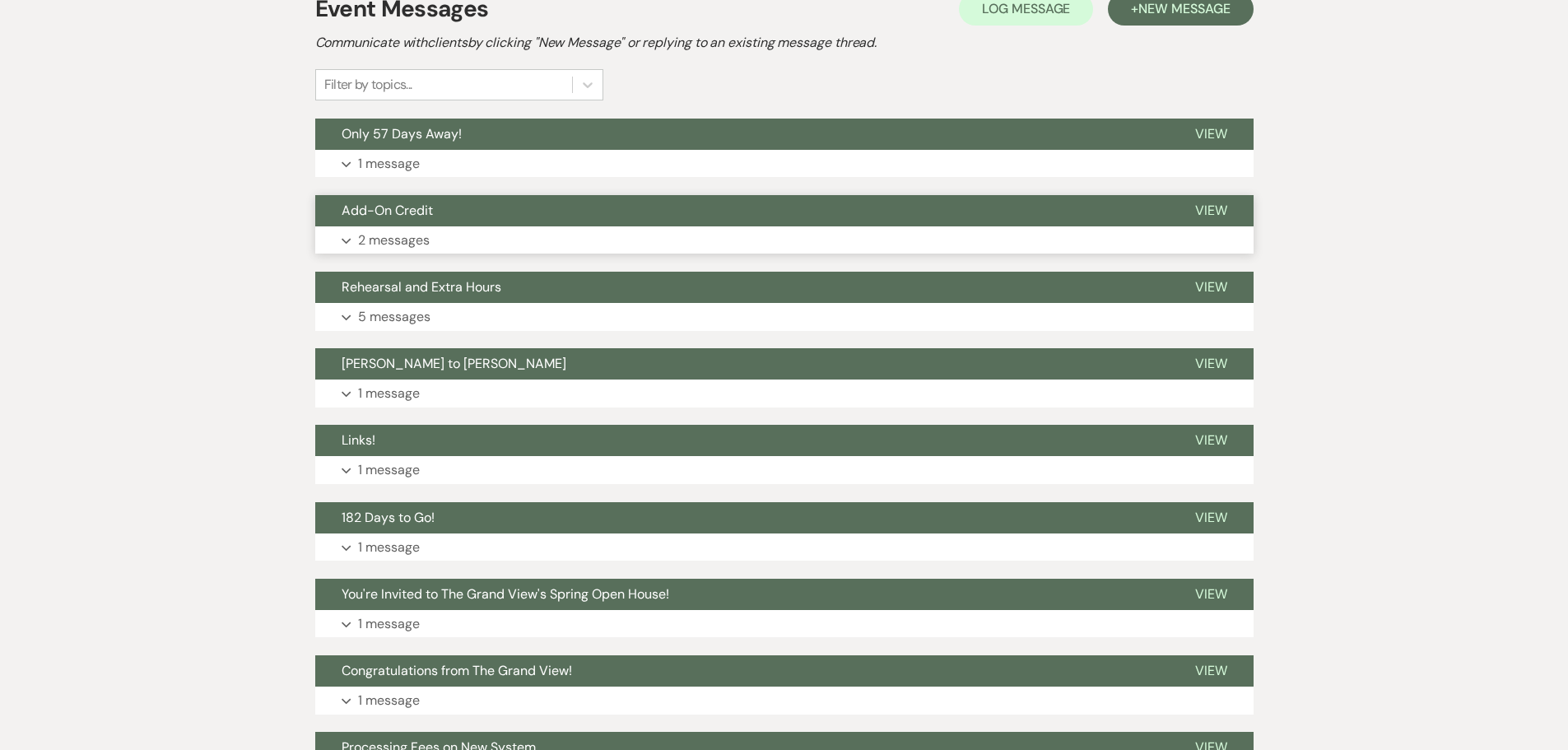
scroll to position [461, 0]
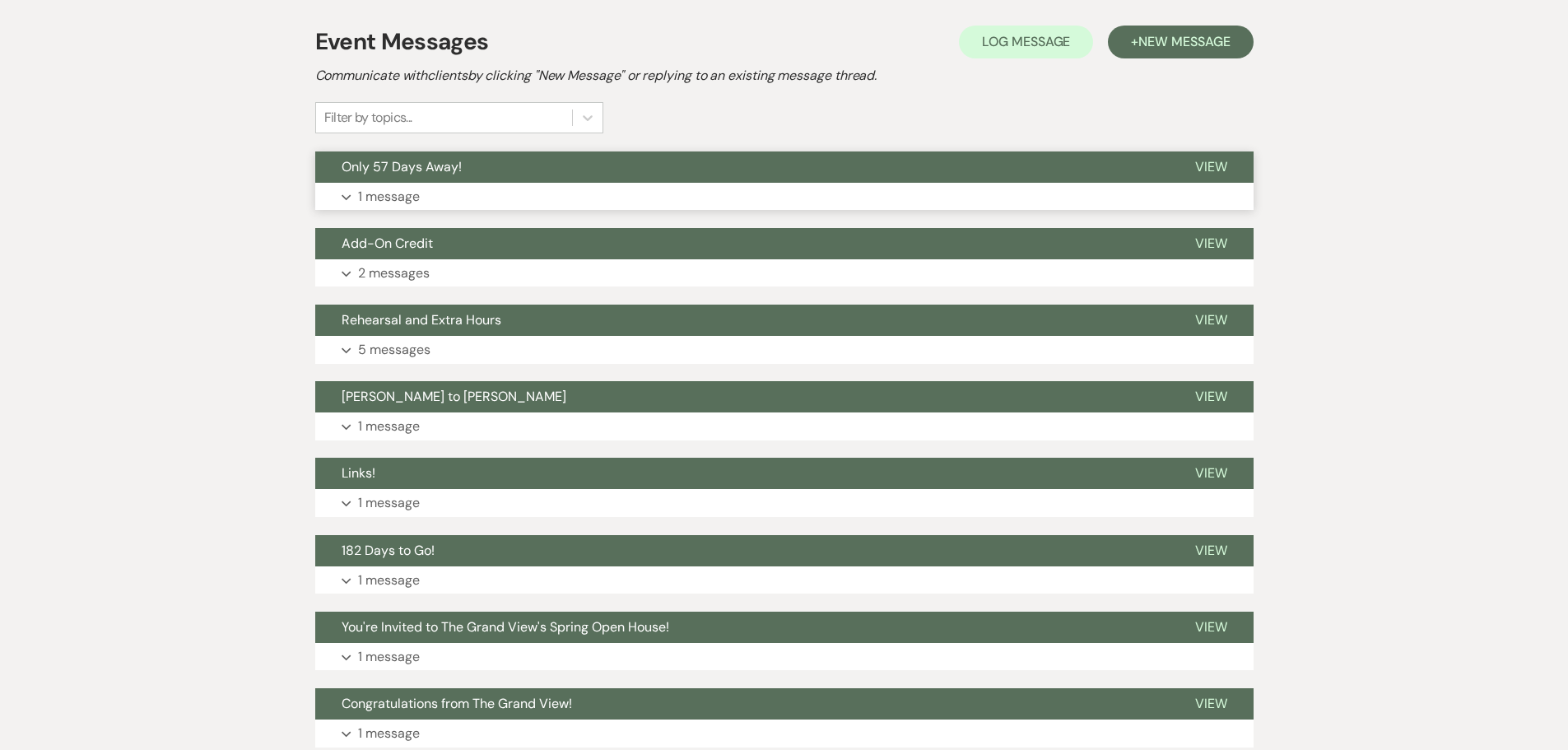
click at [460, 191] on button "Expand 1 message" at bounding box center [784, 197] width 938 height 28
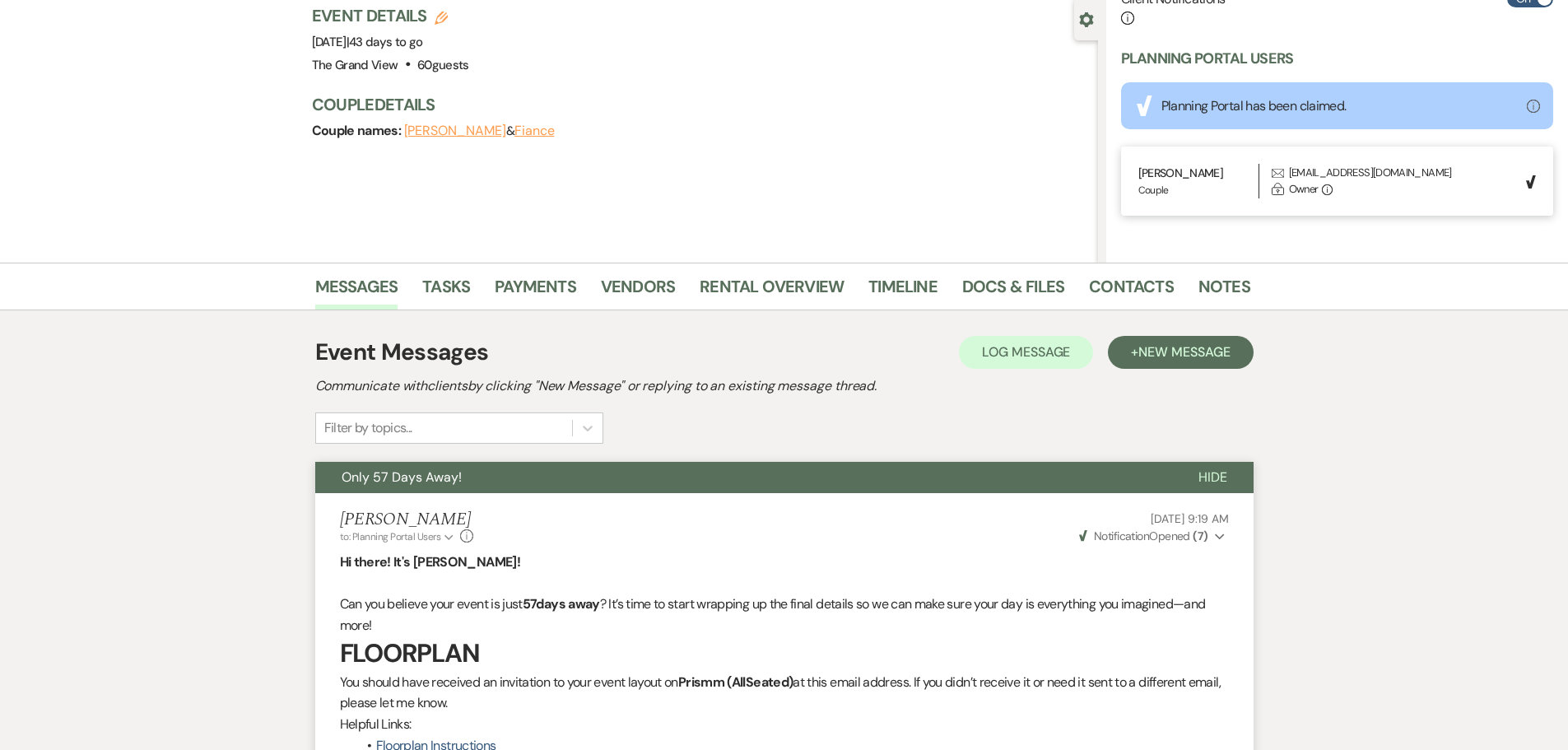
scroll to position [132, 0]
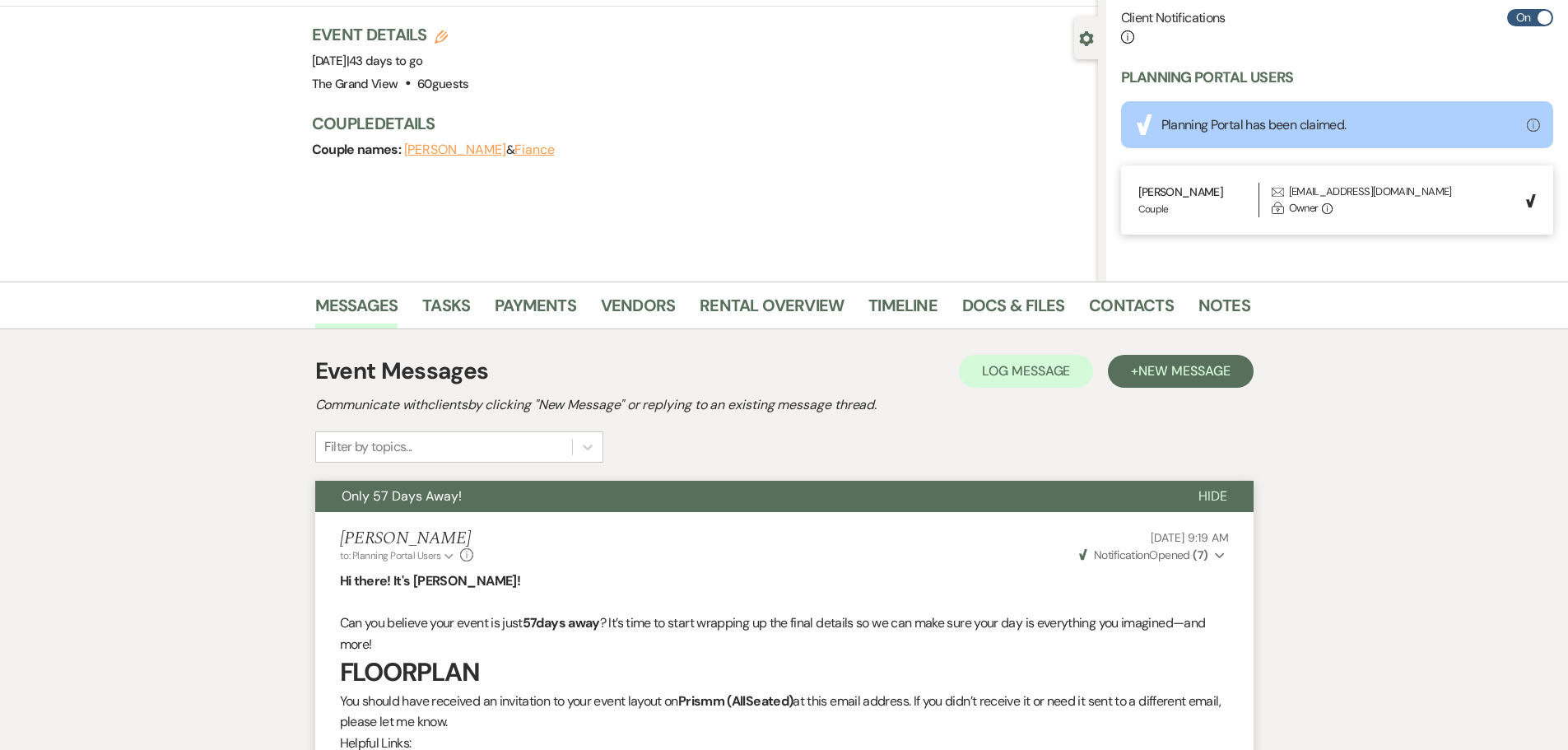
click at [1527, 121] on icon "Info" at bounding box center [1534, 125] width 13 height 13
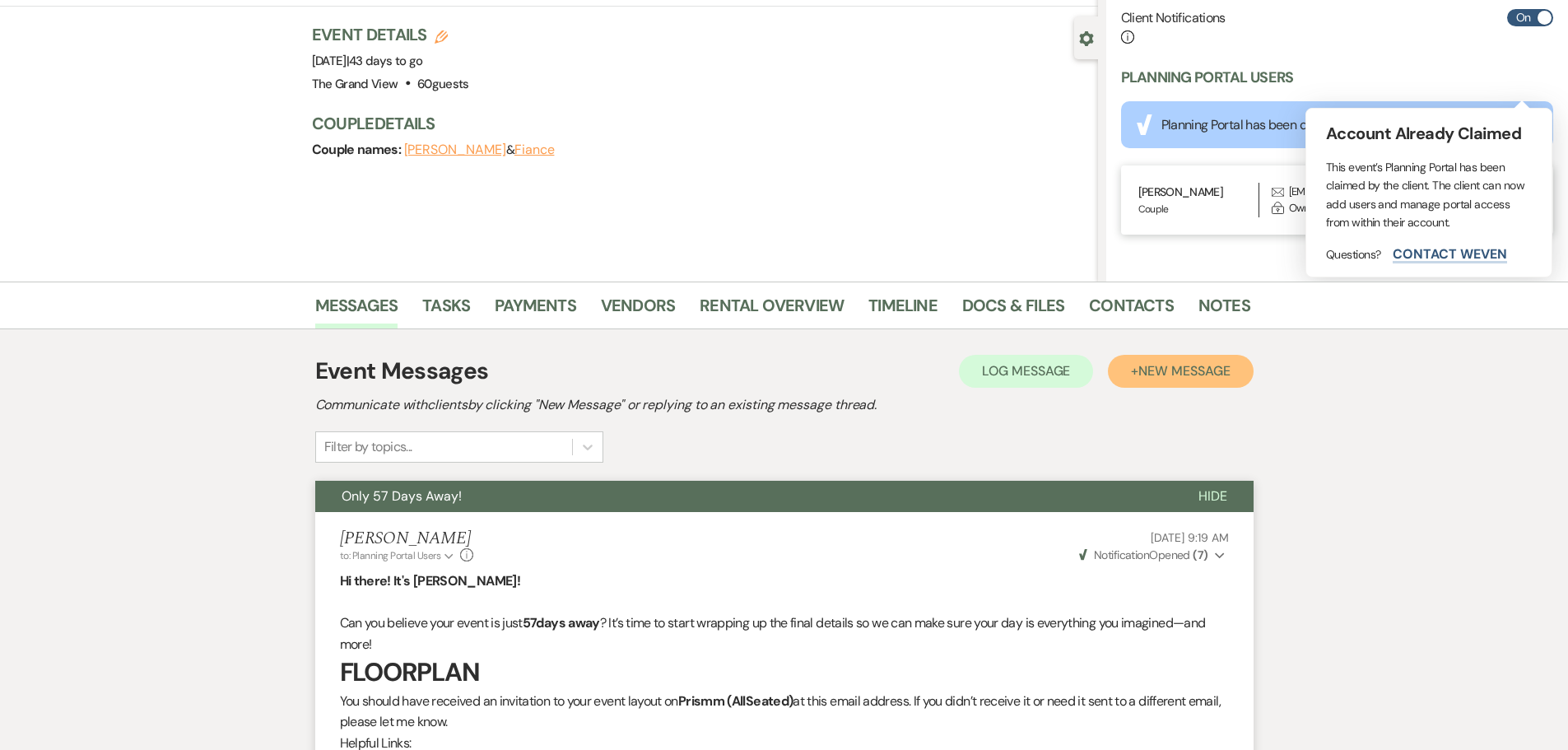
click at [1172, 369] on span "New Message" at bounding box center [1184, 371] width 91 height 17
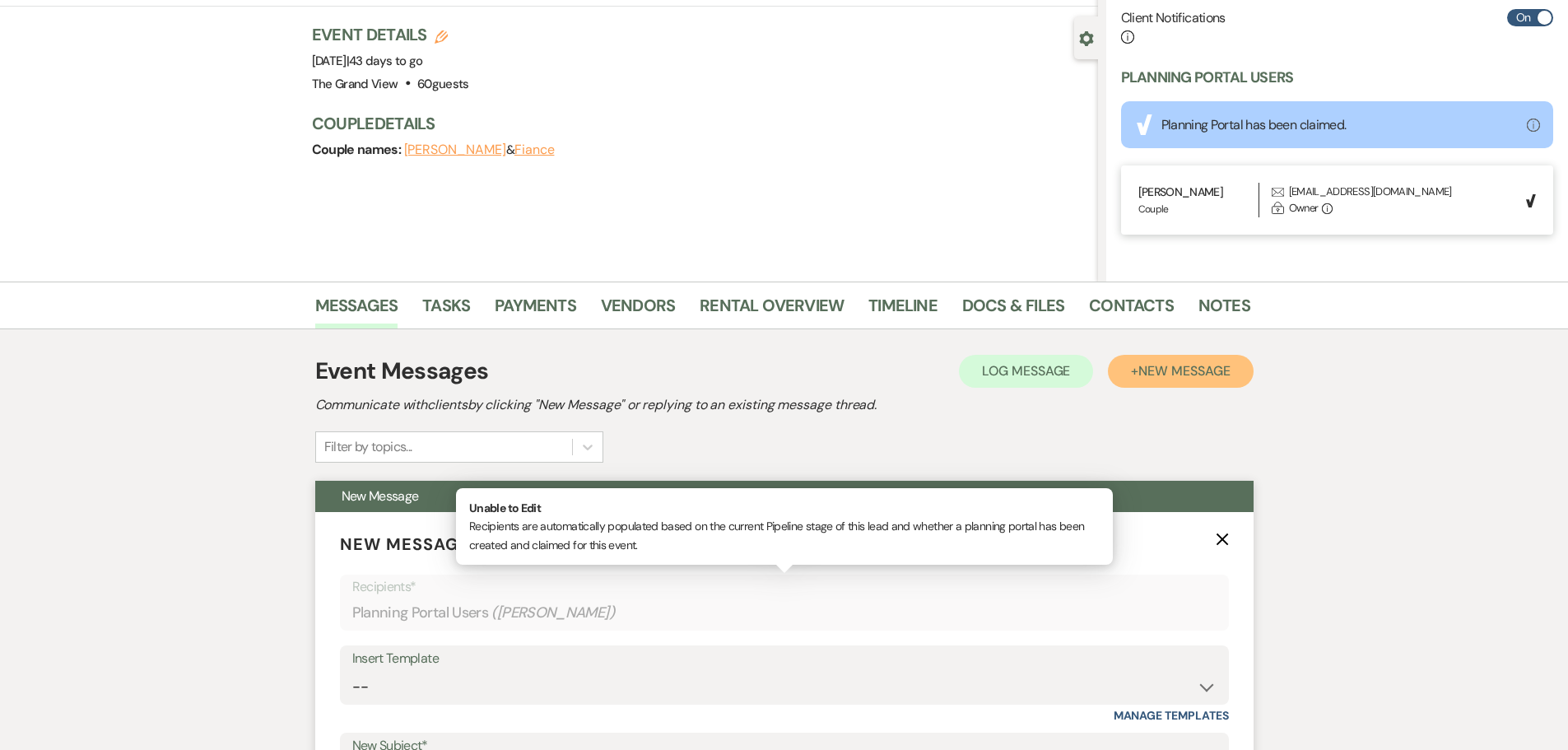
scroll to position [543, 0]
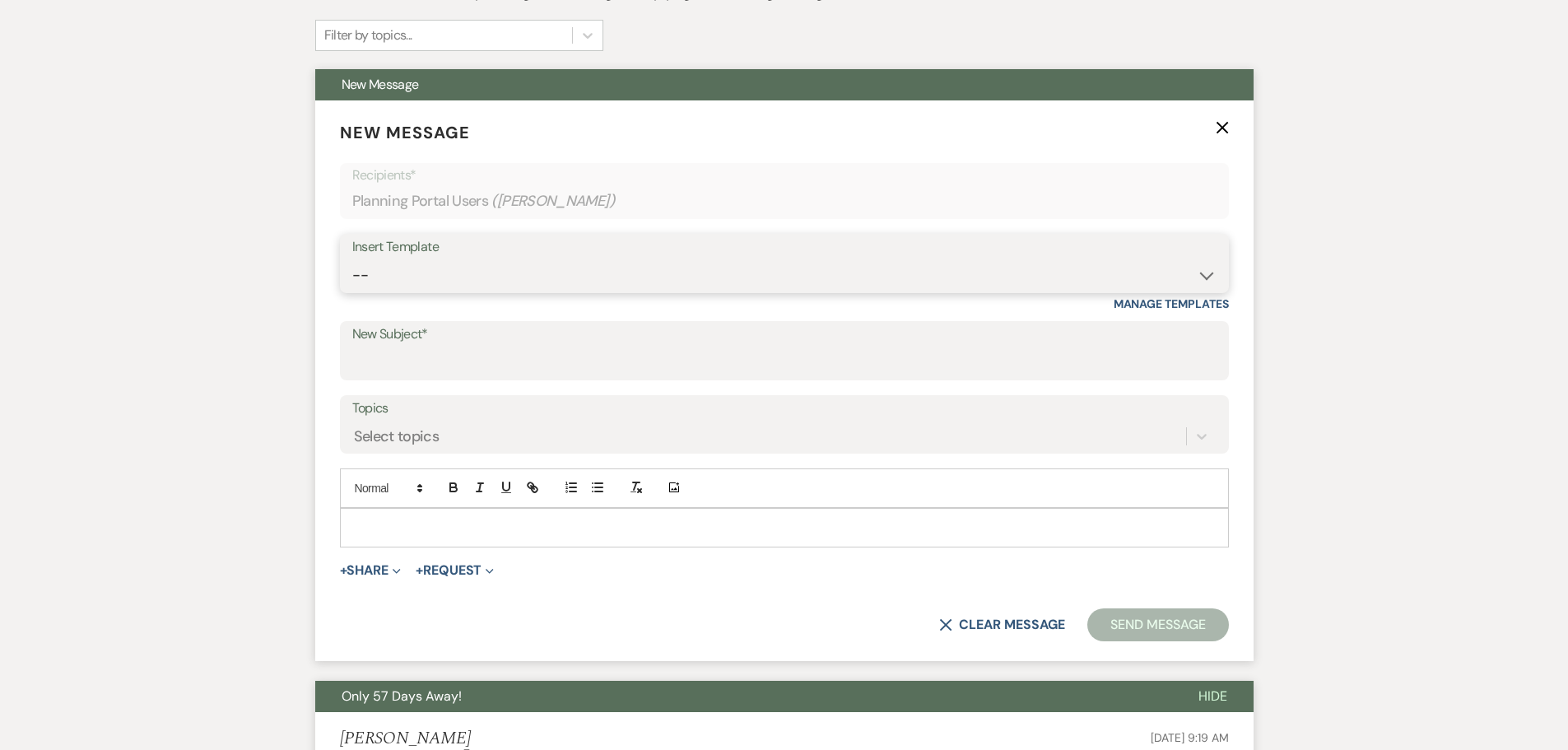
click at [460, 265] on select "-- Weven Planning Portal Introduction (Booked Events) Initial Inquiry Response …" at bounding box center [785, 275] width 864 height 32
